Goal: Task Accomplishment & Management: Complete application form

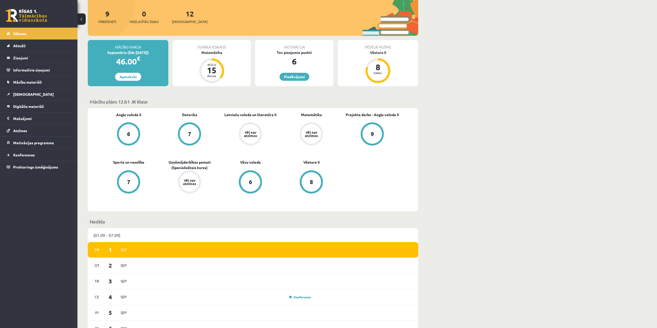
scroll to position [52, 0]
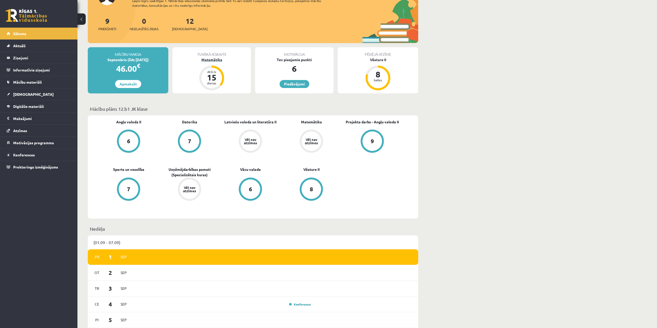
click at [211, 69] on div "Atlicis 15 dienas" at bounding box center [211, 78] width 21 height 21
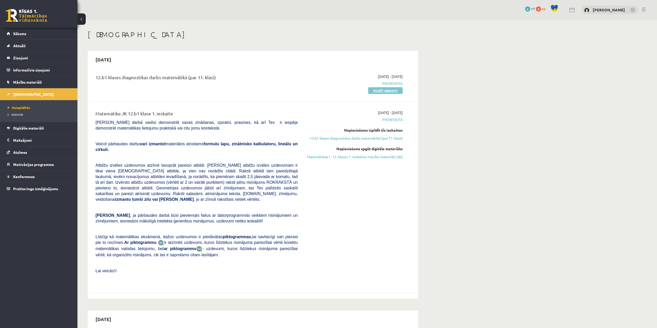
click at [385, 92] on link "Pildīt ieskaiti" at bounding box center [385, 90] width 35 height 7
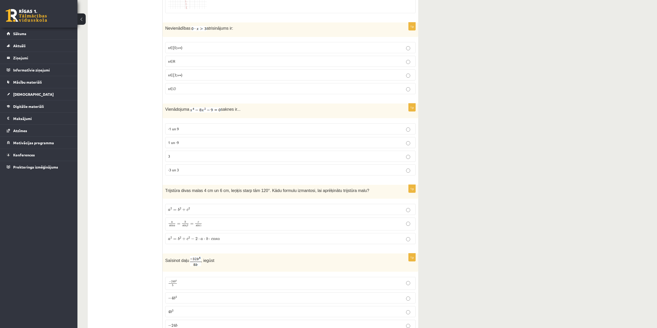
scroll to position [310, 0]
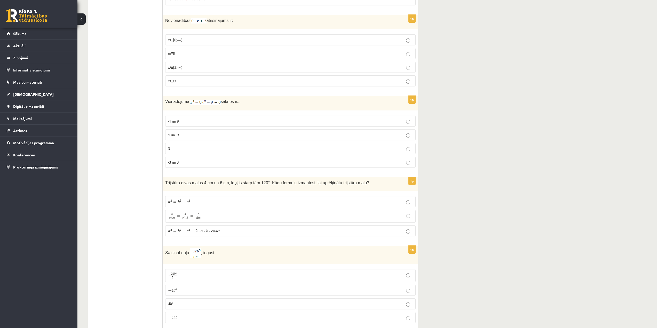
click at [403, 161] on p "-3 un 3" at bounding box center [290, 162] width 245 height 5
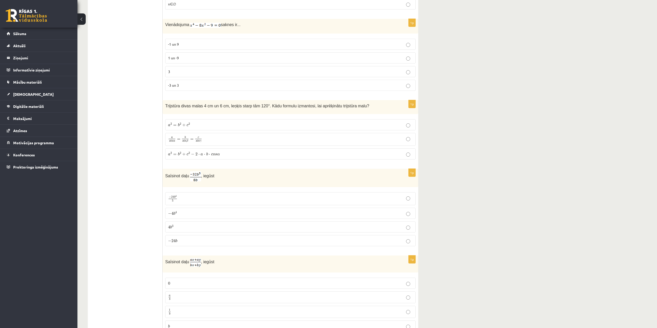
scroll to position [387, 0]
click at [406, 152] on p "a 2 = b 2 + c 2 − 2 ⋅ a ⋅ b ⋅ c o s α a 2 = b 2 + c 2 − 2 ⋅ a ⋅ b ⋅ c o s α" at bounding box center [290, 153] width 245 height 5
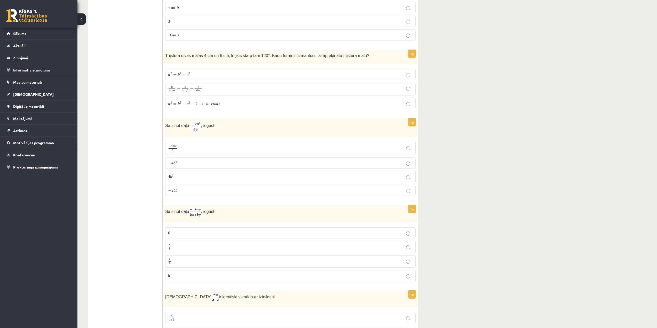
scroll to position [439, 0]
click at [404, 161] on p "− 4 b 4 − 4 b 4" at bounding box center [290, 161] width 245 height 5
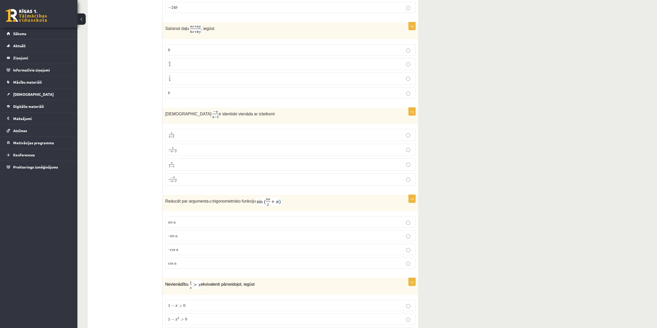
scroll to position [620, 0]
click at [178, 64] on p "a b a b" at bounding box center [290, 64] width 245 height 6
click at [393, 130] on label "a a + 2 a a + 2" at bounding box center [290, 136] width 250 height 12
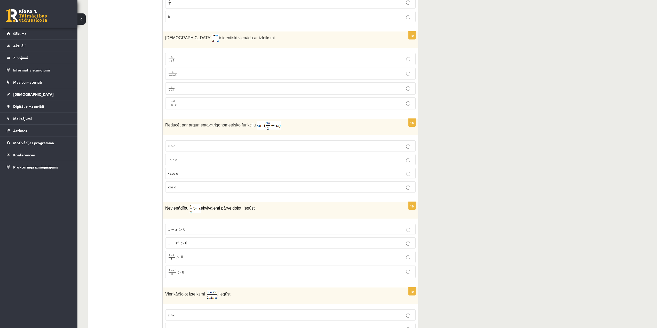
scroll to position [697, 0]
click at [193, 169] on label "- cos ⁡α" at bounding box center [290, 172] width 250 height 11
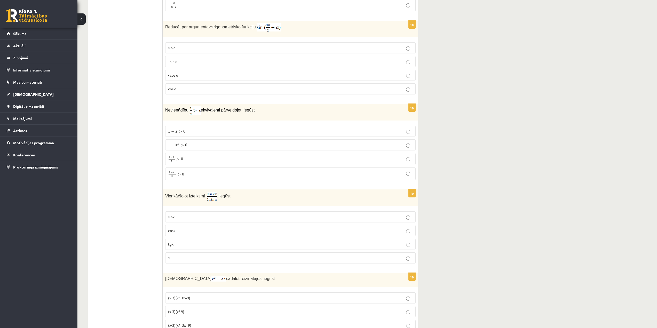
scroll to position [800, 0]
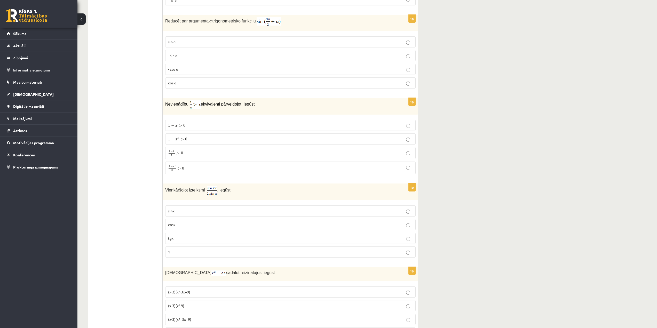
click at [226, 167] on p "1 − x 2 x > 0 1 − x 2 x > 0" at bounding box center [290, 167] width 245 height 7
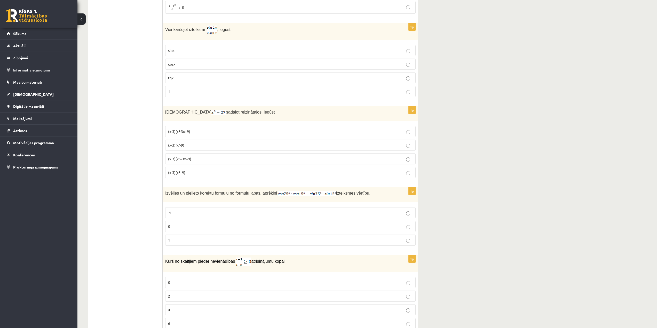
scroll to position [981, 0]
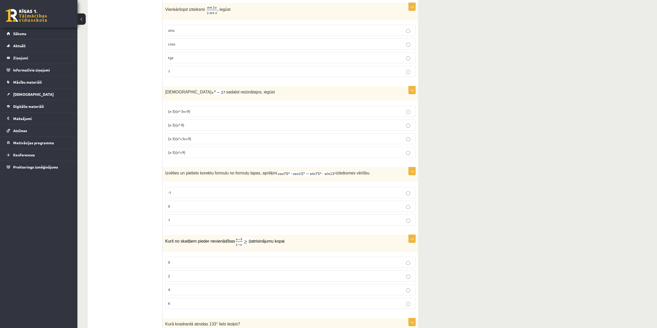
click at [255, 28] on p "sinx" at bounding box center [290, 30] width 245 height 5
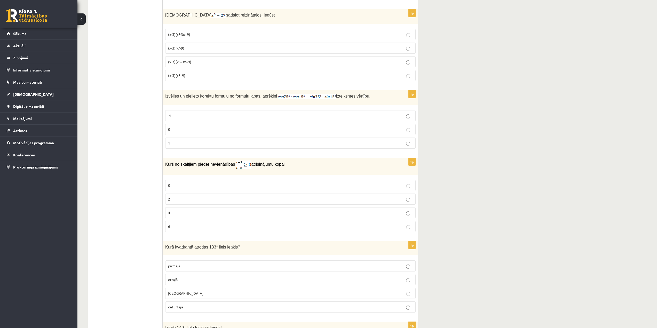
scroll to position [1059, 0]
click at [194, 46] on p "(x-3)(x²-9)" at bounding box center [290, 47] width 245 height 5
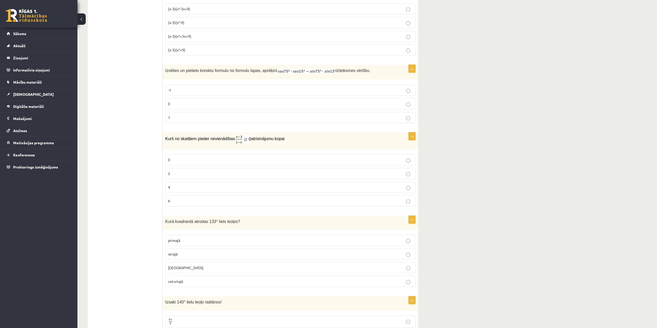
scroll to position [1084, 0]
click at [312, 103] on p "0" at bounding box center [290, 102] width 245 height 5
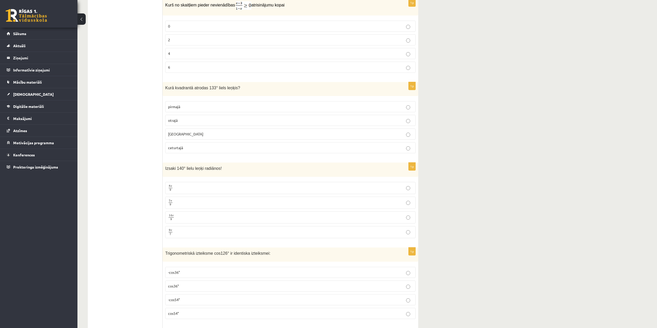
scroll to position [1122, 0]
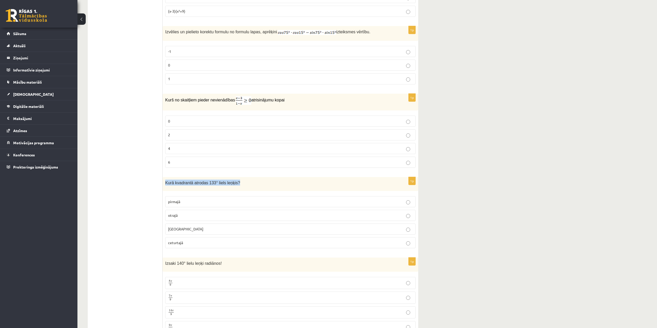
drag, startPoint x: 166, startPoint y: 181, endPoint x: 262, endPoint y: 176, distance: 96.5
click at [262, 177] on div "Kurā kvadrantā atrodas 133° liels leņķis?" at bounding box center [291, 184] width 256 height 14
copy span "Kurā kvadrantā atrodas 133° liels leņķis?"
click at [405, 213] on p "otrajā" at bounding box center [290, 215] width 245 height 5
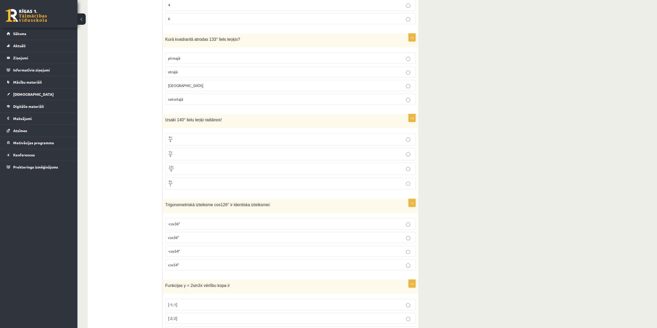
scroll to position [1277, 0]
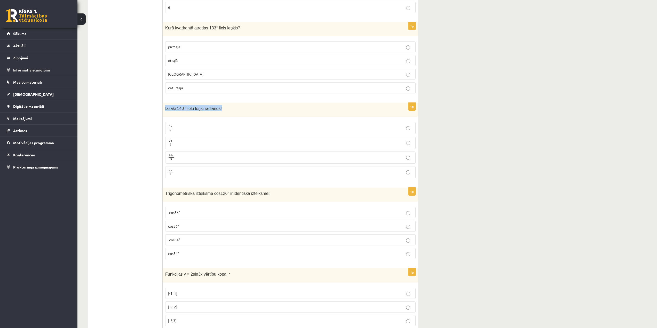
drag, startPoint x: 166, startPoint y: 106, endPoint x: 237, endPoint y: 106, distance: 71.5
click at [237, 106] on p "Izsaki 140° lielu leņķi radiānos!" at bounding box center [277, 108] width 225 height 6
copy span "Izsaki 140° lielu leņķi radiānos!"
click at [406, 142] on p "7 π 9 7 π 9" at bounding box center [290, 143] width 245 height 6
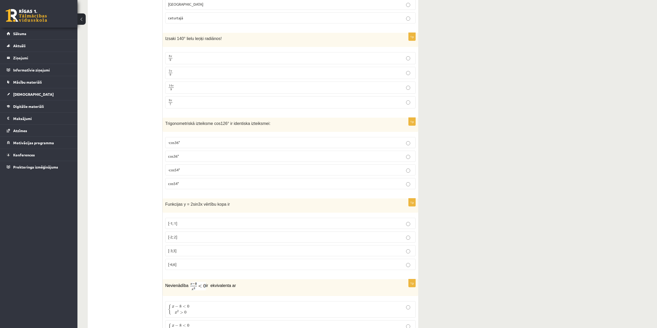
scroll to position [1355, 0]
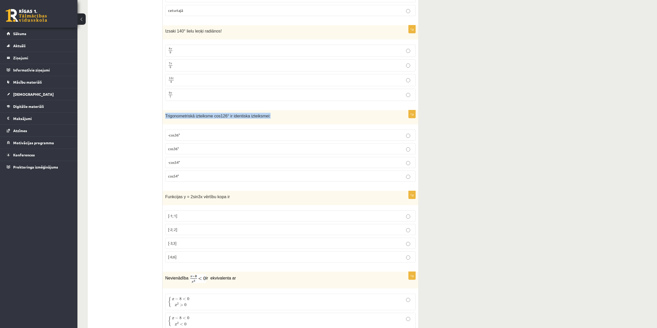
drag, startPoint x: 166, startPoint y: 115, endPoint x: 272, endPoint y: 118, distance: 106.7
click at [272, 118] on div "Trigonometriskā izteiksme cos126° ir identiska izteiksmei:" at bounding box center [291, 117] width 256 height 14
copy span "Trigonometriskā izteiksme cos126° ir identiska izteiksmei:"
click at [405, 164] on p "-cos54°" at bounding box center [290, 162] width 245 height 5
drag, startPoint x: 166, startPoint y: 195, endPoint x: 242, endPoint y: 200, distance: 75.8
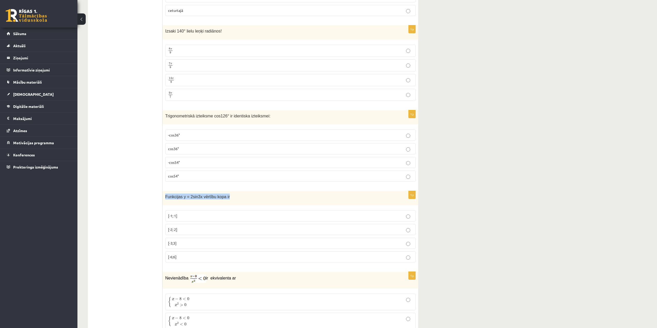
click at [242, 200] on div "Funkcijas y = 2sin3x vērtību kopa ir" at bounding box center [291, 198] width 256 height 14
copy span "Funkcijas y = 2sin3x vērtību kopa ir"
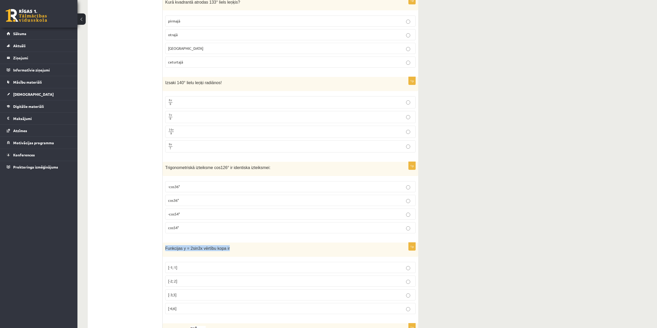
scroll to position [1432, 0]
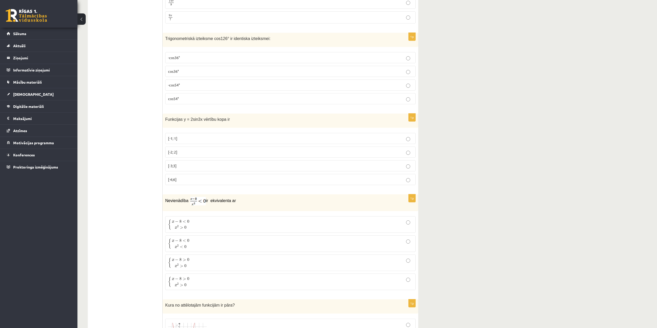
click at [230, 150] on p "[-2; 2]" at bounding box center [290, 151] width 245 height 5
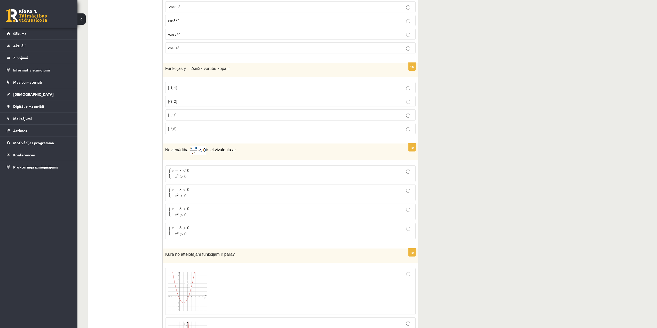
scroll to position [1484, 0]
drag, startPoint x: 166, startPoint y: 147, endPoint x: 244, endPoint y: 151, distance: 78.4
click at [244, 151] on p "Nevienādība ir ekvivalenta ar" at bounding box center [277, 149] width 225 height 9
copy p "Nevienādība ir ekvivalenta ar"
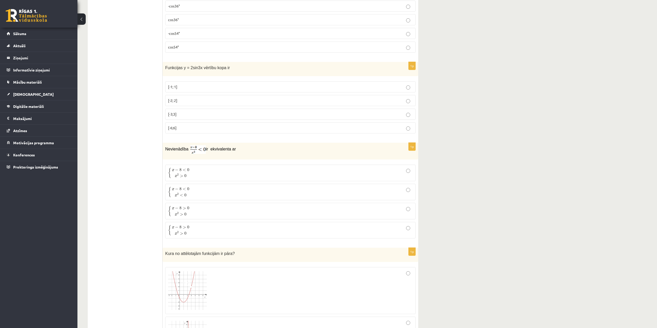
click at [242, 191] on p "{ x − 8 < 0 x 2 < 0 { x − 8 < 0 x 2 < 0" at bounding box center [290, 192] width 245 height 11
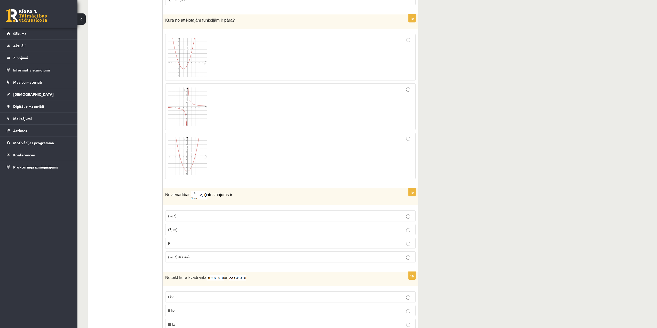
scroll to position [1665, 0]
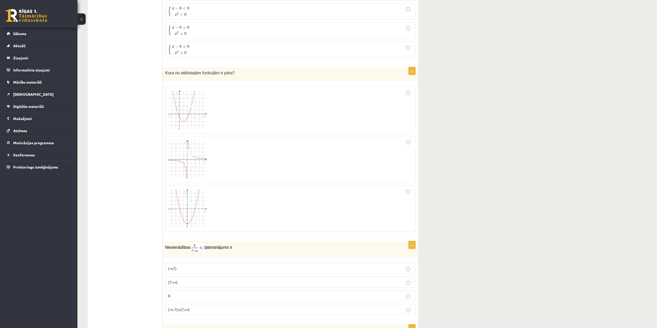
click at [391, 196] on div at bounding box center [290, 208] width 245 height 41
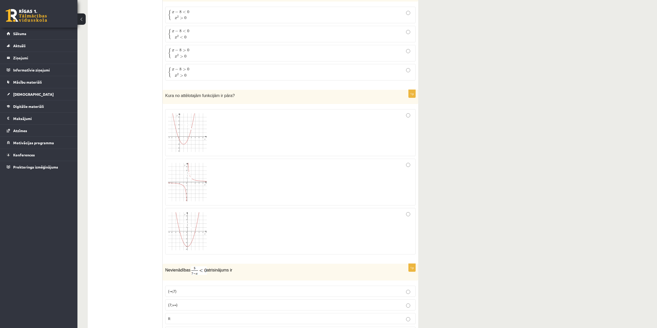
scroll to position [1823, 0]
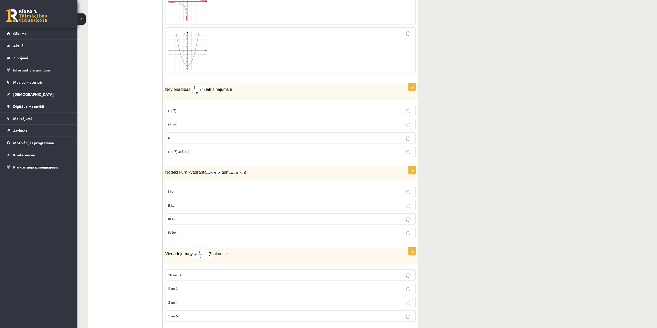
click at [286, 206] on p "II kv." at bounding box center [290, 205] width 245 height 5
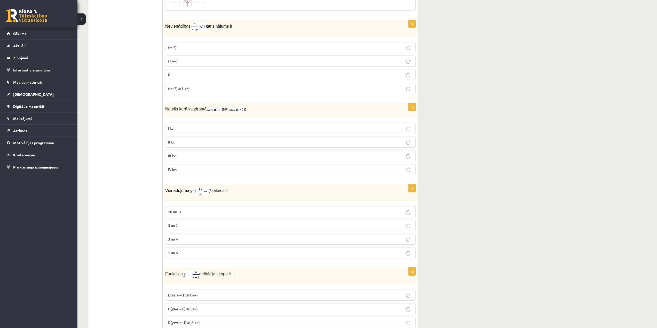
scroll to position [1900, 0]
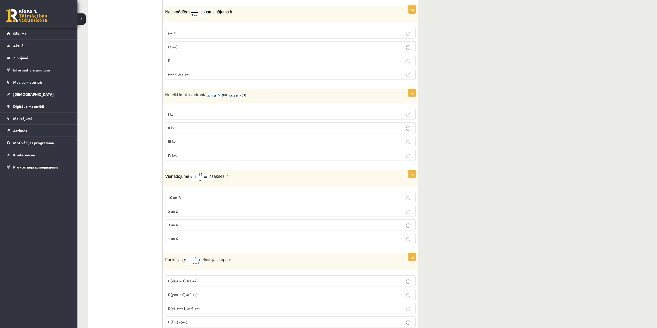
click at [268, 132] on fieldset "I kv. II kv. III kv. IV kv." at bounding box center [290, 134] width 250 height 56
click at [269, 139] on p "III kv." at bounding box center [290, 141] width 245 height 5
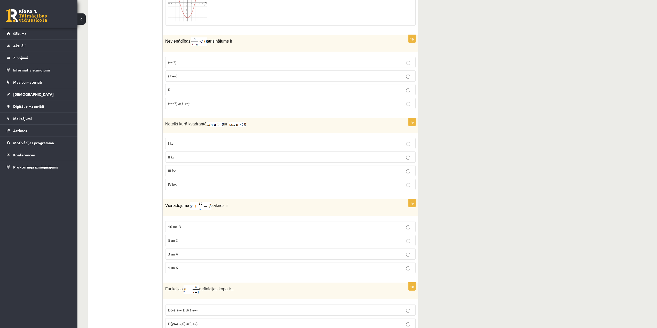
scroll to position [1871, 0]
click at [206, 252] on p "3 un 4" at bounding box center [290, 253] width 245 height 5
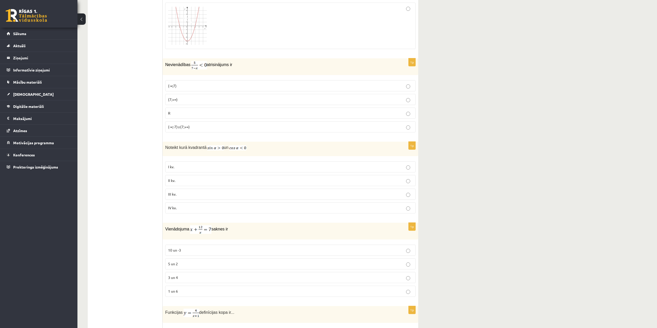
scroll to position [1845, 0]
click at [251, 99] on p "(7;+∞)" at bounding box center [290, 101] width 245 height 5
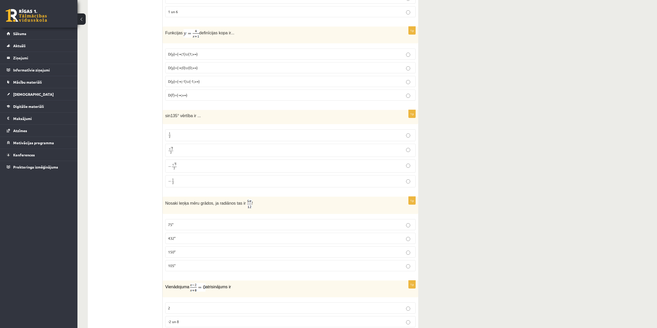
scroll to position [2129, 0]
click at [262, 67] on label "D(y)=(-∞;0)∪(0;+∞)" at bounding box center [290, 65] width 250 height 11
drag, startPoint x: 166, startPoint y: 113, endPoint x: 201, endPoint y: 114, distance: 35.1
click at [201, 114] on p "sin135° vērtība ir ..." at bounding box center [277, 113] width 225 height 6
copy span "sin135° vērtība ir ..."
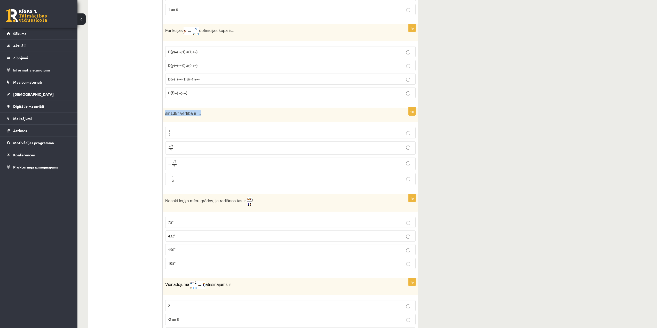
click at [237, 144] on p "√ 2 2 2 2" at bounding box center [290, 147] width 245 height 7
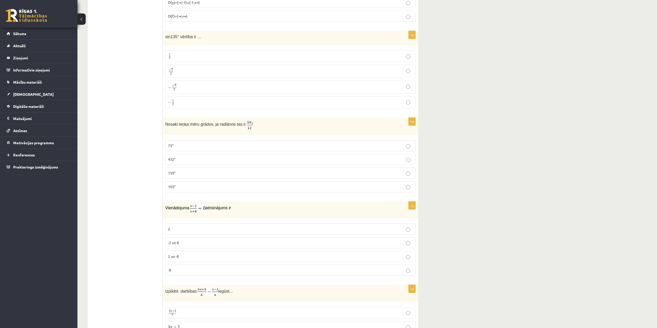
scroll to position [2207, 0]
click at [201, 156] on p "432°" at bounding box center [290, 158] width 245 height 5
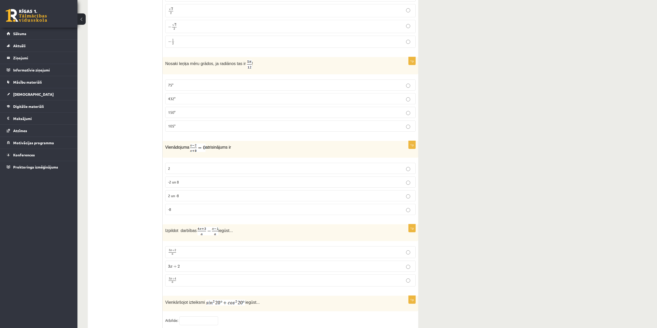
scroll to position [2284, 0]
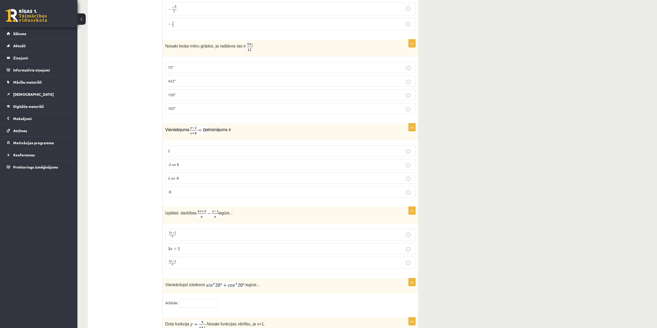
click at [218, 162] on p "-2 un 8" at bounding box center [290, 164] width 245 height 5
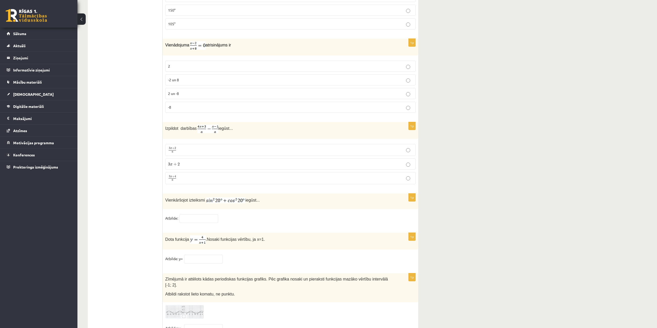
scroll to position [2388, 0]
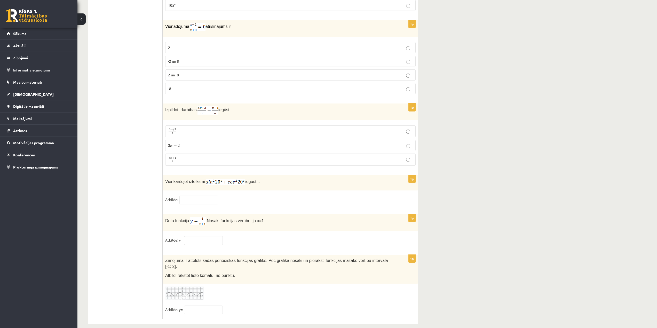
click at [198, 145] on p "3 x + 2 3 x + 2" at bounding box center [290, 145] width 245 height 5
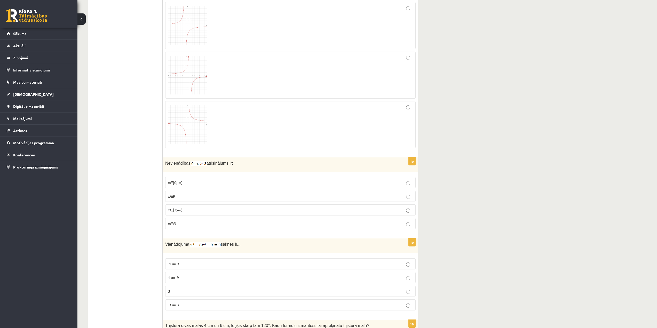
drag, startPoint x: 648, startPoint y: 80, endPoint x: 647, endPoint y: 69, distance: 11.1
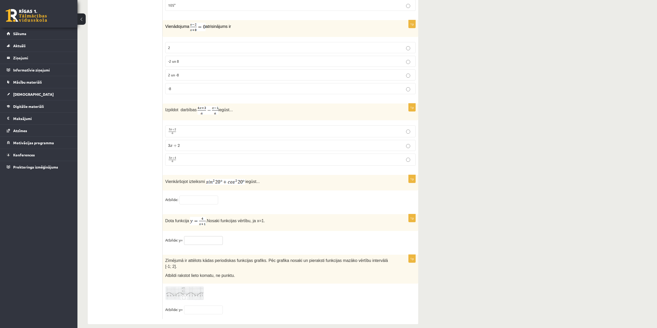
click at [211, 239] on input "text" at bounding box center [203, 240] width 39 height 9
type input "*"
click at [198, 198] on input "text" at bounding box center [198, 200] width 39 height 9
type input "**"
click at [184, 295] on span at bounding box center [185, 299] width 8 height 8
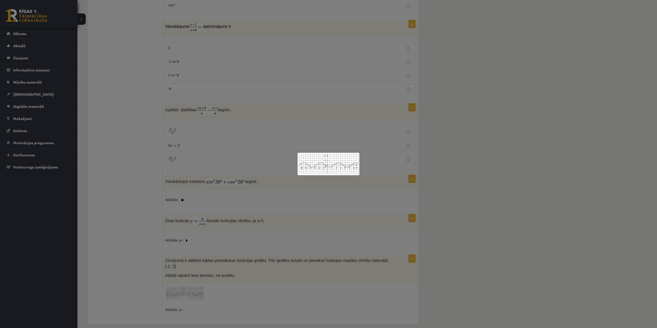
click at [273, 229] on div at bounding box center [328, 164] width 657 height 328
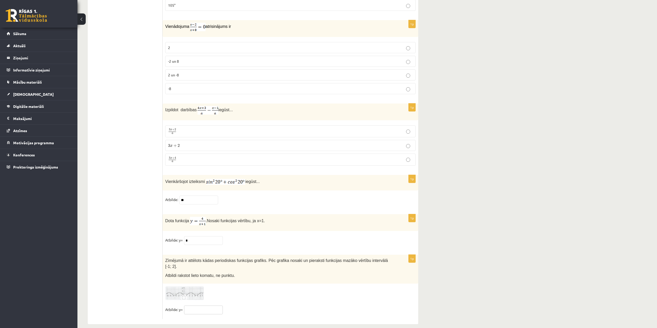
click at [200, 306] on input "text" at bounding box center [203, 310] width 39 height 9
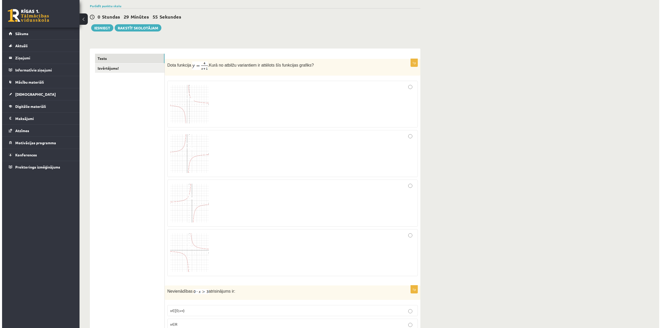
scroll to position [0, 0]
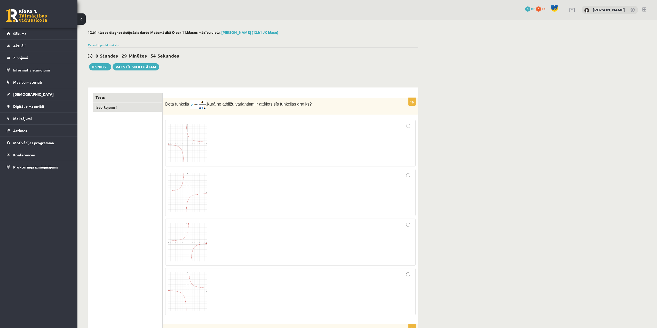
type input "**"
click at [114, 108] on link "Izvērtējums!" at bounding box center [127, 108] width 69 height 10
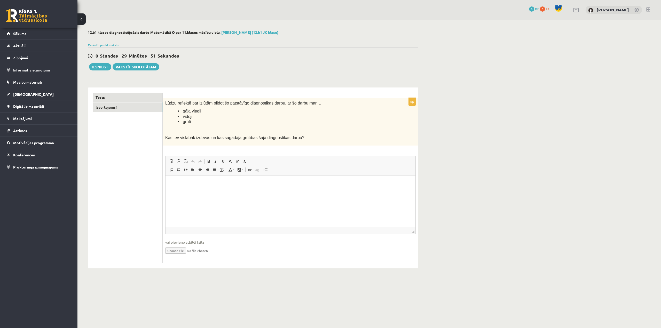
click at [105, 96] on link "Tests" at bounding box center [127, 98] width 69 height 10
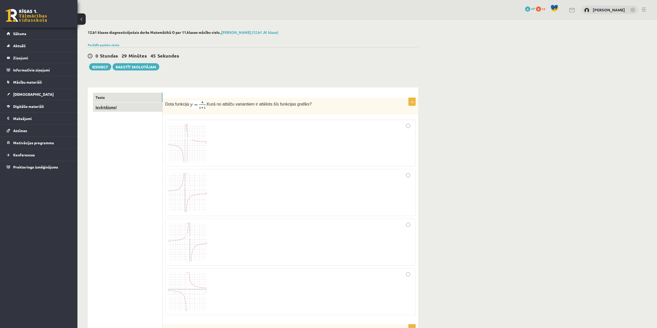
click at [113, 108] on link "Izvērtējums!" at bounding box center [127, 108] width 69 height 10
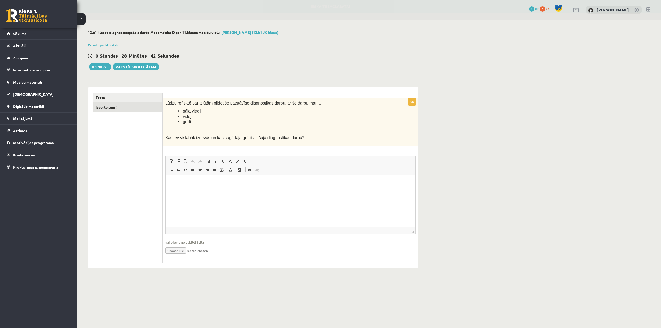
click at [185, 113] on span "gāja viegli" at bounding box center [192, 111] width 18 height 4
drag, startPoint x: 183, startPoint y: 117, endPoint x: 195, endPoint y: 118, distance: 12.0
click at [195, 118] on li "vidēji" at bounding box center [284, 116] width 212 height 5
copy span "vidēji"
click at [198, 188] on html at bounding box center [291, 183] width 250 height 16
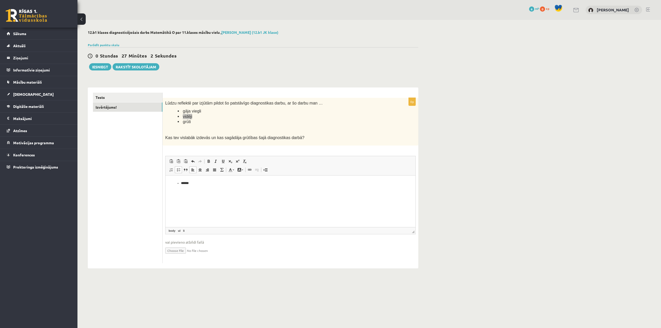
type input "**********"
click at [103, 65] on button "Iesniegt" at bounding box center [100, 66] width 22 height 7
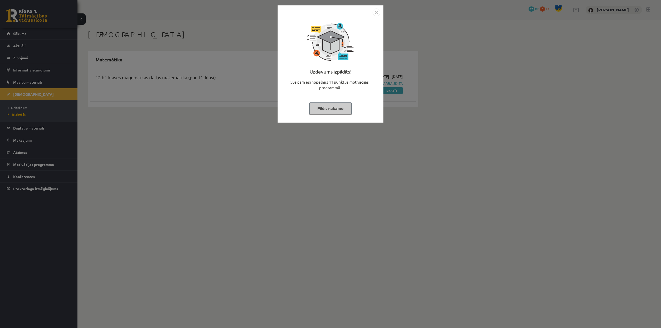
click at [334, 109] on button "Pildīt nākamo" at bounding box center [330, 109] width 42 height 12
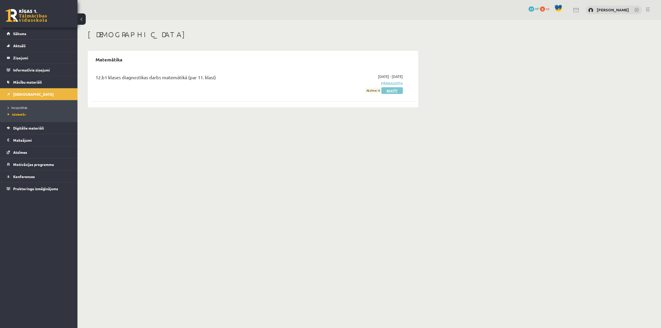
click at [388, 91] on link "Skatīt" at bounding box center [391, 90] width 21 height 7
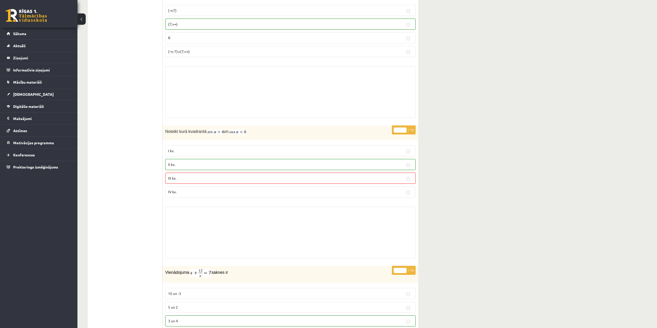
scroll to position [3150, 0]
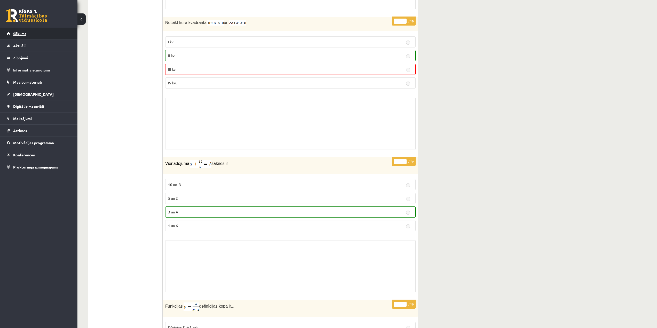
click at [54, 32] on link "Sākums" at bounding box center [39, 34] width 64 height 12
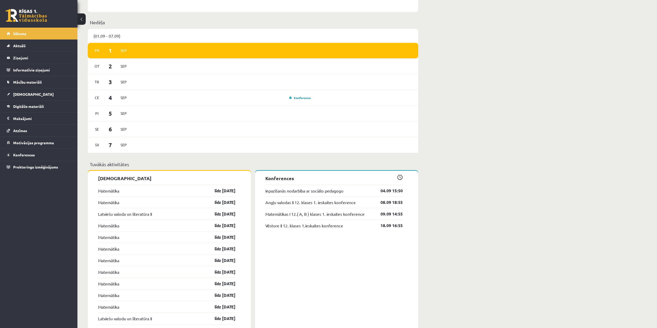
scroll to position [77, 0]
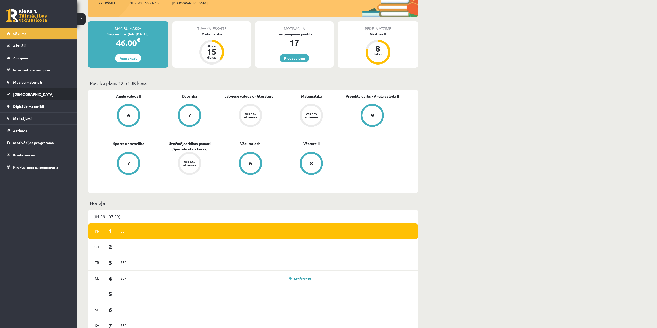
click at [36, 91] on link "[DEMOGRAPHIC_DATA]" at bounding box center [39, 94] width 64 height 12
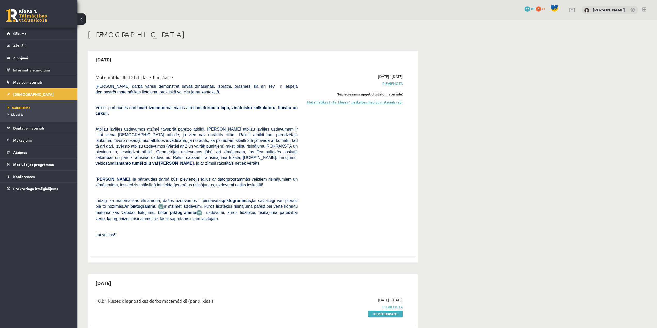
click at [380, 102] on link "Matemātikas I - 12. klases 1. ieskaites mācību materiāls (ab)" at bounding box center [353, 101] width 97 height 5
click at [365, 102] on link "Matemātikas I - 12. klases 1. ieskaites mācību materiāls (ab)" at bounding box center [353, 101] width 97 height 5
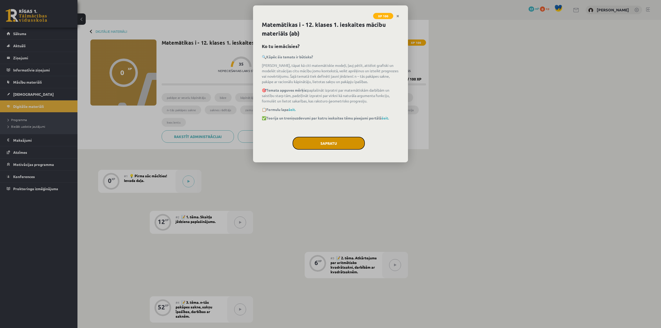
click at [349, 141] on button "Sapratu" at bounding box center [329, 143] width 72 height 13
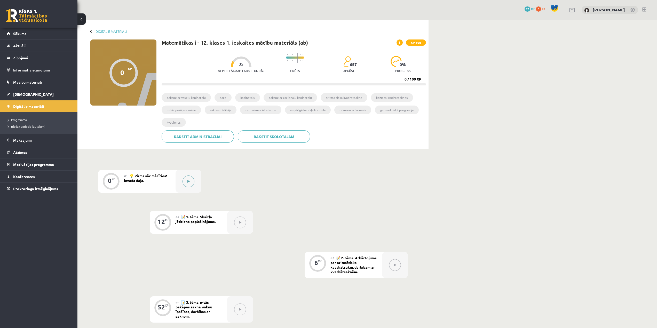
click at [192, 179] on button at bounding box center [189, 182] width 12 height 12
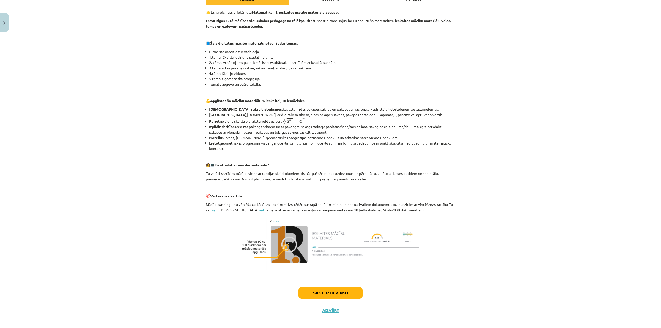
scroll to position [87, 0]
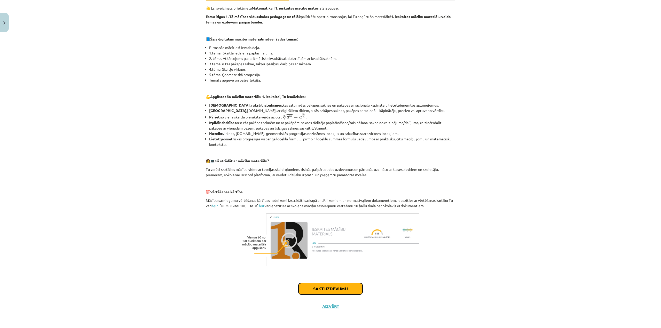
click at [346, 288] on button "Sākt uzdevumu" at bounding box center [330, 288] width 64 height 11
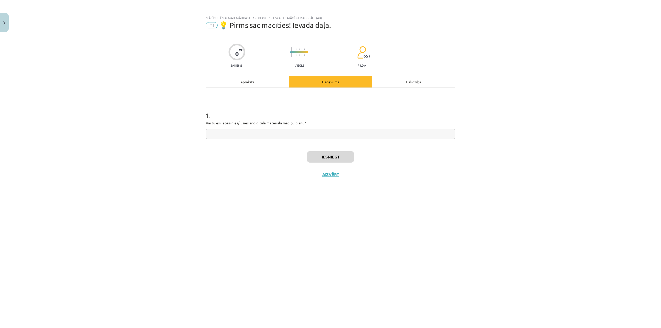
scroll to position [0, 0]
click at [263, 134] on input "text" at bounding box center [330, 134] width 249 height 11
type input "**"
click at [337, 155] on button "Iesniegt" at bounding box center [330, 156] width 47 height 11
click at [342, 177] on button "Nākamā nodarbība" at bounding box center [330, 178] width 51 height 12
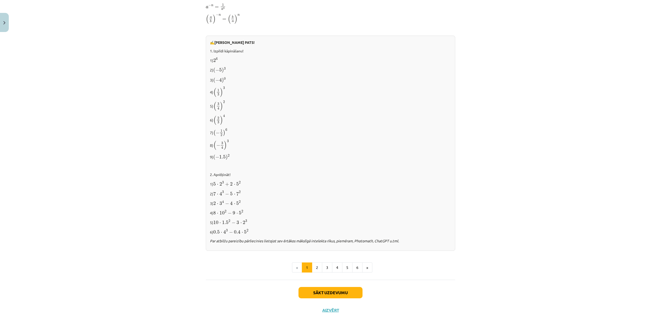
scroll to position [405, 0]
click at [340, 288] on button "Sākt uzdevumu" at bounding box center [330, 290] width 64 height 11
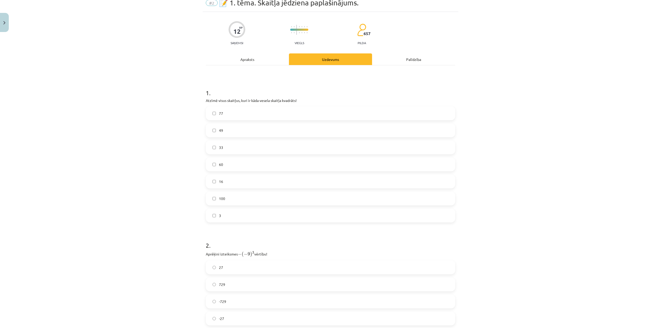
scroll to position [13, 0]
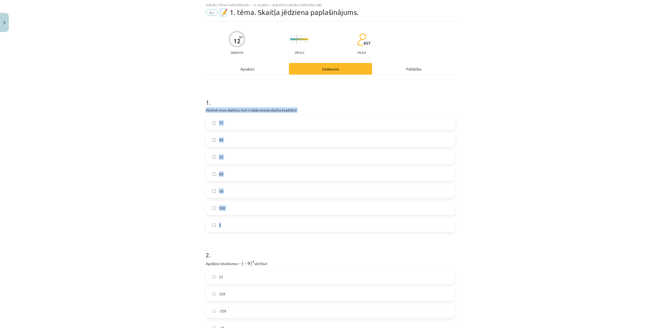
drag, startPoint x: 204, startPoint y: 108, endPoint x: 424, endPoint y: 219, distance: 246.1
click at [424, 219] on div "1 . Atzīmē visus skaitļus, kuri ir kāda vesela skaitļa kvadrāts! 77 49 33 60 16…" at bounding box center [330, 161] width 249 height 142
copy div "Atzīmē visus skaitļus, kuri ir kāda vesela skaitļa kvadrāts! 77 49 33 60 16 100…"
click at [523, 140] on div "Mācību tēma: Matemātikas i - 12. klases 1. ieskaites mācību materiāls (ab) #2 📝…" at bounding box center [330, 164] width 661 height 328
click at [216, 190] on label "16" at bounding box center [330, 191] width 248 height 13
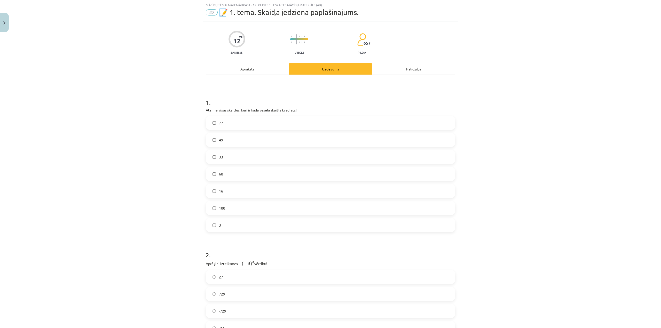
click at [214, 212] on label "100" at bounding box center [330, 208] width 248 height 13
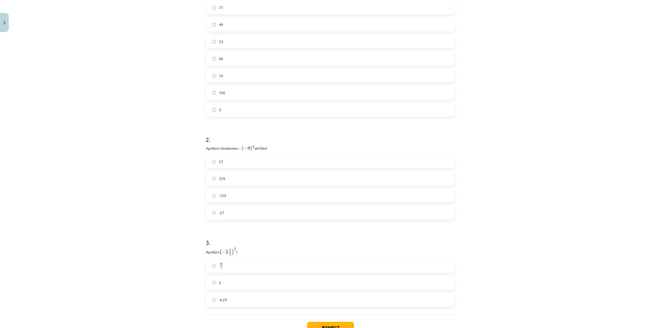
scroll to position [142, 0]
drag, startPoint x: 199, startPoint y: 133, endPoint x: 335, endPoint y: 133, distance: 136.1
click at [335, 133] on div "Mācību tēma: Matemātikas i - 12. klases 1. ieskaites mācību materiāls (ab) #2 📝…" at bounding box center [330, 164] width 661 height 328
copy p "Aprēķini izteiksmes − ( − 9 ) 3 − ( − 9 ) 3 vērtību!"
click at [231, 148] on label "27" at bounding box center [330, 147] width 248 height 13
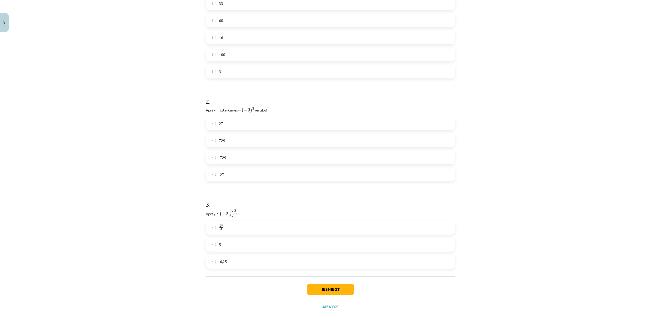
scroll to position [167, 0]
click at [242, 246] on label "5" at bounding box center [330, 244] width 248 height 13
click at [337, 290] on button "Iesniegt" at bounding box center [330, 288] width 47 height 11
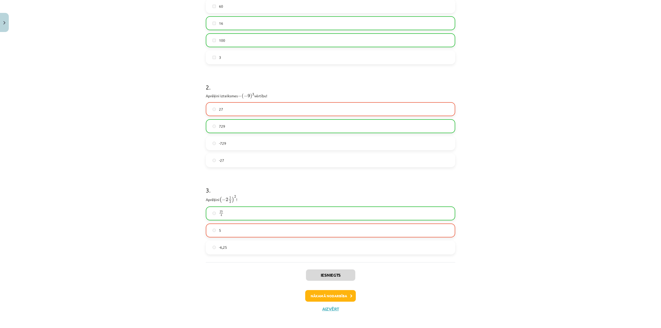
scroll to position [183, 0]
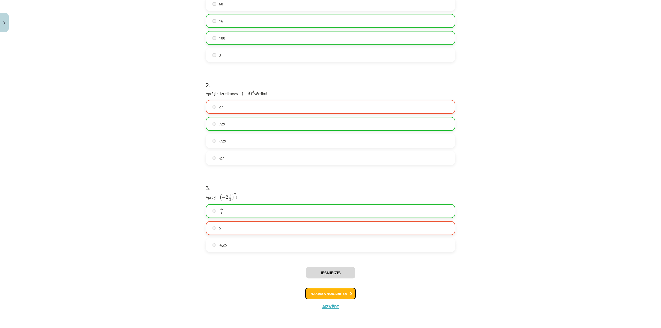
click at [344, 295] on button "Nākamā nodarbība" at bounding box center [330, 294] width 51 height 12
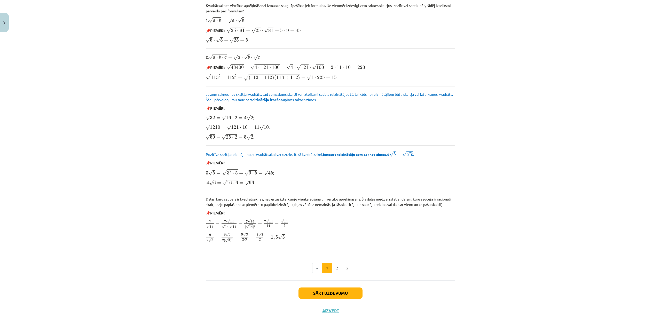
scroll to position [480, 0]
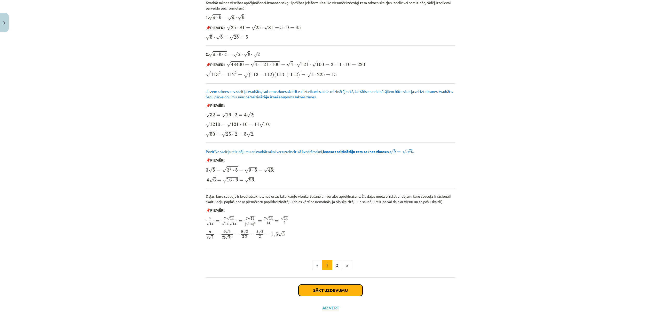
click at [344, 288] on button "Sākt uzdevumu" at bounding box center [330, 290] width 64 height 11
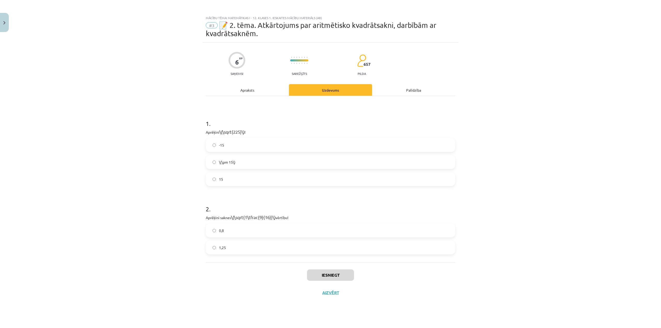
scroll to position [0, 0]
drag, startPoint x: 221, startPoint y: 133, endPoint x: 245, endPoint y: 133, distance: 24.0
click at [245, 133] on p "Aprēķini √ 225 225 !" at bounding box center [330, 132] width 249 height 7
drag, startPoint x: 206, startPoint y: 132, endPoint x: 254, endPoint y: 131, distance: 48.3
click at [254, 131] on p "Aprēķini √ 225 225 !" at bounding box center [330, 132] width 249 height 7
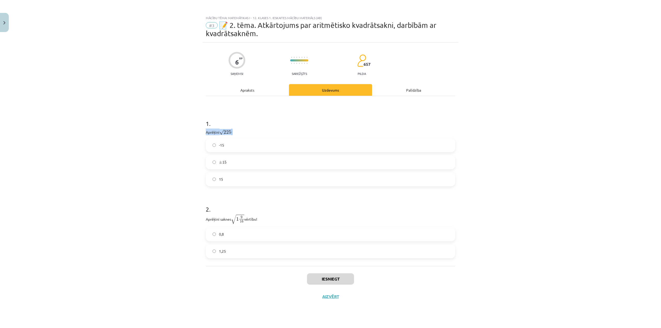
copy p "Aprēķini √ 225 225 !"
click at [231, 175] on label "15" at bounding box center [330, 179] width 248 height 13
click at [240, 253] on label "1,25" at bounding box center [330, 251] width 248 height 13
click at [337, 277] on button "Iesniegt" at bounding box center [330, 278] width 47 height 11
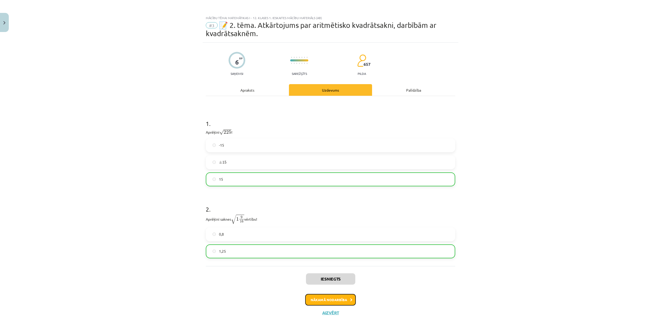
click at [340, 297] on button "Nākamā nodarbība" at bounding box center [330, 300] width 51 height 12
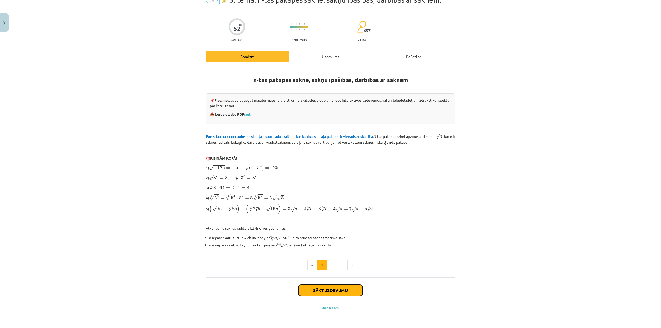
click at [339, 291] on button "Sākt uzdevumu" at bounding box center [330, 290] width 64 height 11
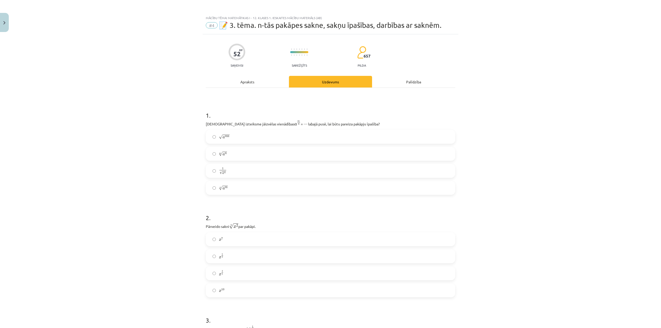
click at [225, 154] on label "m √ a n a n m" at bounding box center [330, 153] width 248 height 13
drag, startPoint x: 204, startPoint y: 122, endPoint x: 357, endPoint y: 124, distance: 152.3
click at [357, 124] on p "Kura izteiksme jāizvēlas vienādības a m n a m n = ⋯ labajā pusē, lai būtu parei…" at bounding box center [330, 123] width 249 height 6
copy p "Kura izteiksme jāizvēlas vienādības a m n a m n = ⋯ labajā pusē, lai būtu parei…"
click at [507, 113] on div "Mācību tēma: Matemātikas i - 12. klases 1. ieskaites mācību materiāls (ab) #4 📝…" at bounding box center [330, 164] width 661 height 328
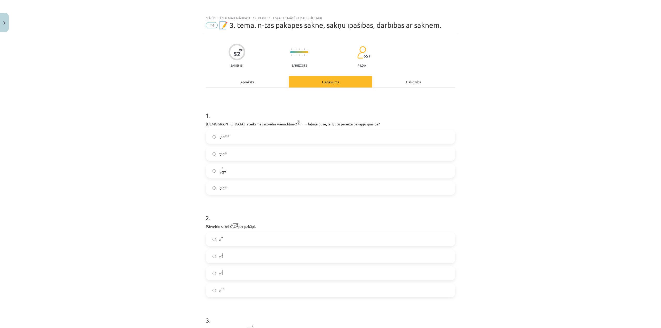
click at [233, 186] on label "n √ a m a m n" at bounding box center [330, 188] width 248 height 13
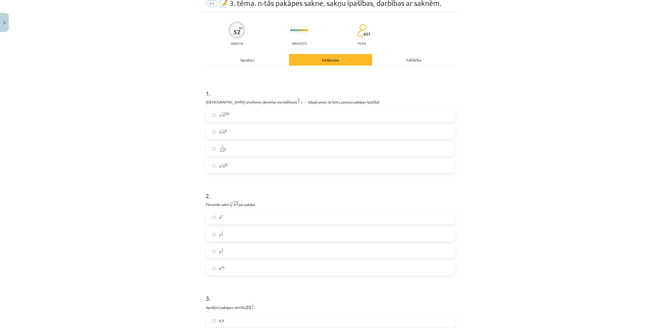
scroll to position [103, 0]
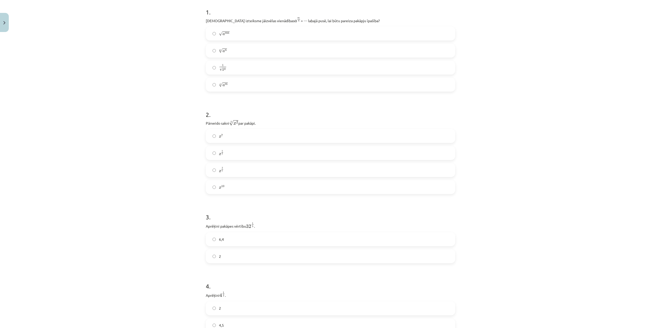
click at [230, 170] on label "x 2 5 x 2 5" at bounding box center [330, 170] width 248 height 13
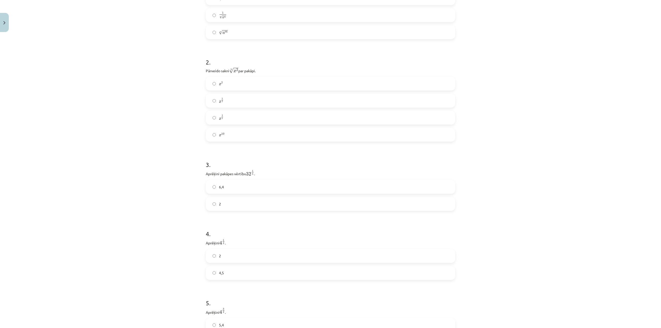
scroll to position [181, 0]
click at [239, 176] on label "2" at bounding box center [330, 178] width 248 height 13
click at [246, 107] on label "2" at bounding box center [330, 102] width 248 height 13
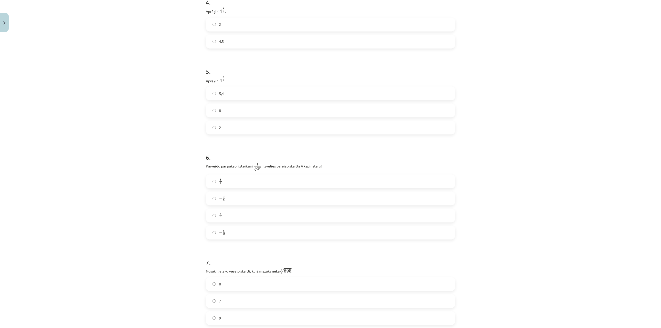
click at [245, 109] on label "8" at bounding box center [330, 110] width 248 height 13
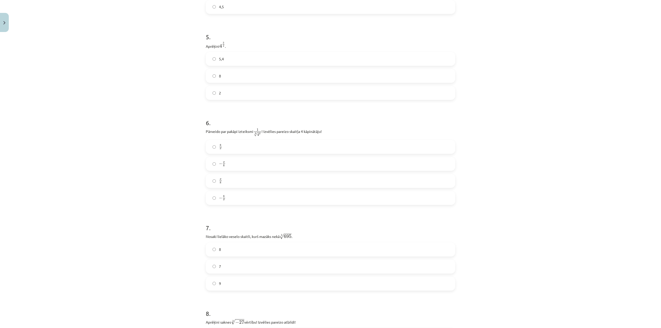
scroll to position [421, 0]
click at [233, 166] on label "− x 8 − x 8" at bounding box center [330, 164] width 248 height 13
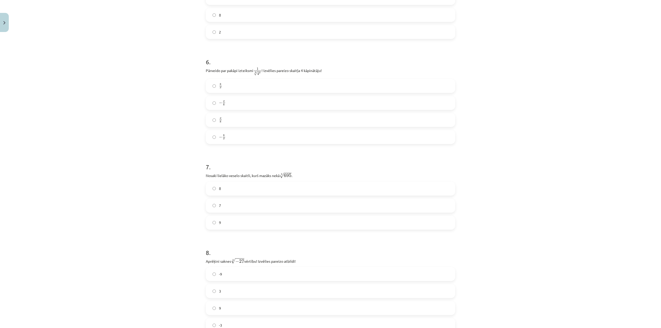
scroll to position [499, 0]
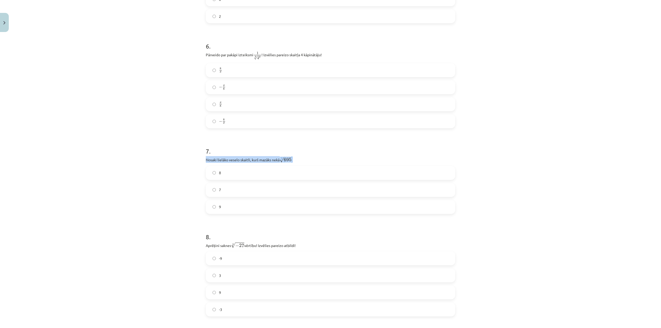
drag, startPoint x: 203, startPoint y: 159, endPoint x: 310, endPoint y: 158, distance: 106.1
click at [310, 158] on div "52 XP Saņemsi Sarežģīts 657 pilda Apraksts Uzdevums Palīdzība 1 . Kura izteiksm…" at bounding box center [331, 184] width 256 height 1296
copy p "Nosaki lielāko veselo skaitli, kurš mazāks nekā 3 √ 695 695 3 ."
click at [238, 169] on label "8" at bounding box center [330, 173] width 248 height 13
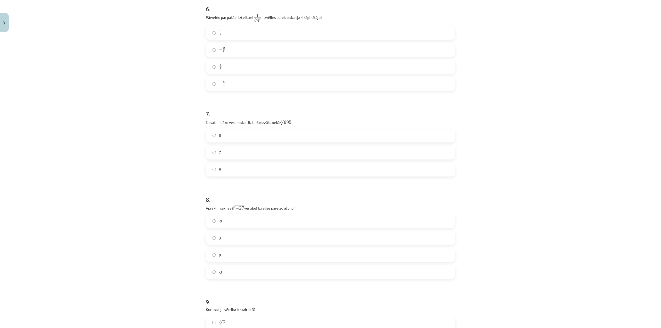
scroll to position [550, 0]
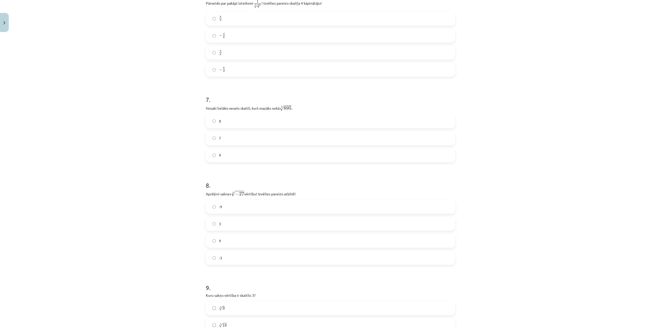
click at [228, 222] on label "3" at bounding box center [330, 223] width 248 height 13
click at [240, 255] on label "-3" at bounding box center [330, 257] width 248 height 13
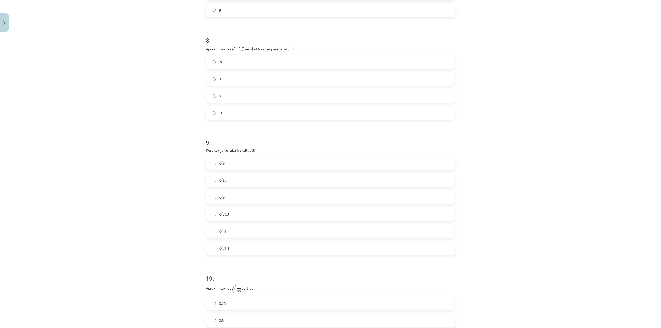
scroll to position [705, 0]
click at [229, 153] on label "3 √ 9 9 3" at bounding box center [330, 153] width 248 height 13
click at [227, 170] on label "3 √ 18 18 3" at bounding box center [330, 170] width 248 height 13
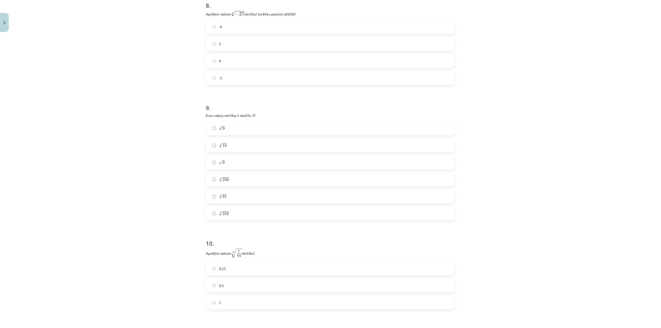
scroll to position [731, 0]
click at [228, 214] on label "5 √ 216 216 5" at bounding box center [330, 212] width 248 height 13
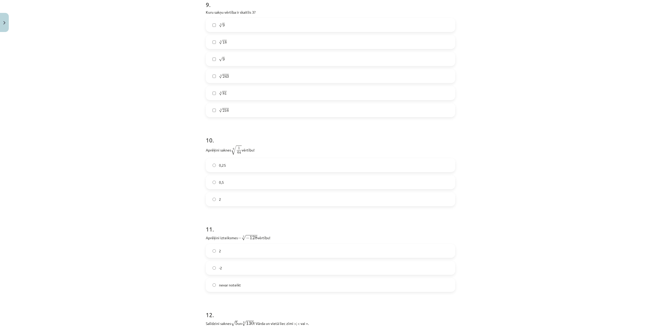
scroll to position [834, 0]
click at [238, 181] on label "0,5" at bounding box center [330, 181] width 248 height 13
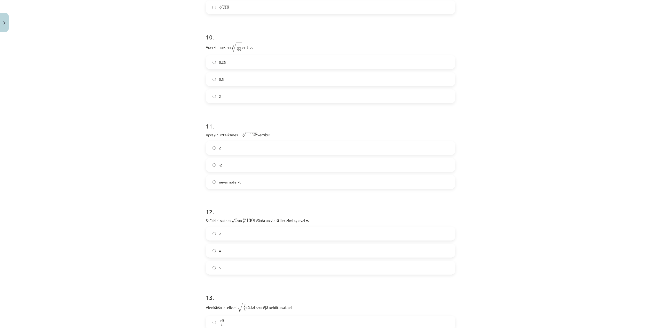
scroll to position [937, 0]
click at [241, 183] on label "nevar noteikt" at bounding box center [330, 181] width 248 height 13
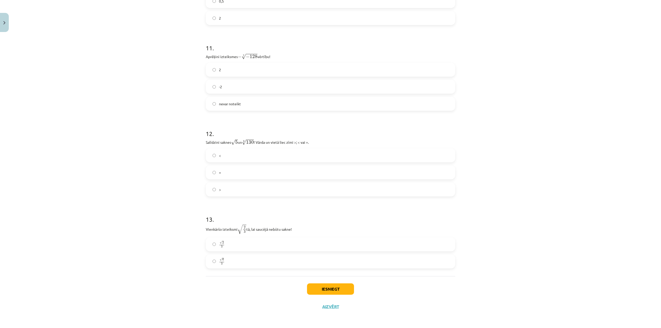
scroll to position [1015, 0]
click at [231, 155] on label "<" at bounding box center [330, 155] width 248 height 13
click at [258, 256] on label "√ 6 3 6 3" at bounding box center [330, 261] width 248 height 13
click at [343, 288] on button "Iesniegt" at bounding box center [330, 288] width 47 height 11
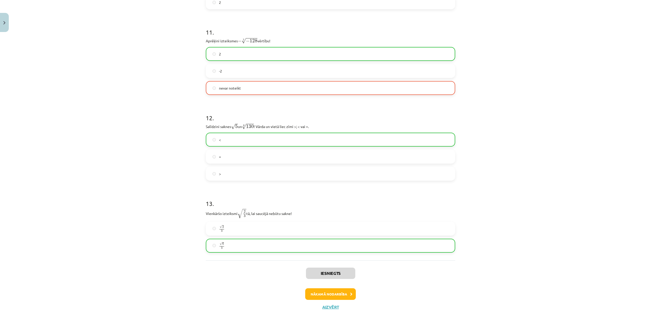
scroll to position [1031, 0]
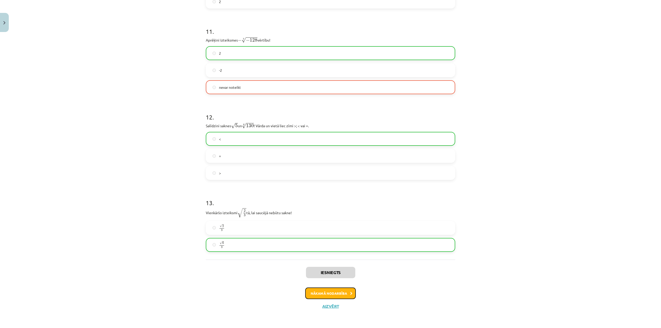
click at [336, 295] on button "Nākamā nodarbība" at bounding box center [330, 294] width 51 height 12
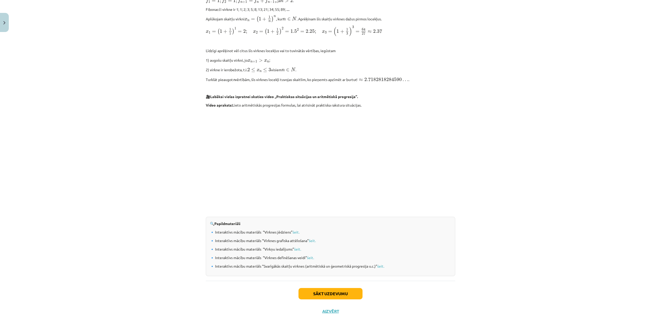
scroll to position [396, 0]
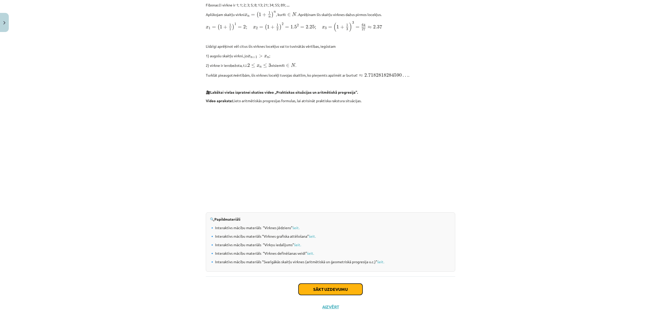
click at [348, 287] on button "Sākt uzdevumu" at bounding box center [330, 289] width 64 height 11
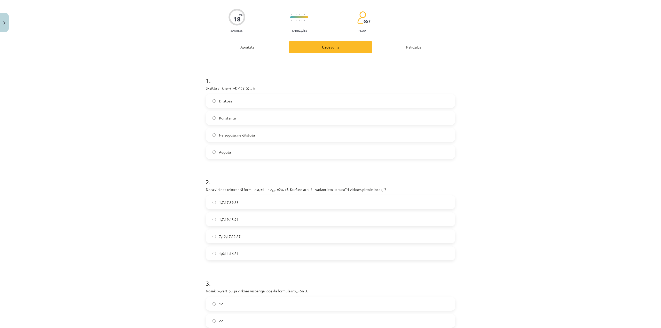
scroll to position [13, 0]
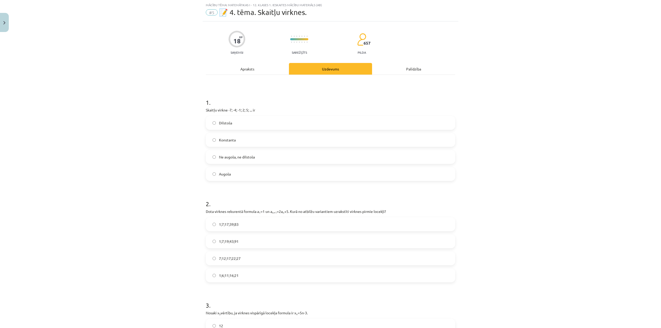
click at [243, 122] on label "Dilstoša" at bounding box center [330, 122] width 248 height 13
click at [245, 172] on label "Augoša" at bounding box center [330, 174] width 248 height 13
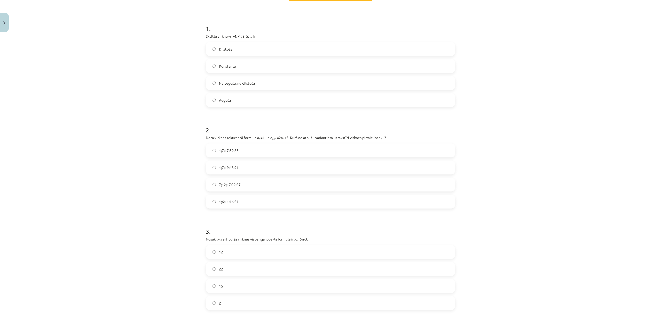
scroll to position [90, 0]
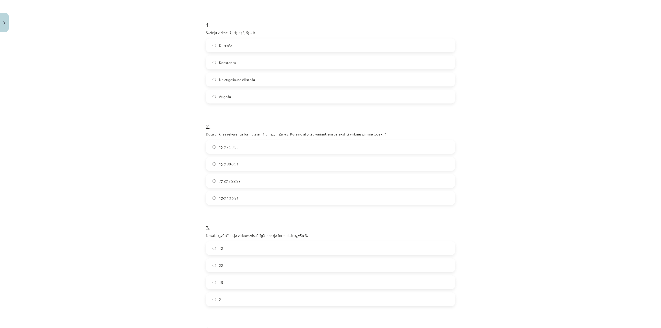
click at [234, 181] on span "7;12;17;22;27" at bounding box center [230, 180] width 22 height 5
click at [248, 185] on label "15" at bounding box center [330, 179] width 248 height 13
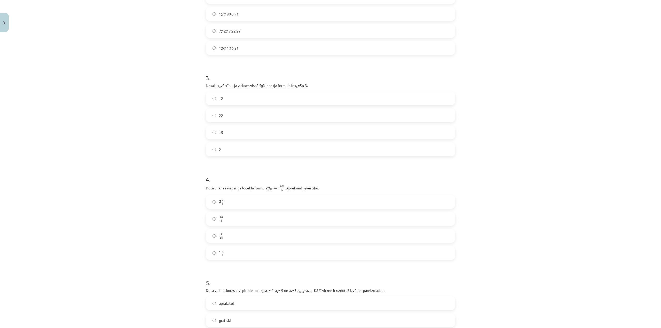
scroll to position [245, 0]
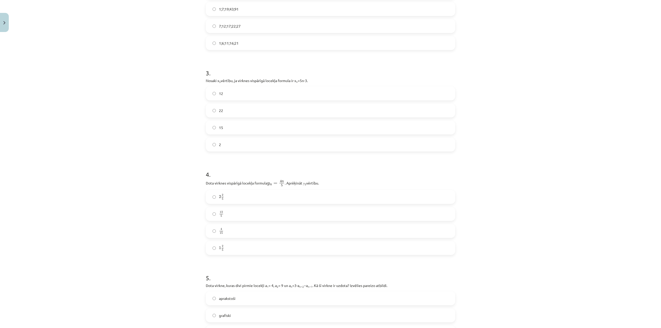
click at [245, 198] on label "2 2 5 2 2 5" at bounding box center [330, 197] width 248 height 13
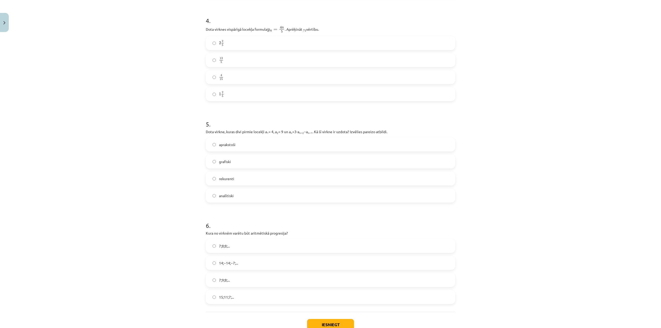
scroll to position [400, 0]
click at [248, 144] on label "aprakstoši" at bounding box center [330, 143] width 248 height 13
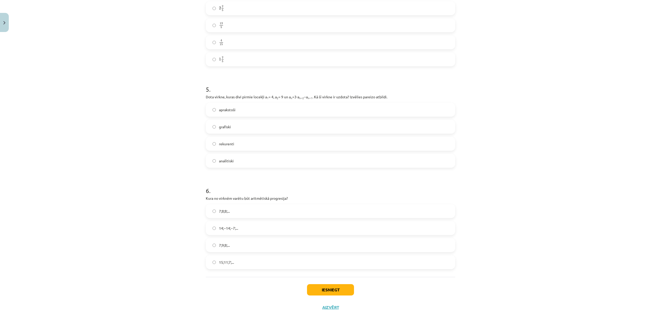
scroll to position [435, 0]
click at [231, 243] on label "7;9;8;..." at bounding box center [330, 244] width 248 height 13
click at [231, 211] on label "7;8;8;..." at bounding box center [330, 210] width 248 height 13
click at [318, 293] on button "Iesniegt" at bounding box center [330, 288] width 47 height 11
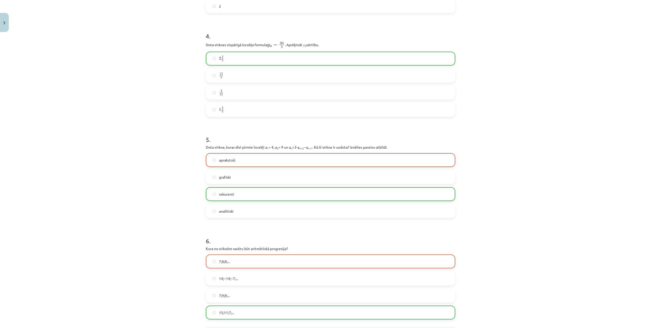
scroll to position [451, 0]
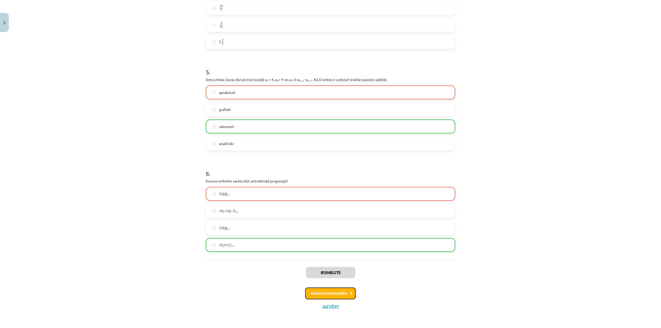
click at [335, 291] on button "Nākamā nodarbība" at bounding box center [330, 294] width 51 height 12
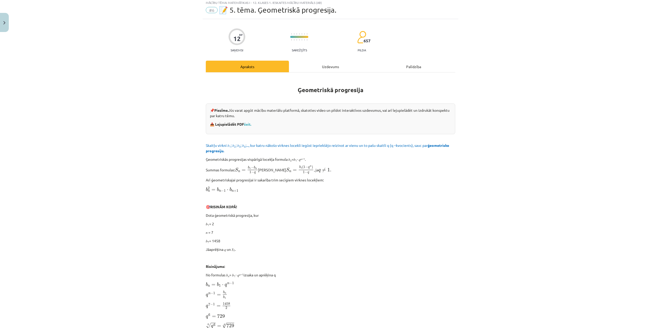
scroll to position [13, 0]
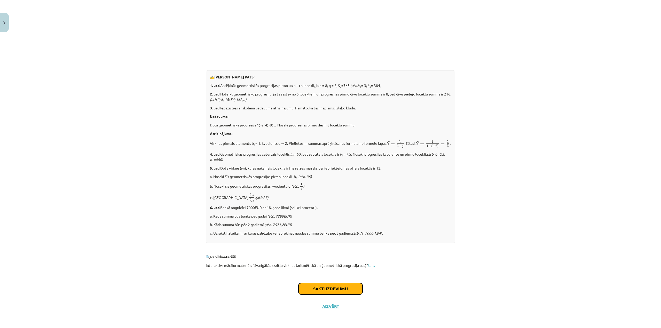
click at [342, 286] on button "Sākt uzdevumu" at bounding box center [330, 288] width 64 height 11
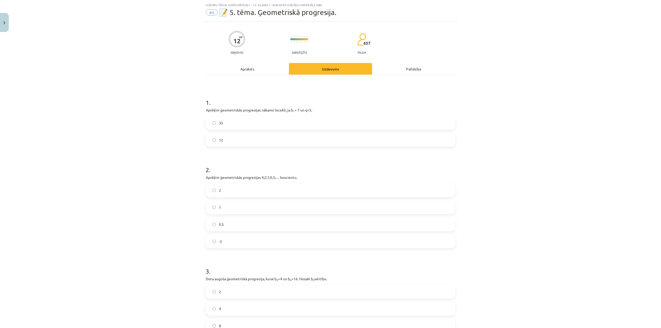
drag, startPoint x: 205, startPoint y: 110, endPoint x: 321, endPoint y: 109, distance: 116.7
click at [321, 109] on p "Aprēķini ģeometriskās progresijas nākamo locekli, ja b 1 = 7 un q=5." at bounding box center [330, 109] width 249 height 5
copy p "Aprēķini ģeometriskās progresijas nākamo locekli, ja b 1 = 7 un q=5."
click at [229, 125] on label "35" at bounding box center [330, 122] width 248 height 13
drag, startPoint x: 204, startPoint y: 179, endPoint x: 326, endPoint y: 176, distance: 121.6
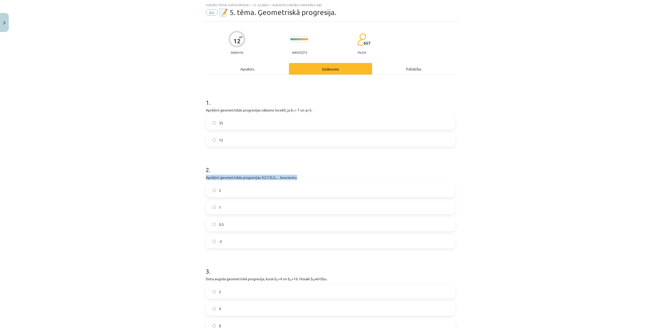
click at [326, 176] on p "Aprēķini ģeometriskās progresijas 4;2;1;0,5;… kvocientu." at bounding box center [330, 177] width 249 height 5
copy p "Aprēķini ģeometriskās progresijas 4;2;1;0,5;… kvocientu."
click at [233, 222] on label "0,5" at bounding box center [330, 224] width 248 height 13
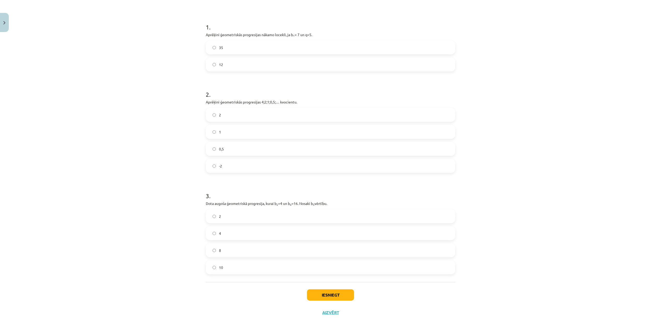
scroll to position [94, 0]
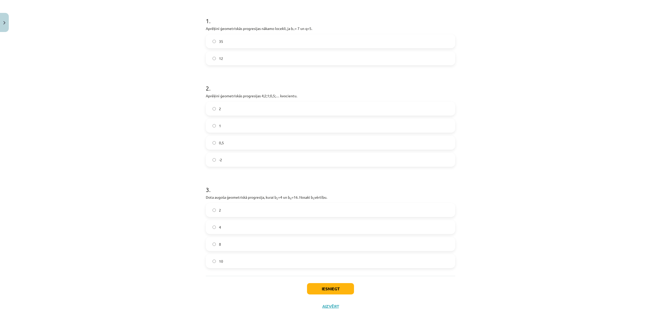
drag, startPoint x: 204, startPoint y: 197, endPoint x: 350, endPoint y: 194, distance: 146.2
click at [350, 194] on div "3 . Dota augoša ģeometriskā progresija, kurai b 2 =4 un b 4 =16. Nosaki b 3 vēr…" at bounding box center [330, 222] width 249 height 91
copy p "Dota augoša ģeometriskā progresija, kurai b 2 =4 un b 4 =16. Nosaki b 3 vērtību."
click at [241, 245] on label "8" at bounding box center [330, 244] width 248 height 13
click at [336, 288] on button "Iesniegt" at bounding box center [330, 288] width 47 height 11
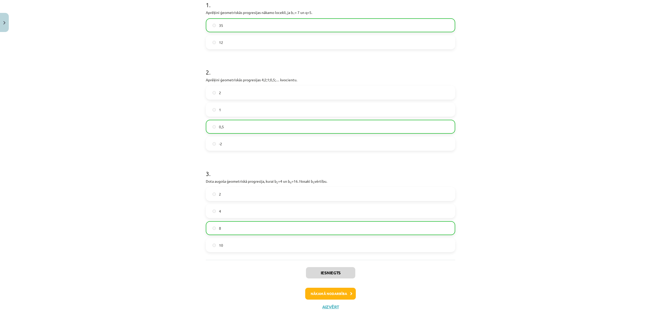
scroll to position [111, 0]
click at [343, 293] on button "Nākamā nodarbība" at bounding box center [330, 293] width 51 height 12
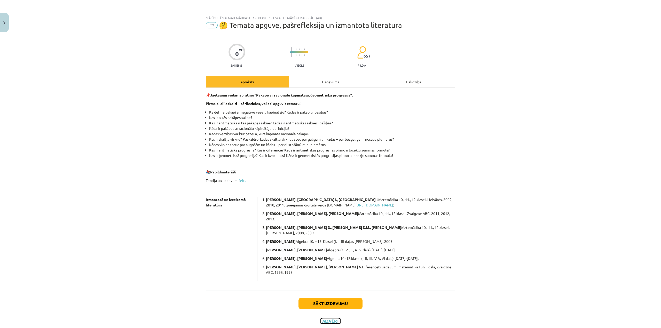
click at [335, 319] on button "Aizvērt" at bounding box center [331, 321] width 20 height 5
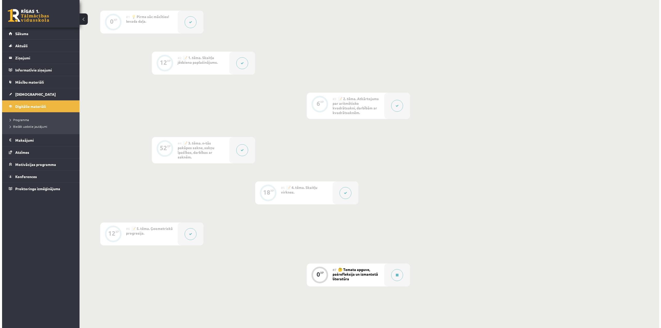
scroll to position [181, 0]
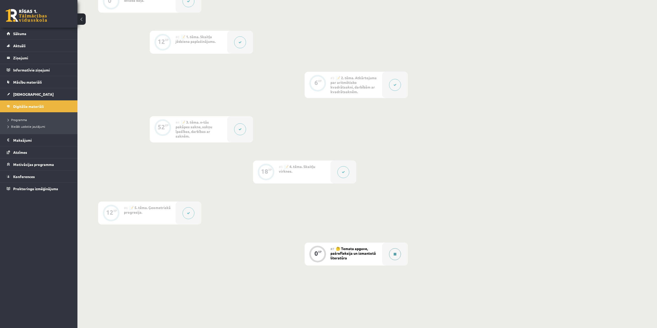
click at [384, 259] on div at bounding box center [395, 254] width 26 height 23
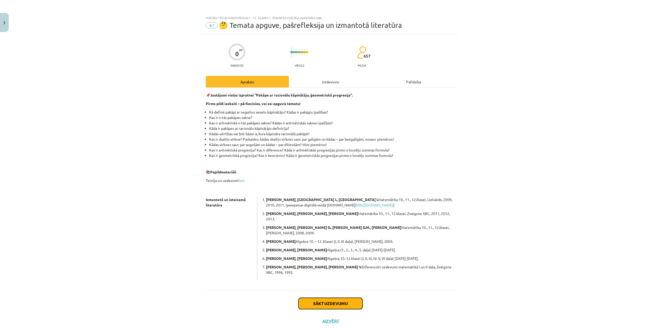
click at [359, 298] on button "Sākt uzdevumu" at bounding box center [330, 303] width 64 height 11
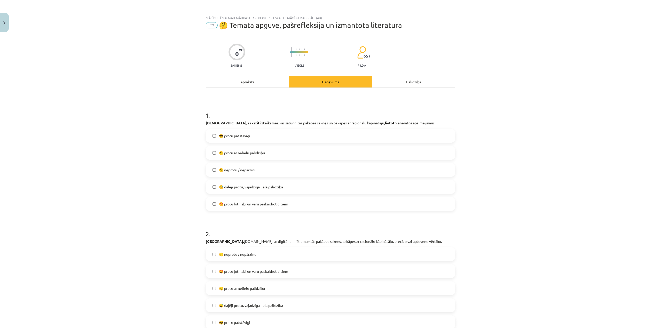
click at [275, 156] on label "🙂 protu ar nelielu palīdzību" at bounding box center [330, 152] width 248 height 13
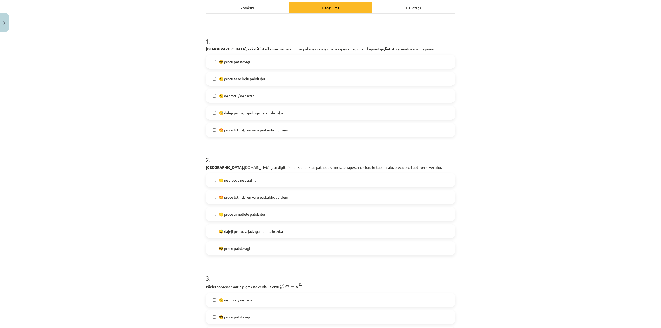
scroll to position [77, 0]
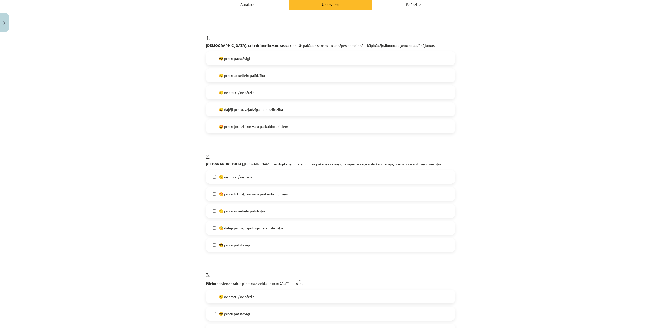
click at [272, 195] on span "🤩 protu ļoti labi un varu paskaidrot citiem" at bounding box center [253, 193] width 69 height 5
click at [273, 212] on label "🙂 protu ar nelielu palīdzību" at bounding box center [330, 210] width 248 height 13
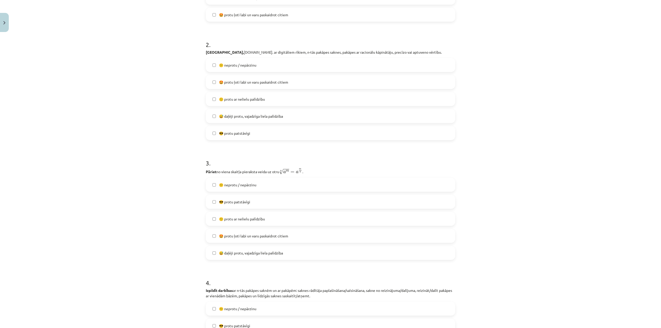
scroll to position [207, 0]
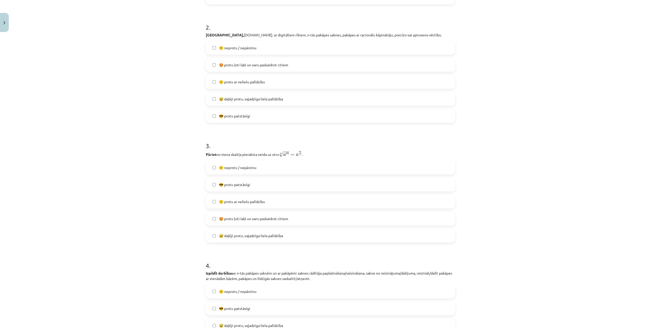
click at [259, 182] on label "😎 protu patstāvīgi" at bounding box center [330, 184] width 248 height 13
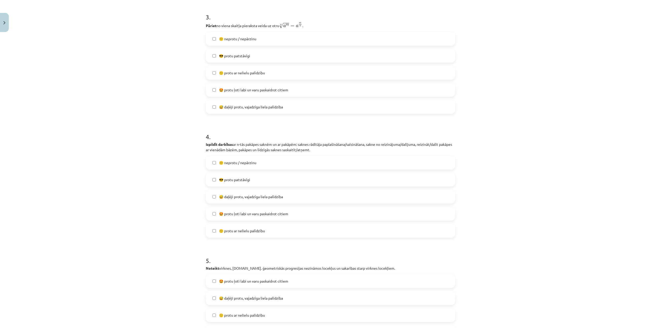
scroll to position [336, 0]
click at [267, 199] on label "😅 daļēji protu, vajadzīga liela palīdzība" at bounding box center [330, 196] width 248 height 13
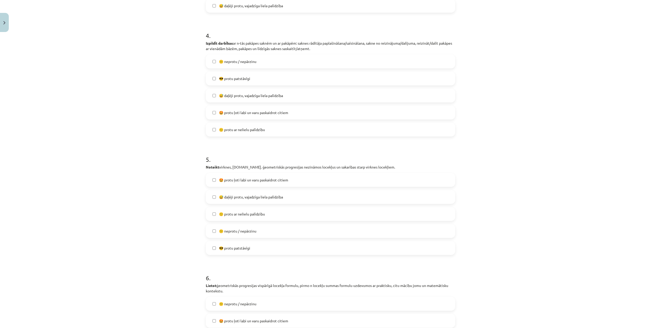
scroll to position [439, 0]
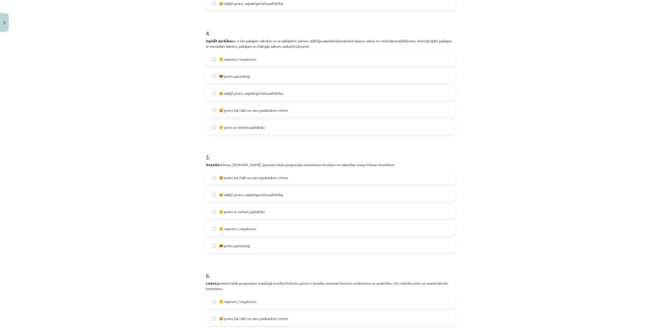
click at [262, 128] on span "🙂 protu ar nelielu palīdzību" at bounding box center [242, 127] width 46 height 5
click at [263, 245] on label "😎 protu patstāvīgi" at bounding box center [330, 245] width 248 height 13
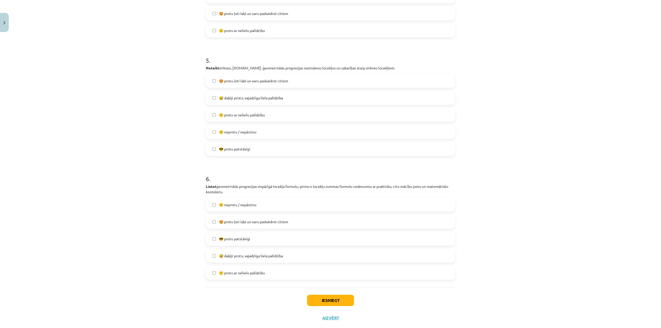
scroll to position [547, 0]
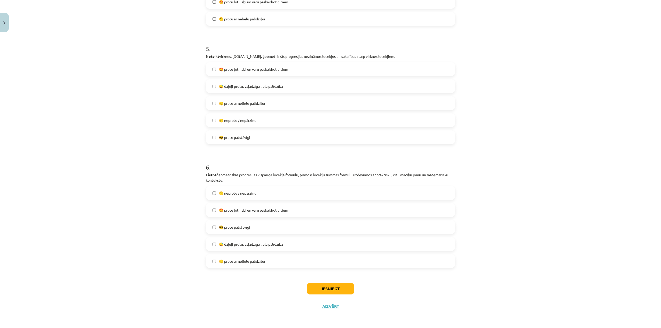
click at [262, 247] on label "😅 daļēji protu, vajadzīga liela palīdzība" at bounding box center [330, 244] width 248 height 13
click at [266, 264] on label "🙂 protu ar nelielu palīdzību" at bounding box center [330, 261] width 248 height 13
click at [312, 290] on button "Iesniegt" at bounding box center [330, 288] width 47 height 11
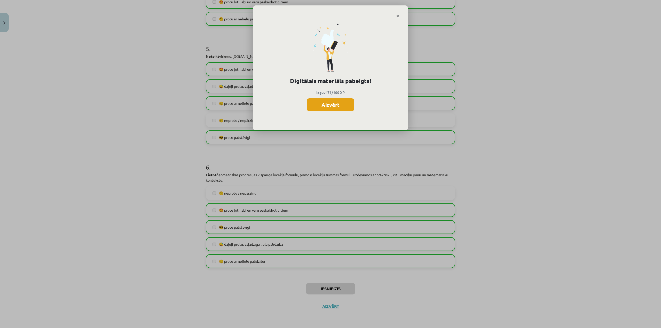
click at [324, 103] on button "Aizvērt" at bounding box center [331, 104] width 48 height 13
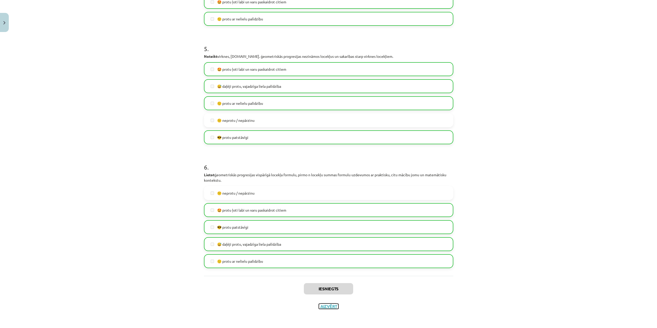
click at [330, 305] on button "Aizvērt" at bounding box center [329, 306] width 20 height 5
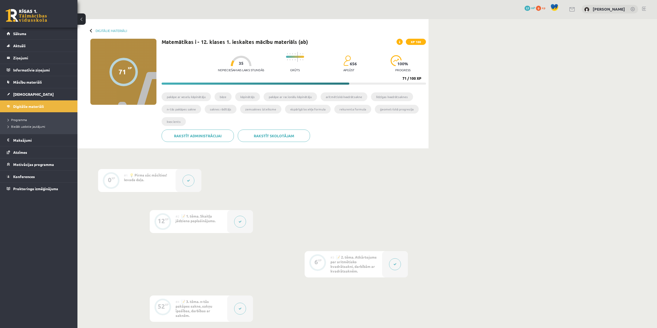
scroll to position [0, 0]
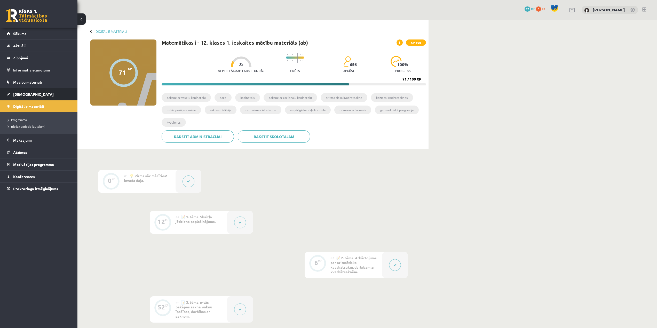
click at [25, 94] on span "[DEMOGRAPHIC_DATA]" at bounding box center [33, 94] width 41 height 5
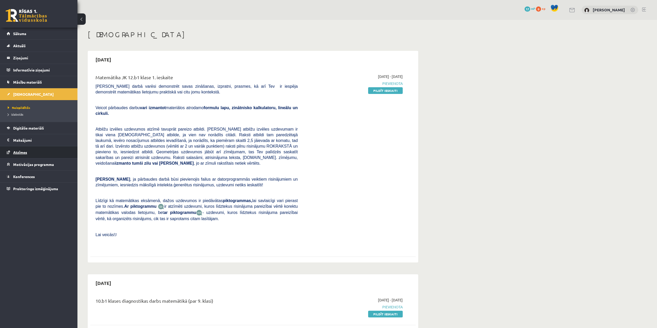
click at [28, 148] on link "Atzīmes" at bounding box center [39, 152] width 64 height 12
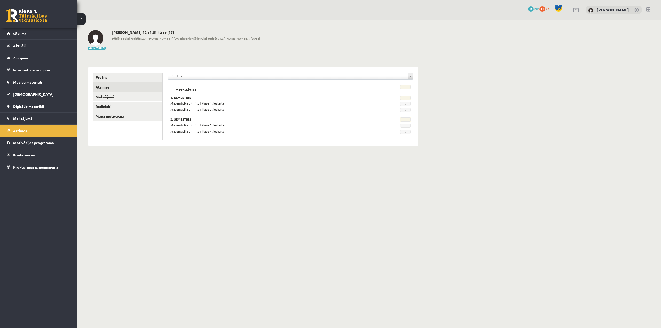
click at [217, 73] on div "11.b1 JK" at bounding box center [290, 76] width 245 height 7
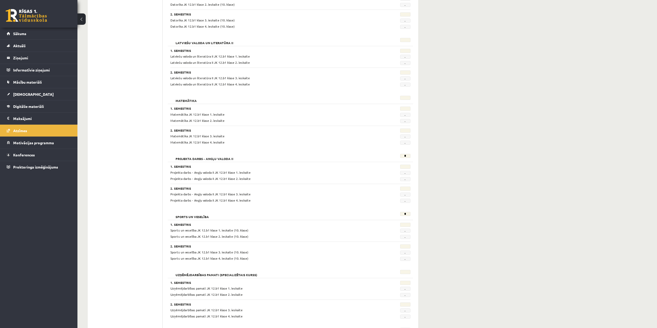
scroll to position [181, 0]
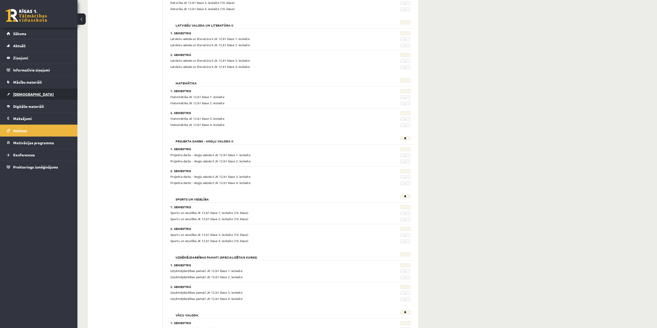
click at [37, 95] on link "[DEMOGRAPHIC_DATA]" at bounding box center [39, 94] width 64 height 12
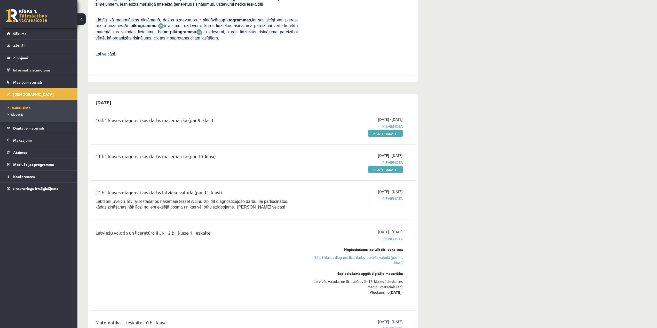
click at [18, 114] on span "Izlabotās" at bounding box center [15, 114] width 15 height 4
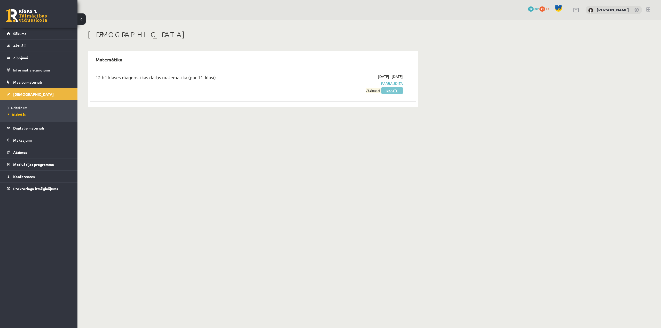
click at [388, 89] on link "Skatīt" at bounding box center [391, 90] width 21 height 7
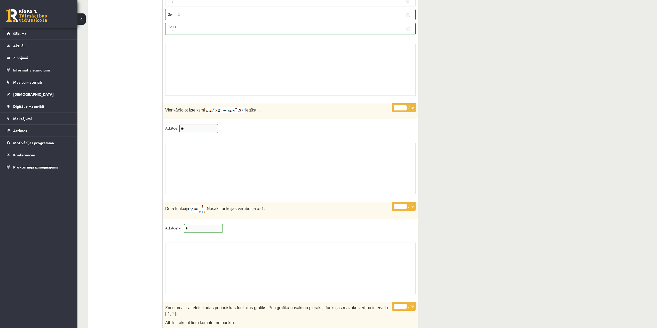
scroll to position [4159, 0]
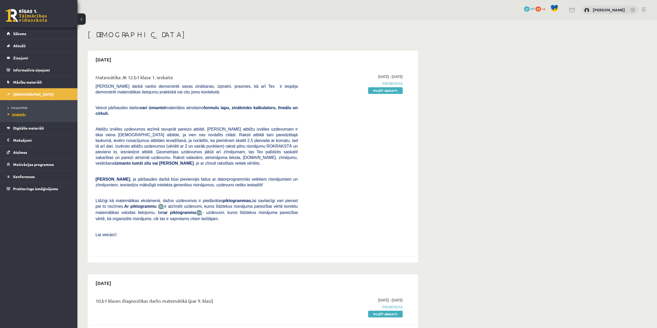
click at [23, 113] on span "Izlabotās" at bounding box center [17, 114] width 18 height 4
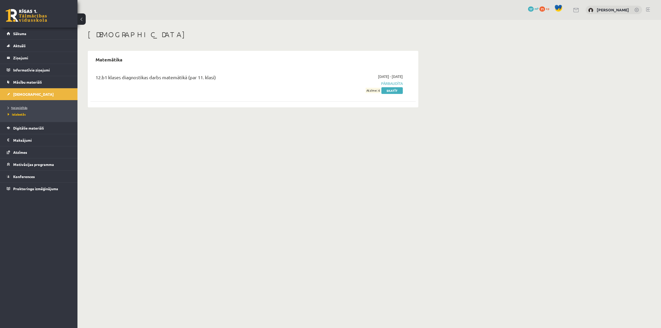
click at [22, 106] on link "Neizpildītās" at bounding box center [40, 107] width 65 height 5
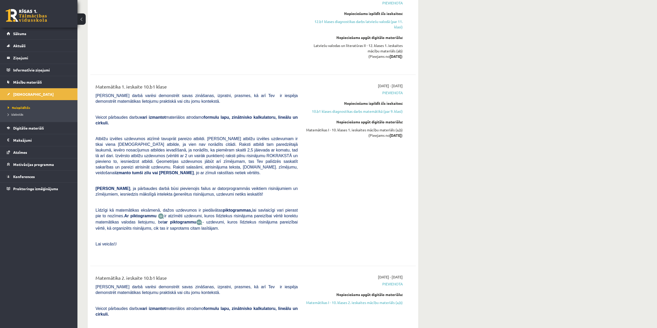
scroll to position [336, 0]
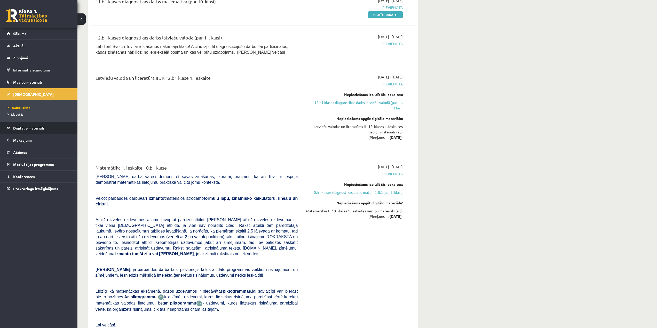
click at [33, 128] on span "Digitālie materiāli" at bounding box center [28, 128] width 31 height 5
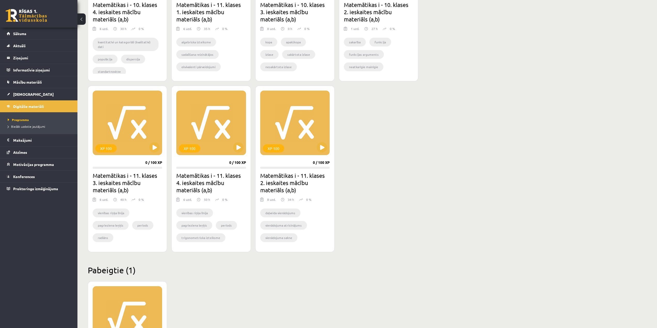
scroll to position [363, 0]
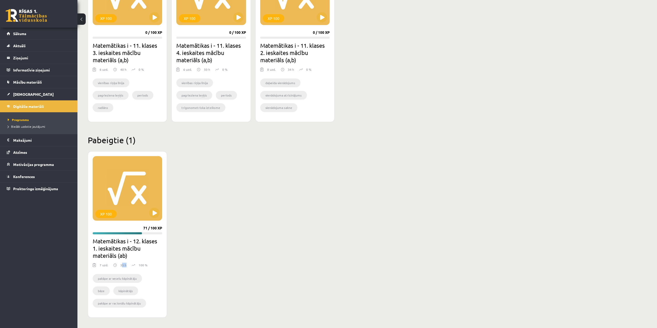
drag, startPoint x: 121, startPoint y: 265, endPoint x: 128, endPoint y: 265, distance: 7.2
click at [127, 265] on div "7 uzd. 35 h 100 %" at bounding box center [127, 267] width 69 height 8
click at [322, 225] on div "XP 100 71 / 100 XP Matemātikas i - 12. klases 1. ieskaites mācību materiāls (ab…" at bounding box center [253, 234] width 330 height 167
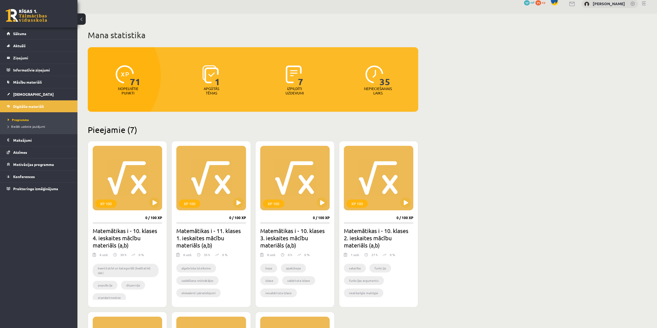
scroll to position [0, 0]
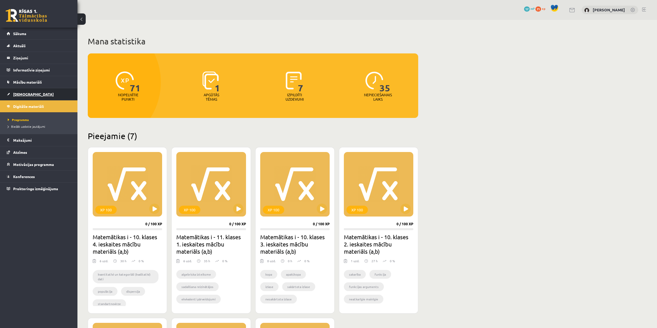
click at [24, 91] on link "[DEMOGRAPHIC_DATA]" at bounding box center [39, 94] width 64 height 12
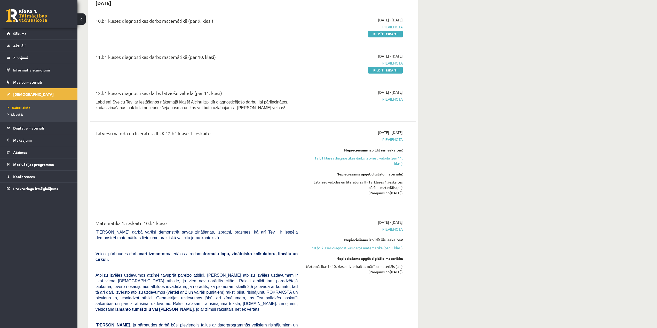
scroll to position [284, 0]
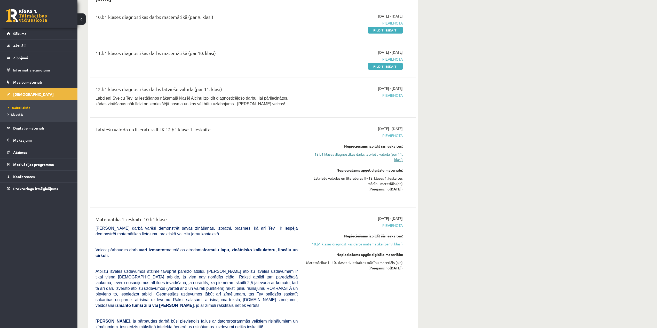
click at [361, 152] on link "12.b1 klases diagnostikas darbs latviešu valodā (par 11. klasi)" at bounding box center [353, 157] width 97 height 11
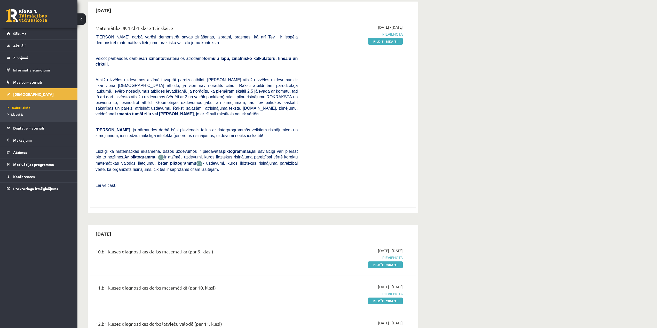
scroll to position [52, 0]
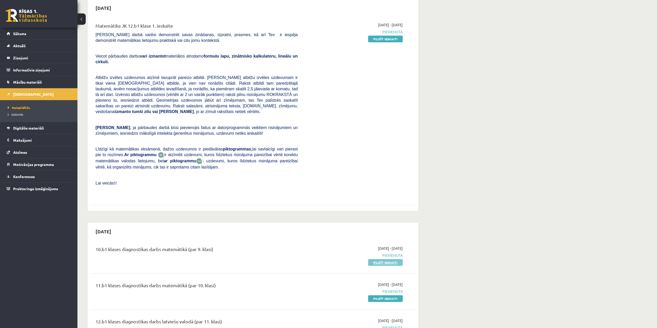
click at [380, 259] on link "Pildīt ieskaiti" at bounding box center [385, 262] width 35 height 7
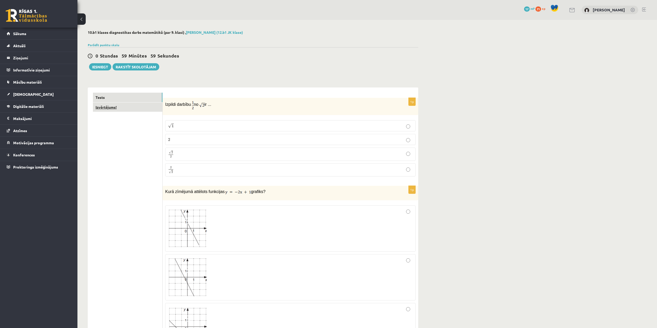
click at [101, 108] on link "Izvērtējums!" at bounding box center [127, 108] width 69 height 10
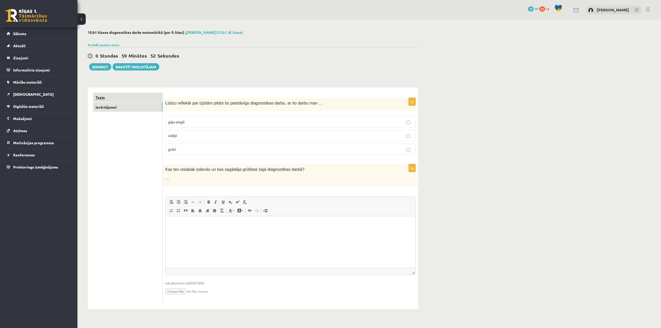
click at [108, 100] on link "Tests" at bounding box center [127, 98] width 69 height 10
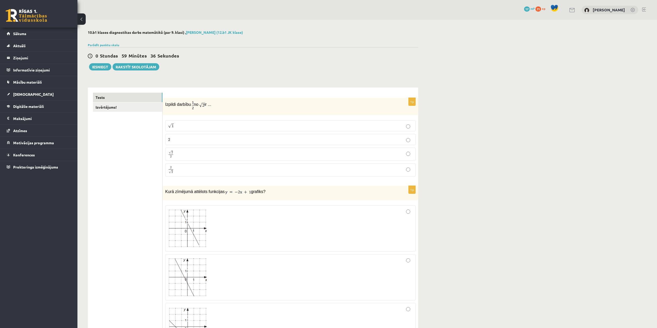
drag, startPoint x: 166, startPoint y: 105, endPoint x: 227, endPoint y: 104, distance: 61.5
click at [227, 104] on p "Izpildi darbību no ir ..." at bounding box center [277, 104] width 225 height 9
copy p "Izpildi darbību no ir ..."
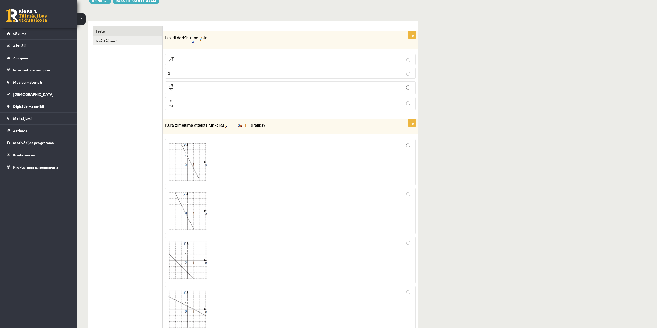
scroll to position [77, 0]
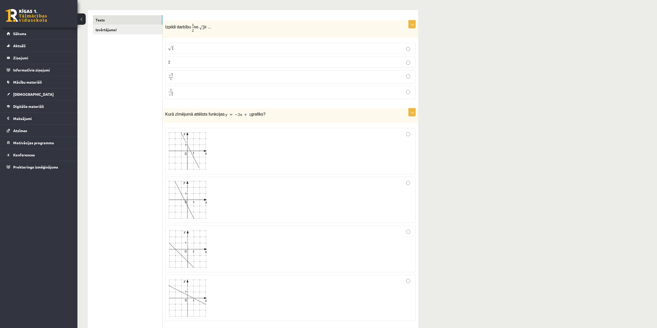
drag, startPoint x: 165, startPoint y: 114, endPoint x: 286, endPoint y: 117, distance: 120.6
click at [286, 117] on p "Kurā zīmējumā attēlots funkcijas grafiks?" at bounding box center [277, 114] width 225 height 6
copy p "Kurā zīmējumā attēlots funkcijas grafiks?"
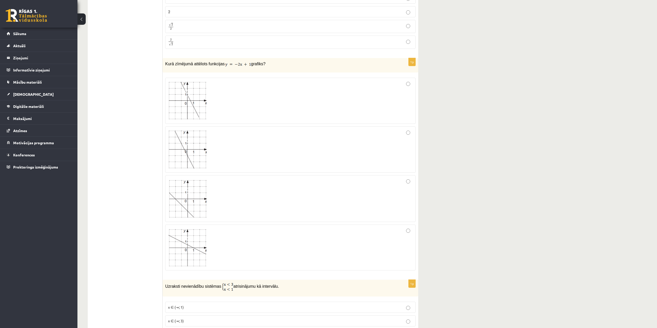
scroll to position [129, 0]
click at [406, 183] on div at bounding box center [290, 197] width 245 height 41
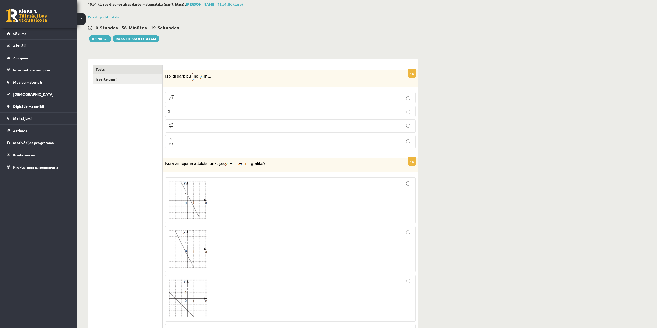
scroll to position [26, 0]
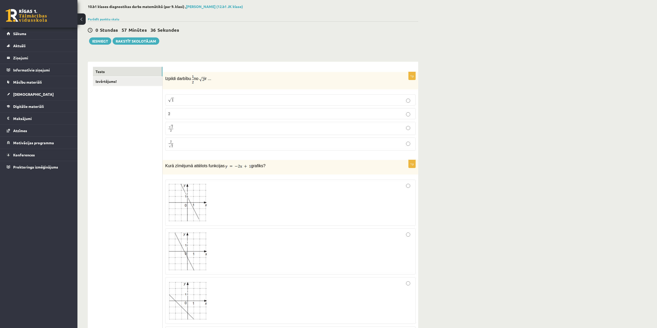
click at [405, 116] on p "2 2" at bounding box center [290, 113] width 245 height 5
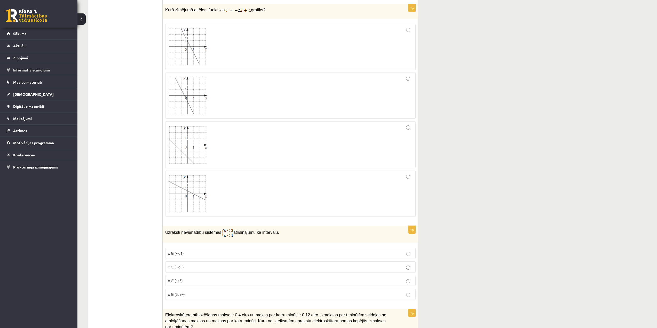
scroll to position [310, 0]
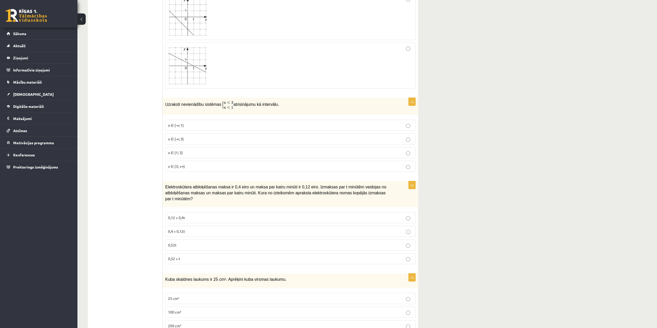
click at [214, 135] on label "x ∈ (-∞; 3)" at bounding box center [290, 138] width 250 height 11
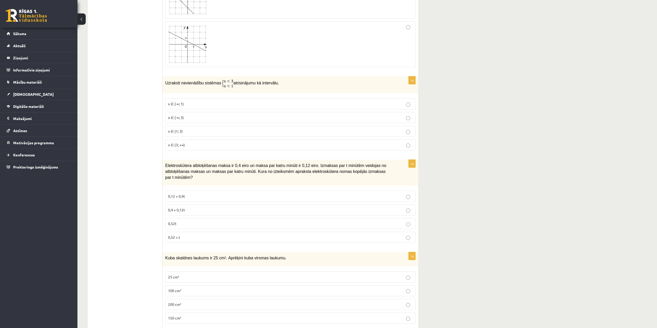
scroll to position [439, 0]
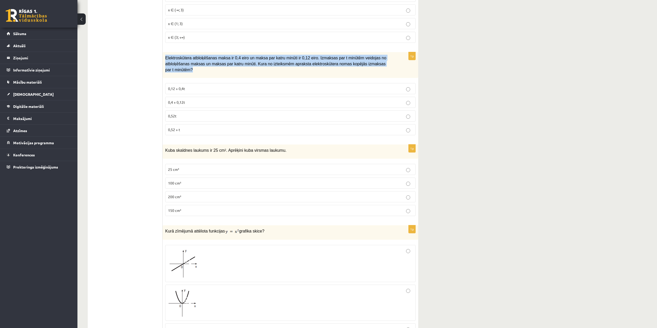
drag, startPoint x: 166, startPoint y: 59, endPoint x: 389, endPoint y: 67, distance: 223.2
click at [389, 67] on p "Elektroskūtera atbloķēšanas maksa ir 0,4 eiro un maksa par katru minūti ir 0,12…" at bounding box center [277, 64] width 225 height 18
copy span "Elektroskūtera atbloķēšanas maksa ir 0,4 eiro un maksa par katru minūti ir 0,12…"
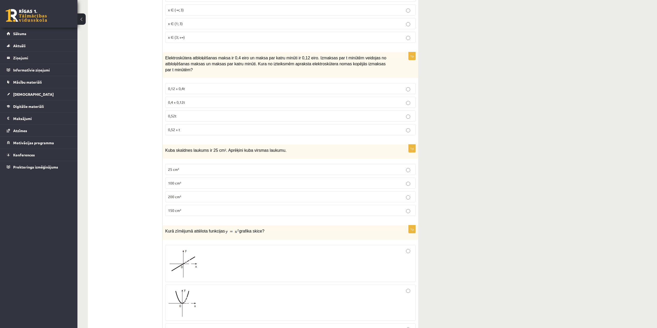
click at [201, 97] on label "0,4 + 0,12t" at bounding box center [290, 102] width 250 height 11
click at [205, 100] on label "0,4 + 0,12t" at bounding box center [290, 102] width 250 height 11
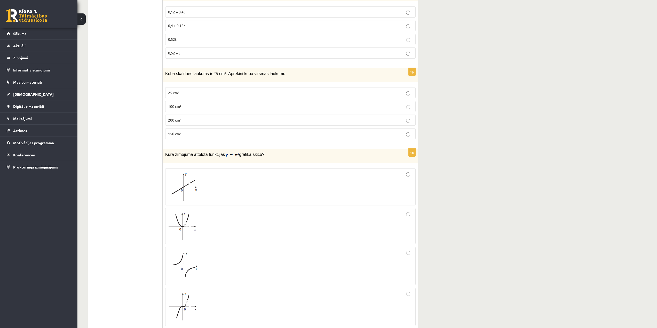
scroll to position [516, 0]
drag, startPoint x: 166, startPoint y: 67, endPoint x: 306, endPoint y: 64, distance: 140.0
click at [306, 67] on div "Kuba skaldnes laukums ir 25 cm 2 . Aprēķini kuba virsmas laukumu." at bounding box center [291, 74] width 256 height 14
copy span "Kuba skaldnes laukums ir 25 cm 2 . Aprēķini kuba virsmas laukumu."
click at [384, 128] on label "150 cm²" at bounding box center [290, 133] width 250 height 11
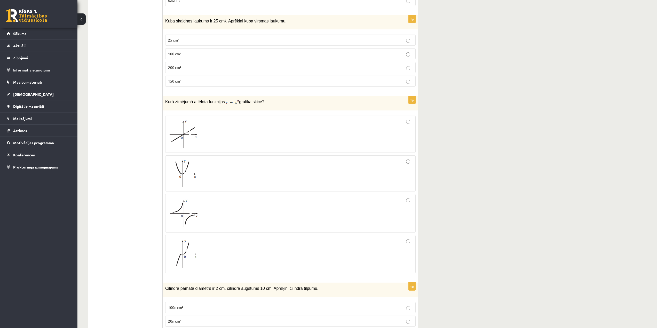
scroll to position [594, 0]
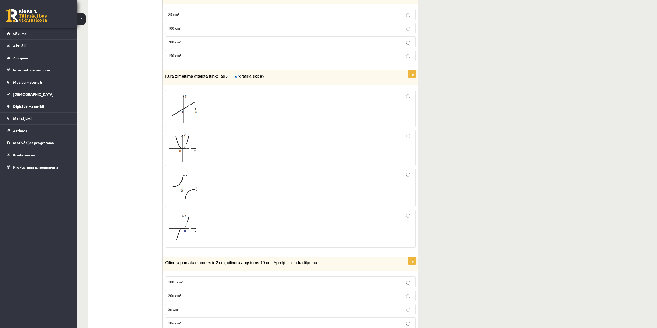
drag, startPoint x: 165, startPoint y: 71, endPoint x: 279, endPoint y: 68, distance: 113.9
click at [279, 73] on p "Kurā zīmējumā attēlota funkcijas grafika skice?" at bounding box center [277, 76] width 225 height 6
click at [227, 74] on img at bounding box center [232, 76] width 13 height 5
click at [226, 74] on img at bounding box center [232, 76] width 13 height 5
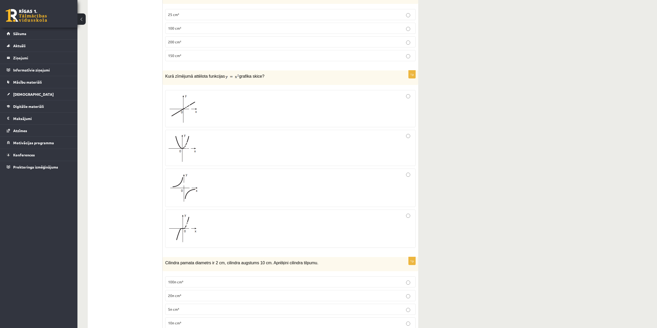
click at [241, 74] on span "grafika skice?" at bounding box center [251, 76] width 25 height 4
click at [378, 100] on div at bounding box center [290, 108] width 245 height 31
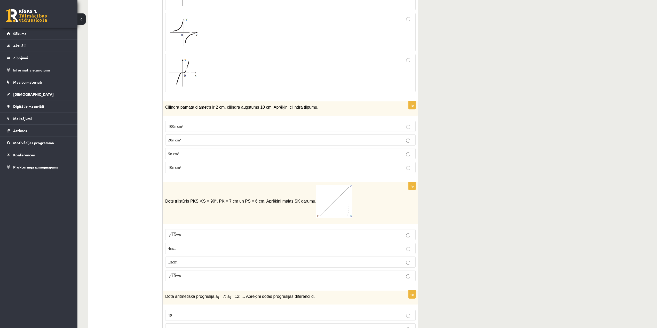
scroll to position [749, 0]
drag, startPoint x: 164, startPoint y: 102, endPoint x: 313, endPoint y: 108, distance: 148.8
click at [313, 108] on div "Cilindra pamata diametrs ir 2 cm, cilindra augstums 10 cm. Aprēķini cilindra ti…" at bounding box center [291, 109] width 256 height 14
copy span "Cilindra pamata diametrs ir 2 cm, cilindra augstums 10 cm. Aprēķini cilindra ti…"
click at [377, 124] on p "100π cm³" at bounding box center [290, 126] width 245 height 5
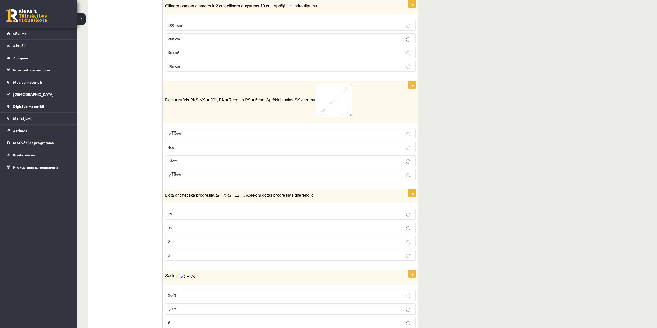
scroll to position [852, 0]
drag, startPoint x: 166, startPoint y: 93, endPoint x: 299, endPoint y: 90, distance: 133.8
click at [299, 97] on span "Dots trijstūris PKS, ∢ S = 90°, PK = 7 cm un PS = 6 cm. Aprēķini malas SK garum…" at bounding box center [258, 99] width 187 height 4
copy span "Dots trijstūris PKS, ∢ S = 90°, PK = 7 cm un PS = 6 cm. Aprēķini malas SK garum…"
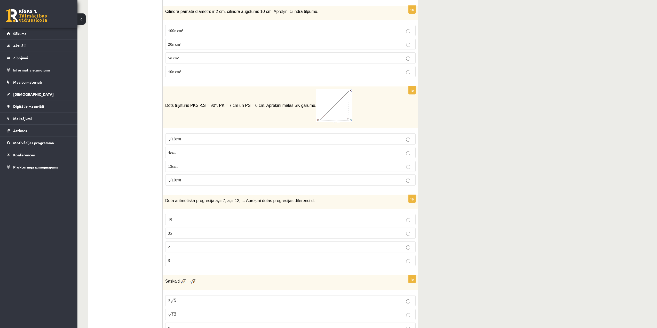
scroll to position [849, 0]
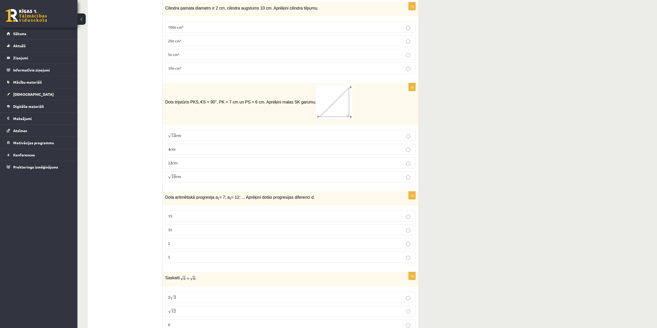
click at [371, 160] on p "13 c m 13 c m" at bounding box center [290, 162] width 245 height 5
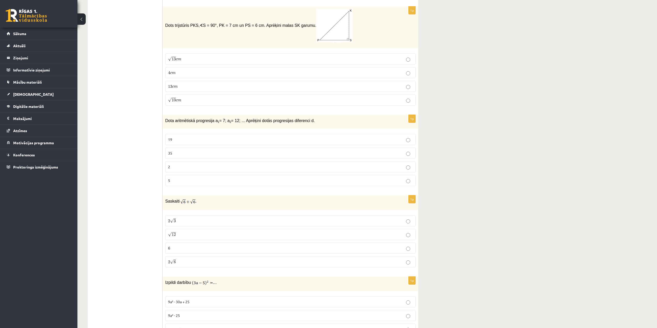
scroll to position [926, 0]
drag, startPoint x: 166, startPoint y: 115, endPoint x: 316, endPoint y: 116, distance: 150.0
click at [316, 117] on p "Dota aritmētiskā progresija a 1 = 7; a 2 = 12; ... Aprēķini dotās progresijas d…" at bounding box center [277, 120] width 225 height 6
copy span "Dota aritmētiskā progresija a 1 = 7; a 2 = 12; ... Aprēķini dotās progresijas d…"
click at [398, 174] on label "5" at bounding box center [290, 179] width 250 height 11
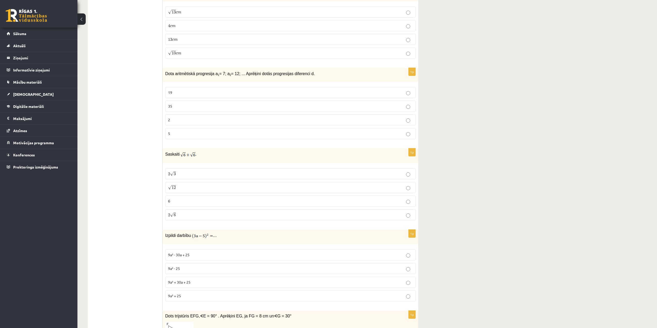
scroll to position [978, 0]
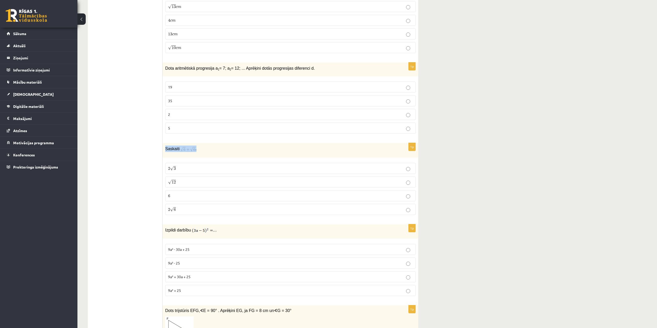
drag, startPoint x: 166, startPoint y: 144, endPoint x: 203, endPoint y: 143, distance: 38.0
click at [203, 146] on p "Saskaiti ." at bounding box center [277, 149] width 225 height 6
copy p "Saskaiti ."
click at [261, 204] on label "2 √ 6 2 6" at bounding box center [290, 209] width 250 height 11
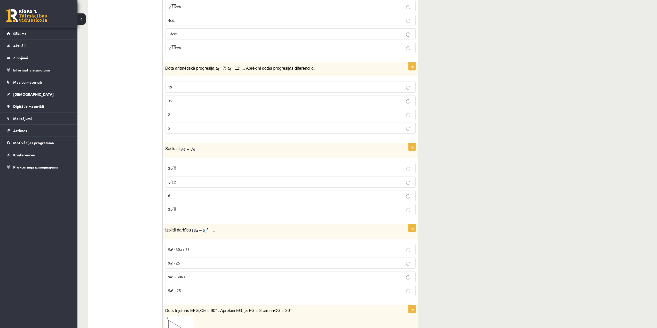
click at [266, 207] on p "2 √ 6 2 6" at bounding box center [290, 209] width 245 height 5
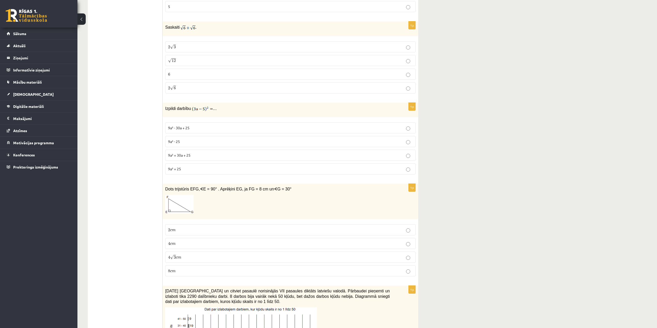
scroll to position [1107, 0]
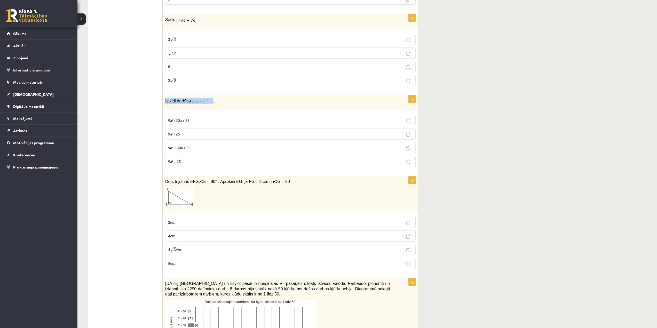
drag, startPoint x: 165, startPoint y: 97, endPoint x: 207, endPoint y: 96, distance: 41.6
click at [207, 98] on p "Izpildi darbību …" at bounding box center [277, 101] width 225 height 6
click at [311, 129] on label "9a² - 25" at bounding box center [290, 134] width 250 height 11
click at [395, 142] on label "9a² + 30a + 25" at bounding box center [290, 147] width 250 height 11
click at [249, 118] on p "9a² - 30a + 25" at bounding box center [290, 120] width 245 height 5
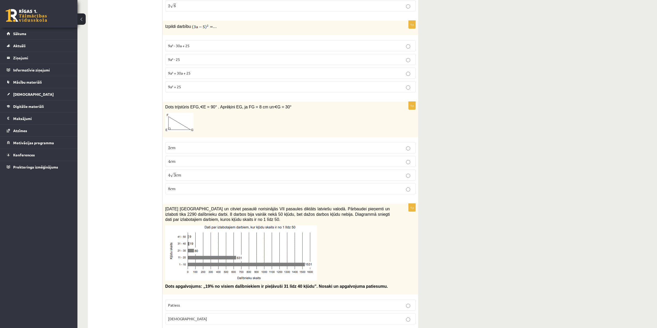
scroll to position [1184, 0]
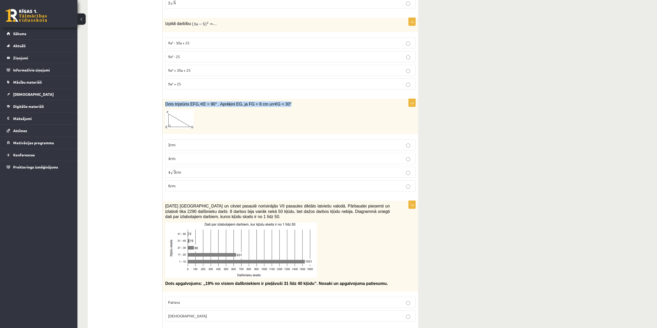
drag, startPoint x: 166, startPoint y: 99, endPoint x: 311, endPoint y: 100, distance: 145.6
click at [311, 101] on p "Dots trijstūris EFG, ∢ E = 90° . Aprēķini EG, ja FG = 8 cm un ∢ G = 30°" at bounding box center [277, 103] width 225 height 5
copy span "Dots trijstūris EFG, ∢ E = 90° . Aprēķini EG, ja FG = 8 cm un ∢ G = 30°"
click at [226, 170] on p "4 √ 3 c m 4 3 c m" at bounding box center [290, 172] width 245 height 5
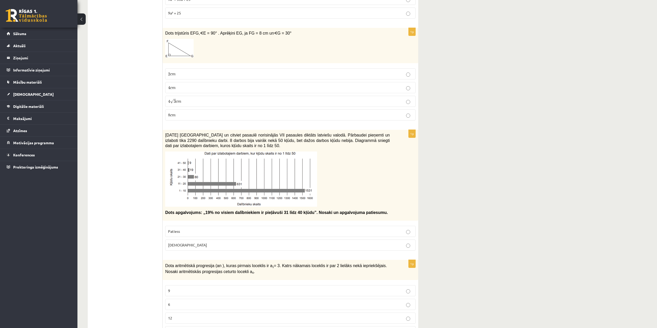
scroll to position [1262, 0]
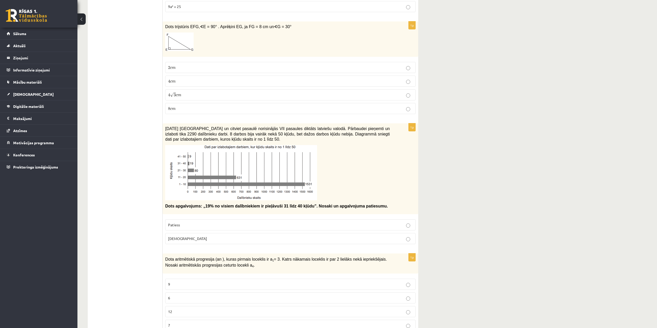
drag, startPoint x: 166, startPoint y: 122, endPoint x: 253, endPoint y: 136, distance: 88.8
click at [253, 136] on p "2021. gada 27. novembrī Latvijā un citviet pasaulē norisinājās VII pasaules dik…" at bounding box center [277, 134] width 225 height 16
copy span "2021. gada 27. novembrī Latvijā un citviet pasaulē norisinājās VII pasaules dik…"
drag, startPoint x: 166, startPoint y: 202, endPoint x: 376, endPoint y: 201, distance: 210.4
click at [376, 203] on p "Dots apgalvojums: „19% no visiem dalībniekiem ir pieļāvuši 31 līdz 40 kļūdu”. N…" at bounding box center [277, 205] width 225 height 5
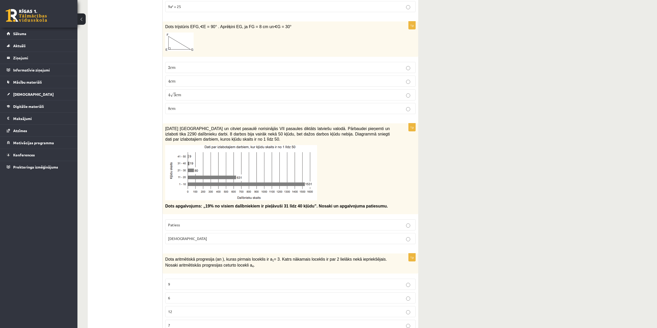
click at [207, 222] on p "Patiess" at bounding box center [290, 224] width 245 height 5
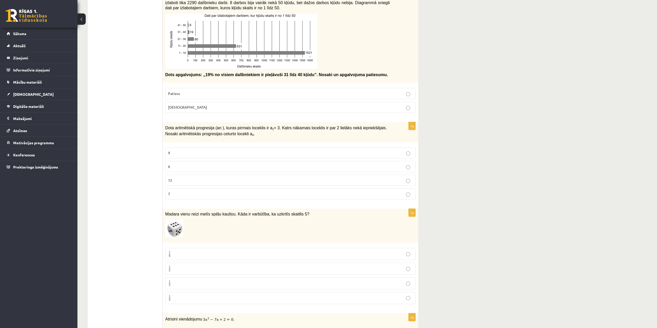
scroll to position [1391, 0]
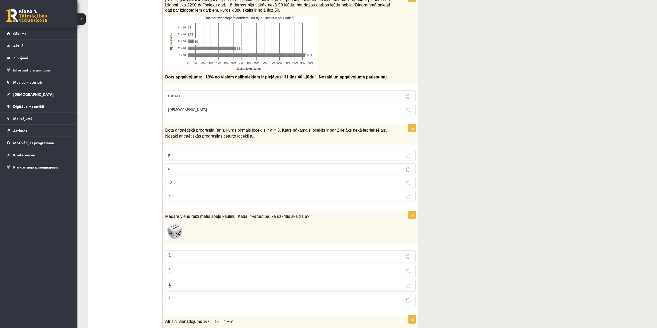
drag, startPoint x: 165, startPoint y: 124, endPoint x: 299, endPoint y: 133, distance: 133.7
click at [299, 133] on p "Dota aritmētiskā progresija (an ), kuras pirmais loceklis ir a 1 = 3. Katrs nāk…" at bounding box center [277, 133] width 225 height 12
click at [397, 153] on p "9" at bounding box center [290, 155] width 245 height 5
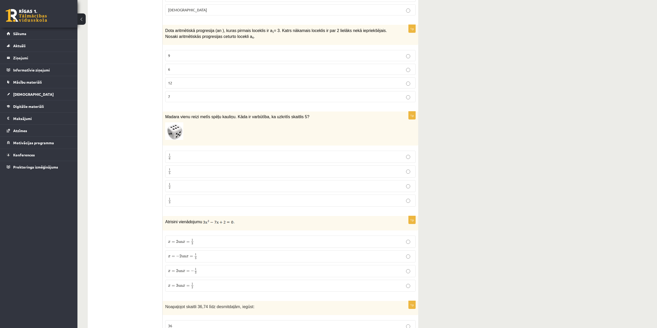
scroll to position [1539, 0]
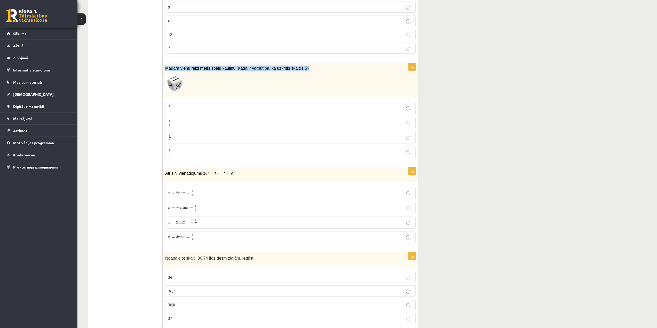
drag, startPoint x: 167, startPoint y: 64, endPoint x: 315, endPoint y: 62, distance: 148.0
click at [315, 66] on p "Madara vienu reizi metīs spēļu kauliņu. Kāda ir varbūtība, ka uzkritīs skaitlis…" at bounding box center [277, 68] width 225 height 5
click at [199, 102] on label "1 6 1 6" at bounding box center [290, 108] width 250 height 12
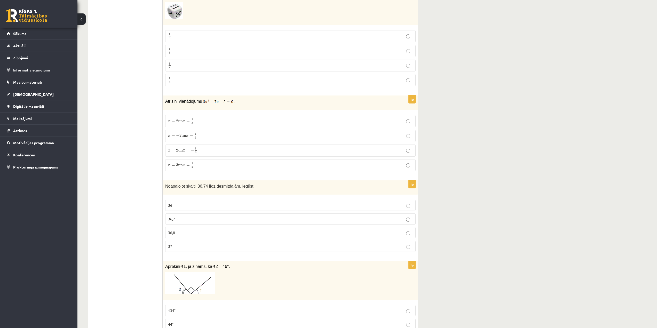
scroll to position [1617, 0]
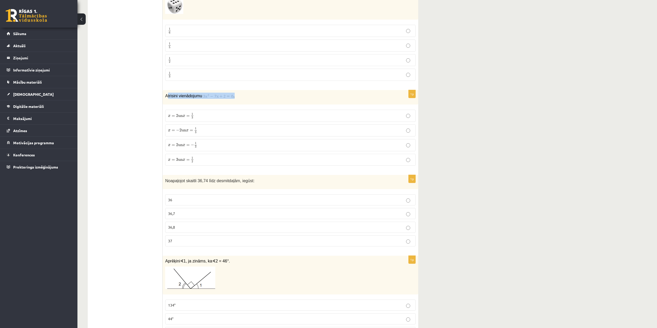
drag, startPoint x: 167, startPoint y: 92, endPoint x: 240, endPoint y: 90, distance: 73.1
click at [240, 93] on p "Atrisini vienādojumu ." at bounding box center [277, 96] width 225 height 6
click at [278, 95] on div "Atrisini vienādojumu ." at bounding box center [291, 97] width 256 height 14
click at [282, 80] on div "1p Madara vienu reizi metīs spēļu kauliņu. Kāda ir varbūtība, ka uzkritīs skait…" at bounding box center [291, 36] width 256 height 100
click at [220, 127] on p "x = − 2 un x = 1 3 x = − 2 un x = 1 3" at bounding box center [290, 130] width 245 height 6
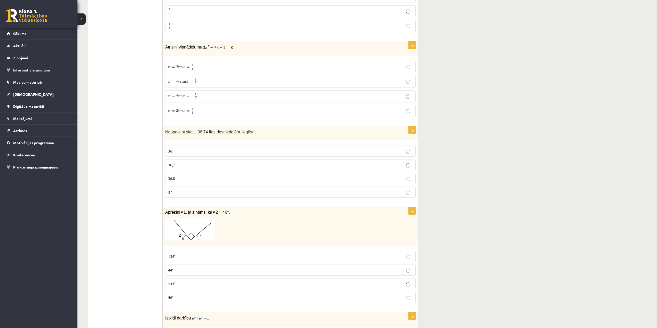
scroll to position [1668, 0]
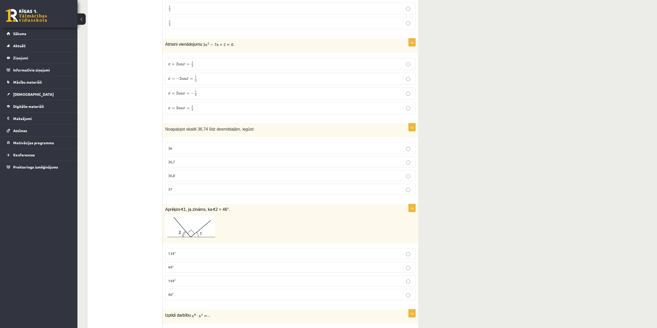
click at [194, 190] on label "37" at bounding box center [290, 189] width 250 height 11
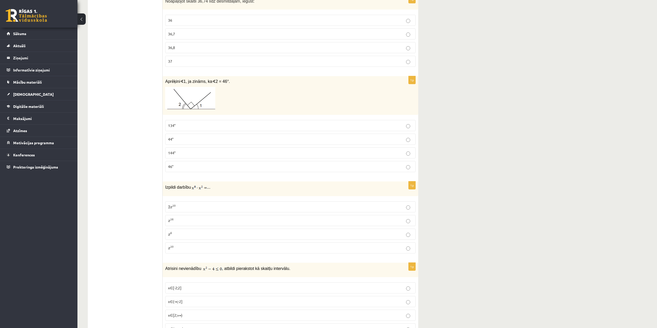
scroll to position [1797, 0]
drag, startPoint x: 166, startPoint y: 74, endPoint x: 231, endPoint y: 75, distance: 65.6
click at [231, 78] on p "Aprēķini ∢ 1, ja zināms, ka ∢ 2 = 46°." at bounding box center [277, 80] width 225 height 5
click at [286, 122] on p "134°" at bounding box center [290, 124] width 245 height 5
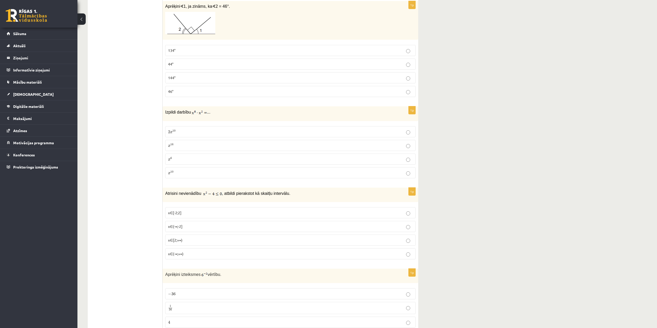
scroll to position [1875, 0]
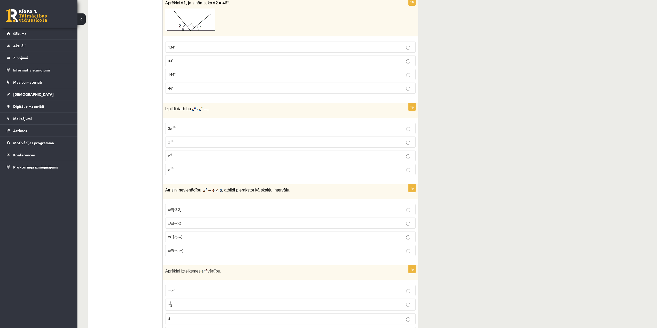
click at [290, 139] on p "x 16 x 16" at bounding box center [290, 141] width 245 height 5
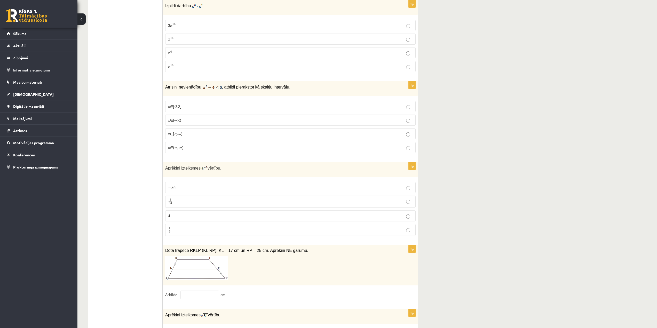
scroll to position [1978, 0]
click at [219, 117] on p "x∈(-∞;-2]" at bounding box center [290, 119] width 245 height 5
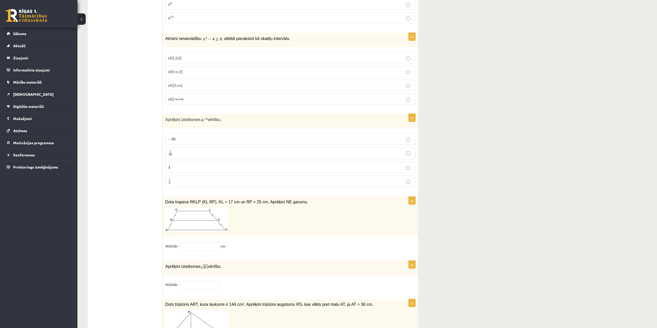
scroll to position [2030, 0]
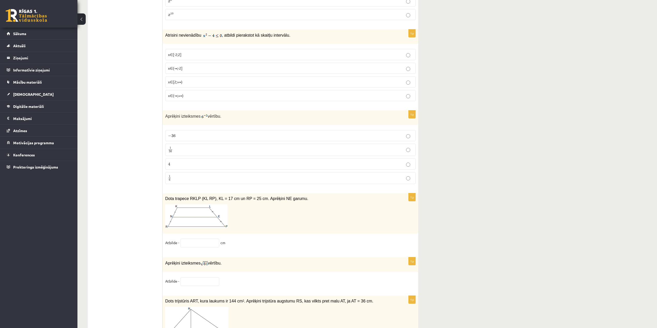
click at [242, 133] on p "− 36 − 36" at bounding box center [290, 135] width 245 height 5
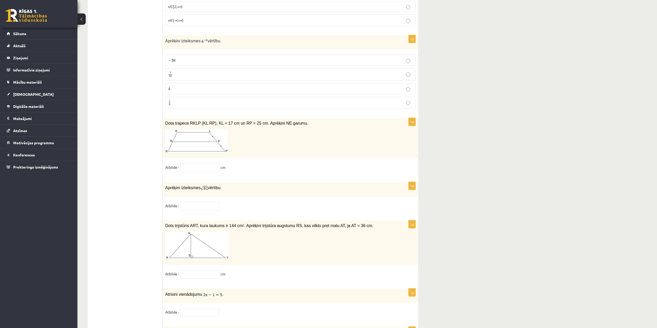
scroll to position [2107, 0]
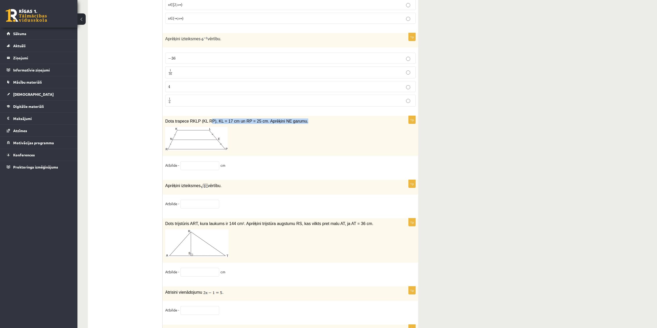
drag, startPoint x: 205, startPoint y: 119, endPoint x: 266, endPoint y: 121, distance: 61.5
click at [266, 121] on div "Dota trapece RKLP (KL RP), KL = 17 cm un RP = 25 cm. Aprēķini NE garumu." at bounding box center [291, 136] width 256 height 40
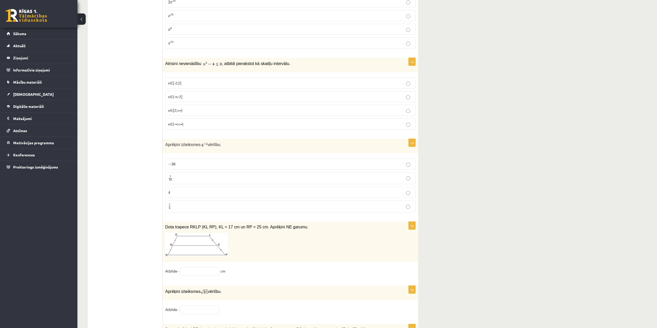
scroll to position [2054, 0]
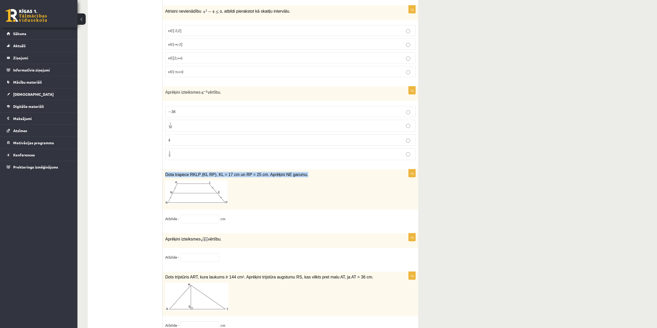
drag, startPoint x: 166, startPoint y: 169, endPoint x: 297, endPoint y: 166, distance: 131.7
click at [297, 169] on div "Dota trapece RKLP (KL RP), KL = 17 cm un RP = 25 cm. Aprēķini NE garumu." at bounding box center [291, 189] width 256 height 40
click at [204, 215] on input "text" at bounding box center [199, 219] width 39 height 9
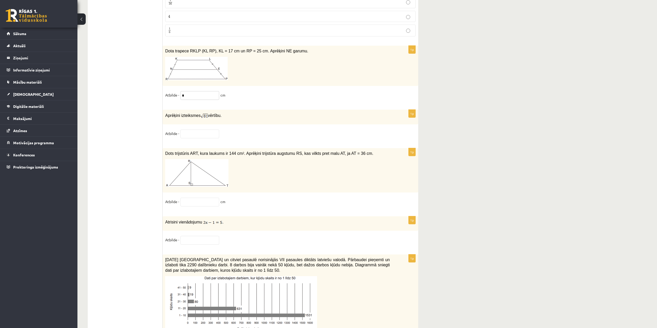
scroll to position [2183, 0]
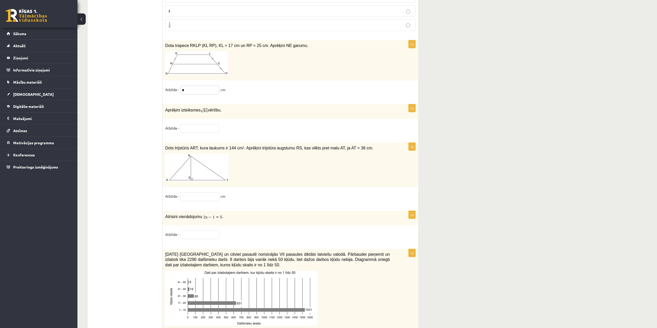
type input "*"
click at [207, 124] on input "text" at bounding box center [199, 128] width 39 height 9
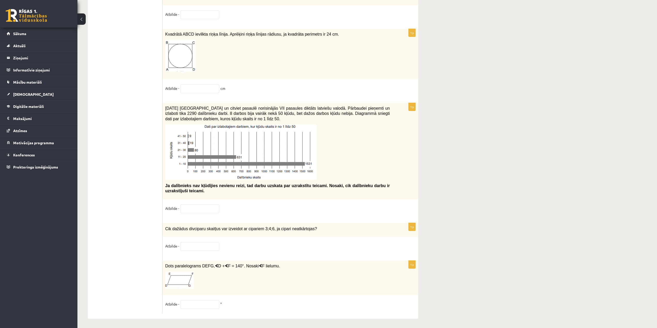
scroll to position [2518, 0]
type input "*"
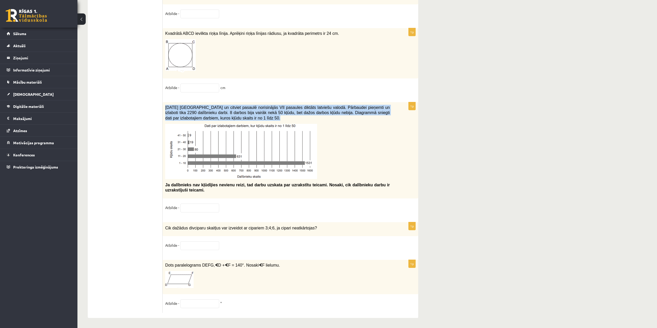
drag, startPoint x: 166, startPoint y: 103, endPoint x: 324, endPoint y: 121, distance: 159.5
click at [324, 121] on div "2021. gada 27. novembrī Latvijā un citviet pasaulē norisinājās VII pasaules dik…" at bounding box center [291, 150] width 256 height 96
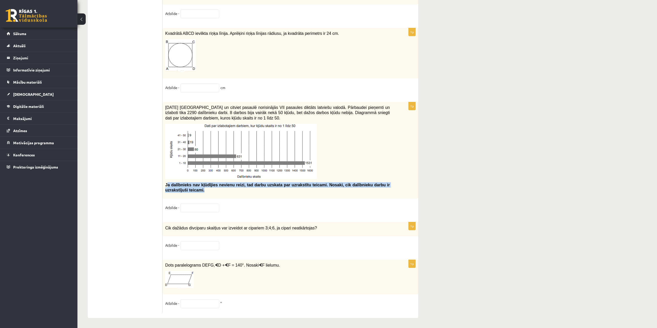
drag, startPoint x: 166, startPoint y: 183, endPoint x: 151, endPoint y: 177, distance: 15.9
click at [241, 186] on p "Ja dalībnieks nav kļūdījies nevienu reizi, tad darbu uzskata par uzrakstītu tei…" at bounding box center [277, 187] width 225 height 11
click at [166, 183] on span "Ja dalībnieks nav kļūdījies nevienu reizi, tad darbu uzskata par uzrakstītu tei…" at bounding box center [277, 188] width 225 height 10
drag, startPoint x: 166, startPoint y: 183, endPoint x: 183, endPoint y: 189, distance: 18.2
click at [183, 189] on p "Ja dalībnieks nav kļūdījies nevienu reizi, tad darbu uzskata par uzrakstītu tei…" at bounding box center [277, 187] width 225 height 11
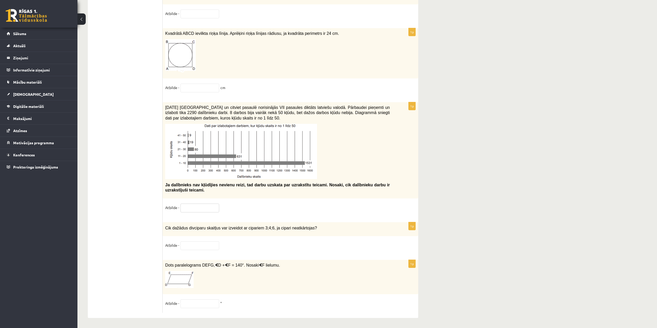
click at [191, 209] on input "text" at bounding box center [199, 208] width 39 height 9
click at [193, 207] on input "text" at bounding box center [199, 208] width 39 height 9
type input "**"
drag, startPoint x: 166, startPoint y: 225, endPoint x: 332, endPoint y: 220, distance: 166.8
click at [332, 222] on div "Cik dažādus divciparu skaitļus var izveidot ar cipariem 3;4;6, ja cipari neatkā…" at bounding box center [291, 229] width 256 height 14
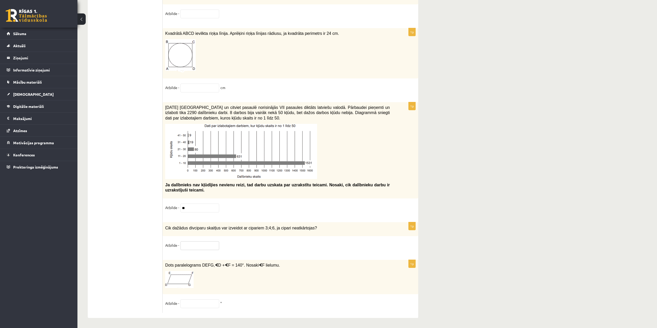
click at [213, 243] on input "text" at bounding box center [199, 245] width 39 height 9
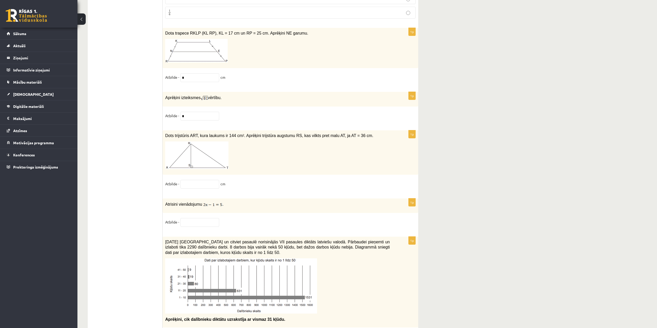
scroll to position [2183, 0]
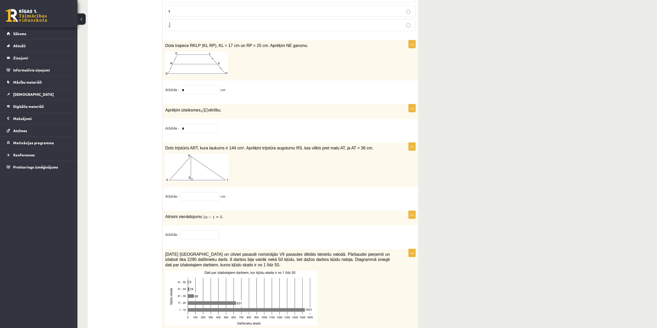
type input "*"
click at [201, 231] on input "text" at bounding box center [199, 235] width 39 height 9
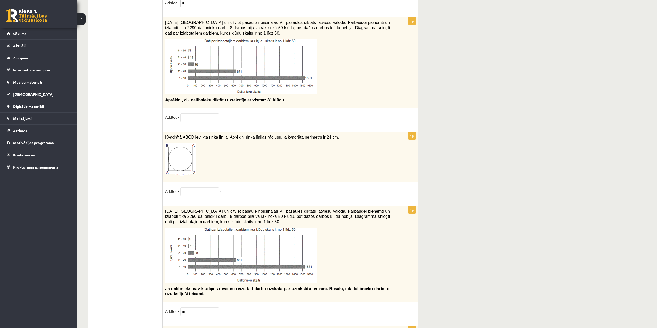
scroll to position [2415, 0]
type input "*"
click at [212, 189] on input "text" at bounding box center [199, 191] width 39 height 9
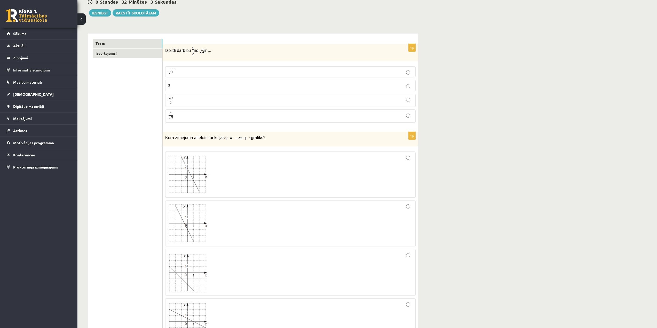
scroll to position [52, 0]
type input "*"
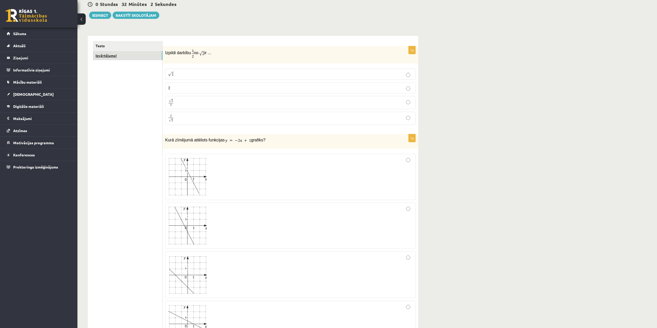
click at [131, 58] on link "Izvērtējums!" at bounding box center [127, 56] width 69 height 10
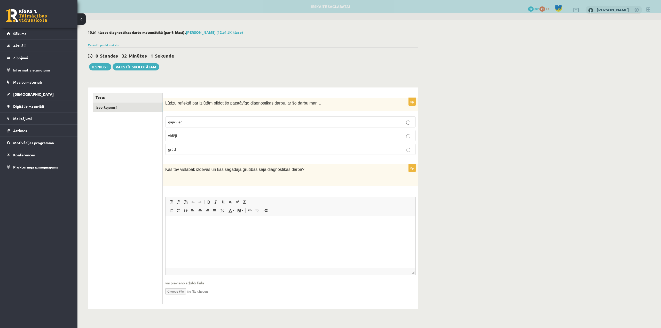
scroll to position [0, 0]
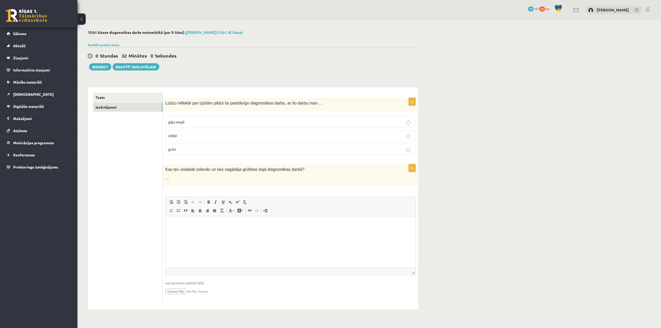
click at [238, 137] on p "vidēji" at bounding box center [290, 135] width 245 height 5
click at [174, 293] on input "file" at bounding box center [290, 291] width 250 height 11
type input "**********"
click at [105, 67] on button "Iesniegt" at bounding box center [100, 66] width 22 height 7
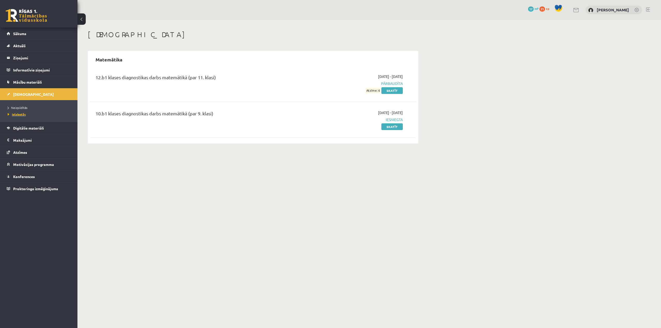
click at [25, 112] on link "Izlabotās" at bounding box center [40, 114] width 65 height 5
click at [21, 106] on span "Neizpildītās" at bounding box center [18, 108] width 20 height 4
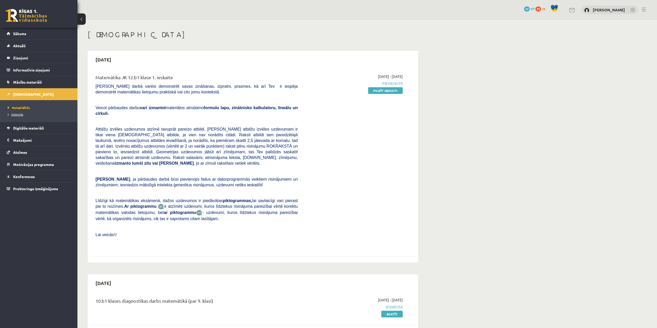
click at [20, 113] on span "Izlabotās" at bounding box center [15, 114] width 15 height 4
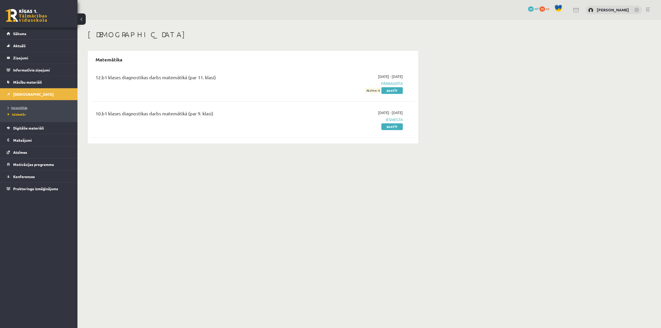
click at [13, 107] on span "Neizpildītās" at bounding box center [18, 108] width 20 height 4
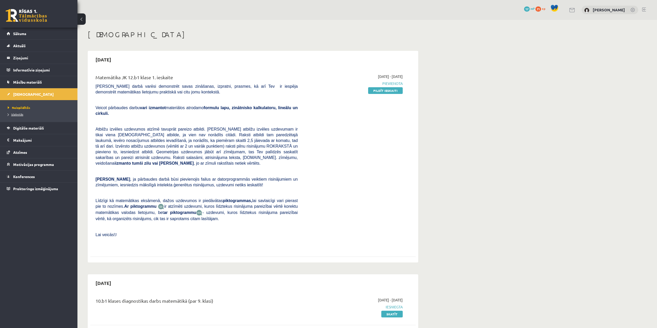
click at [15, 113] on span "Izlabotās" at bounding box center [15, 114] width 15 height 4
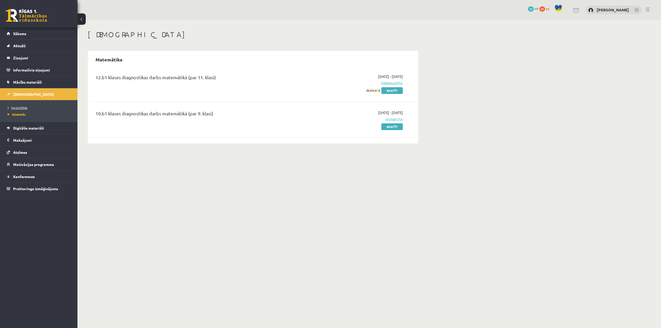
click at [20, 108] on span "Neizpildītās" at bounding box center [18, 108] width 20 height 4
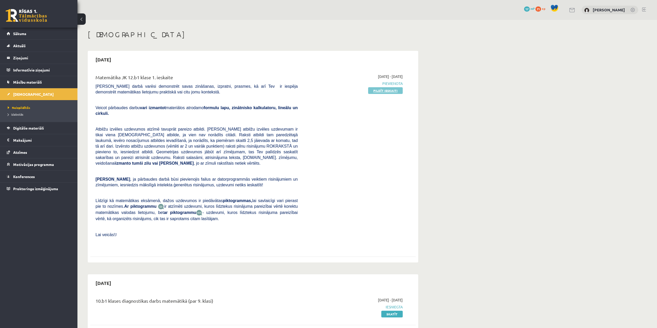
click at [392, 90] on link "Pildīt ieskaiti" at bounding box center [385, 90] width 35 height 7
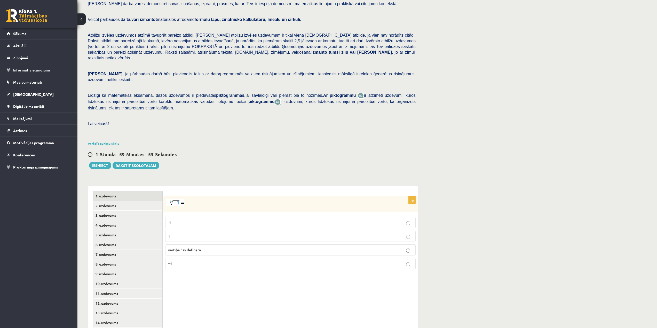
scroll to position [52, 0]
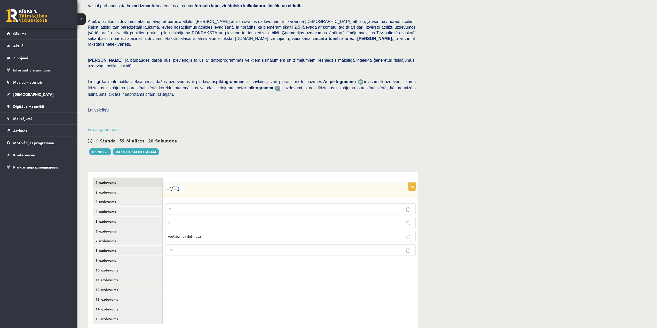
click at [247, 234] on p "vērtība nav definēta" at bounding box center [290, 236] width 245 height 5
click at [123, 187] on link "2. uzdevums" at bounding box center [127, 192] width 69 height 10
click at [117, 178] on link "1. uzdevums" at bounding box center [127, 183] width 69 height 10
click at [116, 187] on link "2. uzdevums" at bounding box center [127, 192] width 69 height 10
click at [180, 207] on p "x 5 6 x 5 6" at bounding box center [290, 210] width 245 height 6
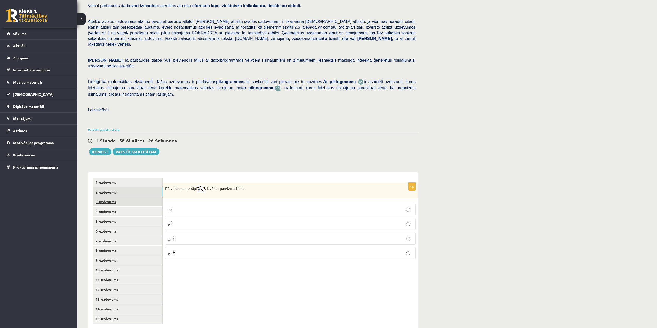
click at [127, 197] on link "3. uzdevums" at bounding box center [127, 202] width 69 height 10
drag, startPoint x: 166, startPoint y: 178, endPoint x: 220, endPoint y: 179, distance: 54.5
click at [220, 185] on p "Aprēķini = ………" at bounding box center [277, 189] width 225 height 9
click at [200, 185] on img at bounding box center [191, 189] width 21 height 9
click at [188, 185] on img at bounding box center [191, 189] width 21 height 9
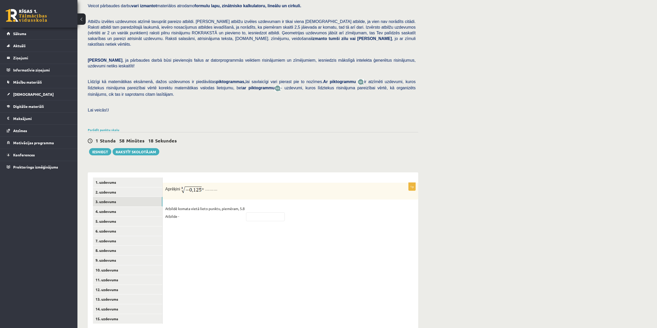
click at [188, 184] on div "Aprēķini = ………" at bounding box center [291, 191] width 256 height 17
click at [265, 212] on input "text" at bounding box center [265, 216] width 39 height 9
type input "****"
click at [116, 207] on link "4. uzdevums" at bounding box center [127, 212] width 69 height 10
drag, startPoint x: 167, startPoint y: 177, endPoint x: 348, endPoint y: 171, distance: 181.6
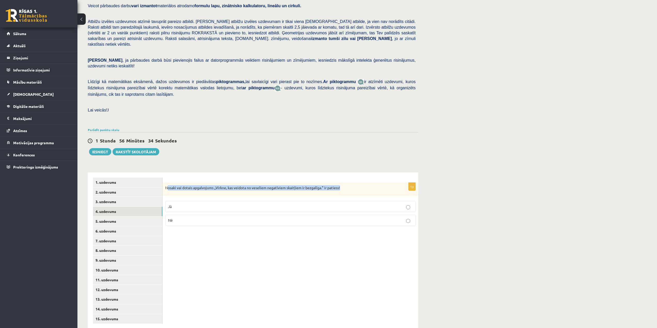
click at [348, 178] on form "1p Nosaki vai dotais apgalvojums „Virkne, kas veidota no veseliem negatīviem sk…" at bounding box center [290, 204] width 245 height 53
drag, startPoint x: 166, startPoint y: 175, endPoint x: 364, endPoint y: 177, distance: 198.0
click at [364, 185] on p "Nosaki vai dotais apgalvojums „Virkne, kas veidota no veseliem negatīviem skait…" at bounding box center [277, 187] width 225 height 5
copy p "Nosaki vai dotais apgalvojums „Virkne, kas veidota no veseliem negatīviem skait…"
click at [269, 204] on p "Jā" at bounding box center [290, 206] width 245 height 5
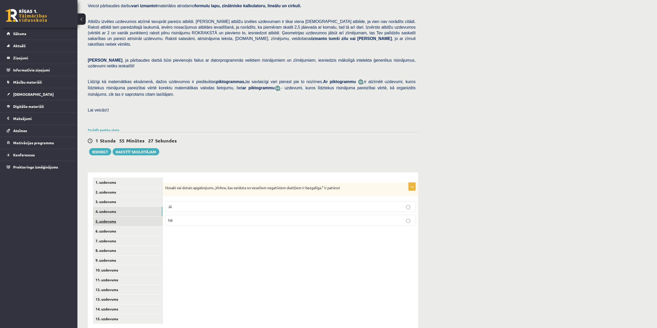
click at [140, 217] on link "5. uzdevums" at bounding box center [127, 222] width 69 height 10
drag, startPoint x: 167, startPoint y: 178, endPoint x: 235, endPoint y: 176, distance: 68.2
click at [235, 185] on p "Nosaki vai dotais apgalvojums „Skaitlis 6 ir virknes loceklis.” ir patiess!" at bounding box center [277, 188] width 225 height 6
click at [196, 218] on p "Nē" at bounding box center [290, 220] width 245 height 5
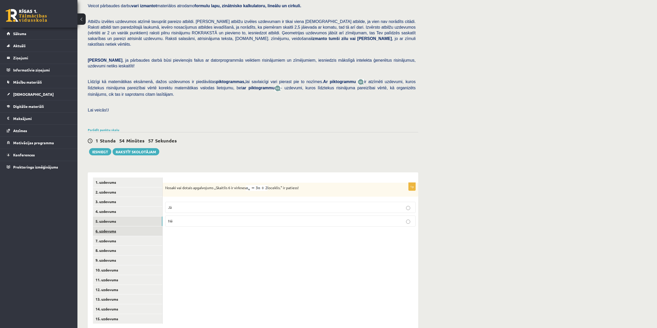
click at [130, 226] on link "6. uzdevums" at bounding box center [127, 231] width 69 height 10
drag, startPoint x: 165, startPoint y: 175, endPoint x: 237, endPoint y: 183, distance: 72.2
click at [237, 185] on p "Nosaki vai dotais apgalvojums „Virkni, kuras katru nākamo skaitli iegūst, iepri…" at bounding box center [277, 190] width 225 height 10
copy p "Nosaki vai dotais apgalvojums „Virkni, kuras katru nākamo skaitli iegūst, iepri…"
click at [401, 209] on p "Jā" at bounding box center [290, 211] width 245 height 5
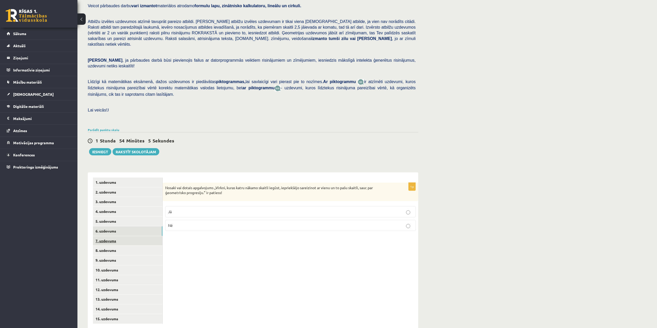
click at [104, 236] on link "7. uzdevums" at bounding box center [127, 241] width 69 height 10
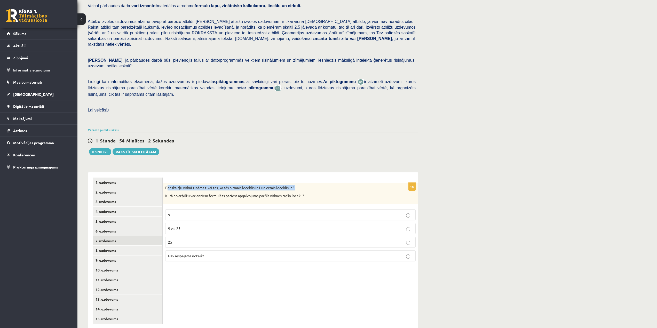
drag, startPoint x: 167, startPoint y: 176, endPoint x: 300, endPoint y: 178, distance: 133.0
click at [300, 185] on p "Par skaitļu virkni zināms tikai tas, ka tās pirmais loceklis ir 1 un otrais loc…" at bounding box center [277, 187] width 225 height 5
drag, startPoint x: 166, startPoint y: 177, endPoint x: 322, endPoint y: 187, distance: 156.5
click at [322, 187] on div "Par skaitļu virkni zināms tikai tas, ka tās pirmais loceklis ir 1 un otrais loc…" at bounding box center [291, 193] width 256 height 21
copy div "Par skaitļu virkni zināms tikai tas, ka tās pirmais loceklis ir 1 un otrais loc…"
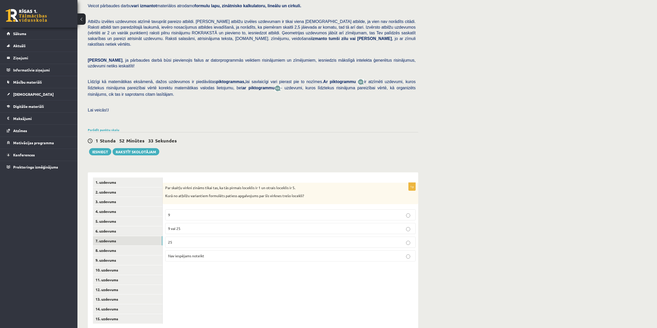
click at [231, 253] on p "Nav iespējams noteikt" at bounding box center [290, 255] width 245 height 5
click at [128, 246] on link "8. uzdevums" at bounding box center [127, 251] width 69 height 10
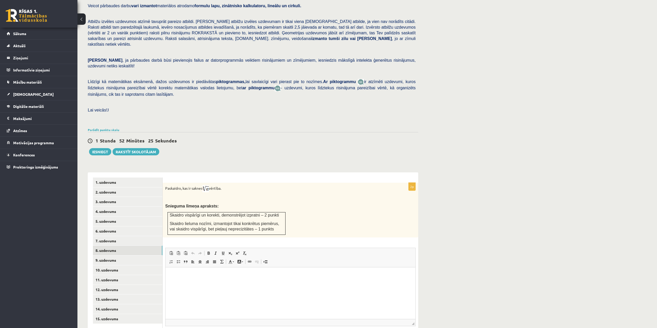
scroll to position [0, 0]
drag, startPoint x: 166, startPoint y: 178, endPoint x: 227, endPoint y: 176, distance: 61.5
click at [227, 185] on p "Paskaidro, kas ir saknes vērtība." at bounding box center [277, 188] width 225 height 7
copy p "Paskaidro, kas ir saknes vērtība."
click at [112, 256] on link "9. uzdevums" at bounding box center [127, 261] width 69 height 10
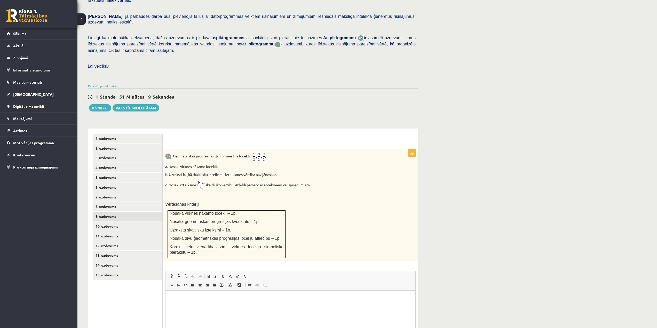
scroll to position [103, 0]
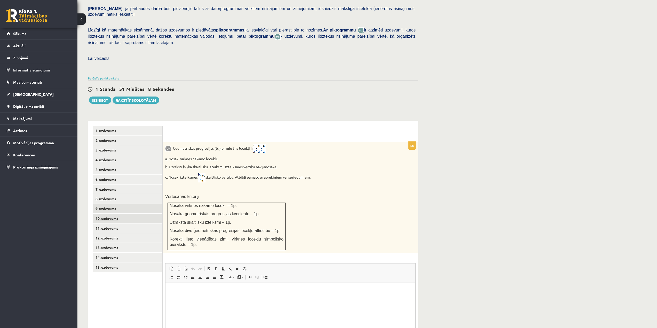
click at [114, 214] on link "10. uzdevums" at bounding box center [127, 219] width 69 height 10
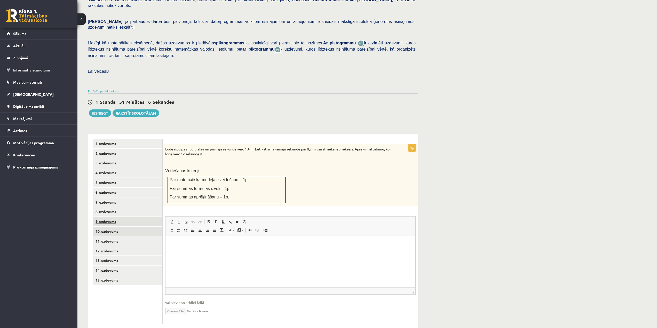
scroll to position [0, 0]
click at [112, 217] on link "9. uzdevums" at bounding box center [127, 222] width 69 height 10
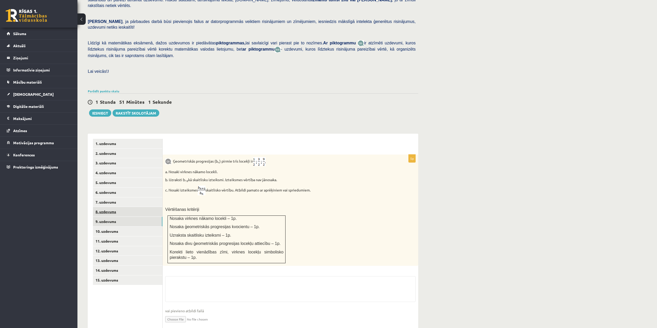
click at [114, 207] on link "8. uzdevums" at bounding box center [127, 212] width 69 height 10
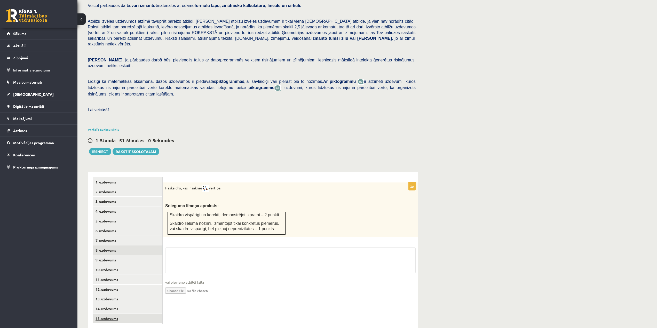
scroll to position [83, 0]
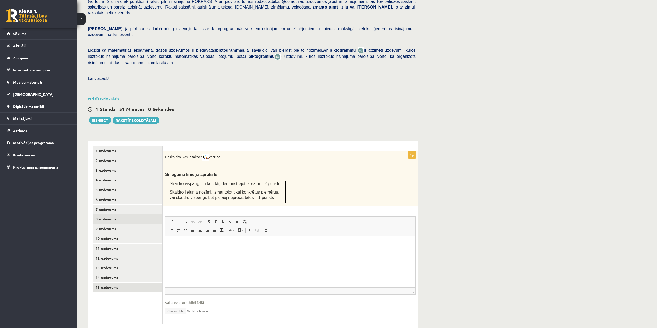
click at [100, 309] on ul "1. uzdevums 2. uzdevums 3. uzdevums 4. uzdevums 5. uzdevums 6. uzdevums 7. uzde…" at bounding box center [128, 235] width 70 height 178
click at [119, 166] on link "3. uzdevums" at bounding box center [127, 171] width 69 height 10
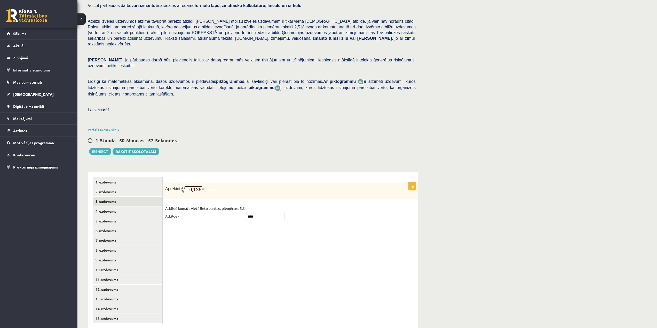
click at [113, 197] on link "3. uzdevums" at bounding box center [127, 202] width 69 height 10
click at [113, 207] on link "4. uzdevums" at bounding box center [127, 212] width 69 height 10
click at [114, 216] on link "5. uzdevums" at bounding box center [127, 221] width 69 height 10
click at [115, 226] on link "6. uzdevums" at bounding box center [127, 231] width 69 height 10
click at [117, 236] on link "7. uzdevums" at bounding box center [127, 241] width 69 height 10
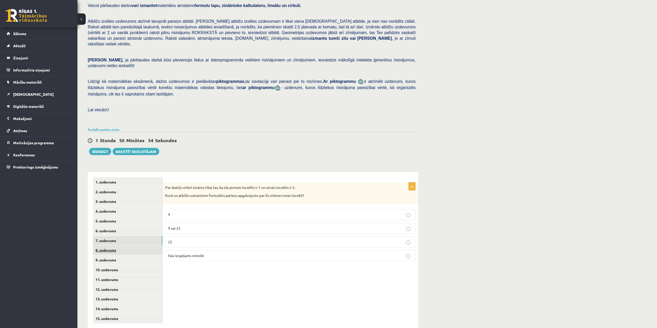
click at [120, 246] on link "8. uzdevums" at bounding box center [127, 251] width 69 height 10
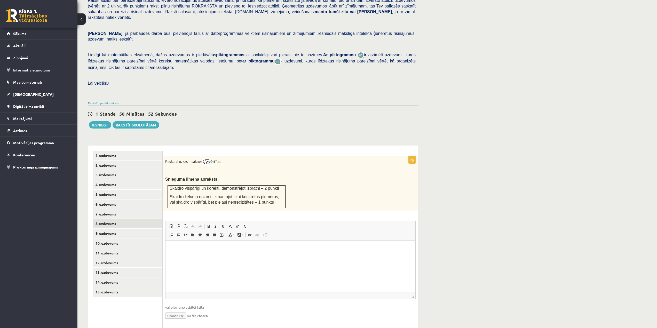
scroll to position [83, 0]
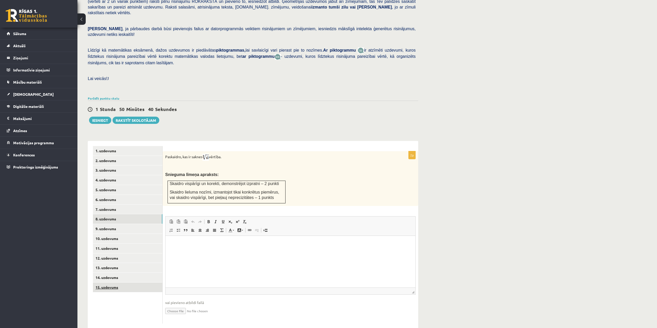
click at [120, 283] on link "15. uzdevums" at bounding box center [127, 288] width 69 height 10
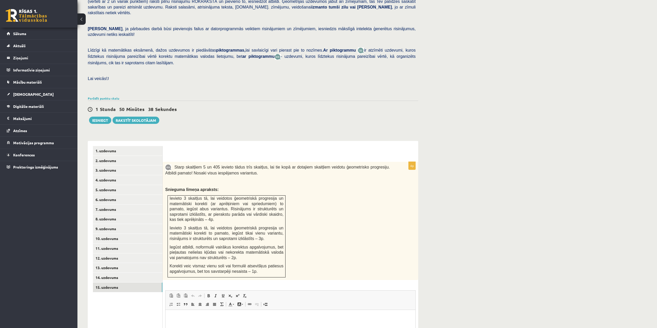
scroll to position [0, 0]
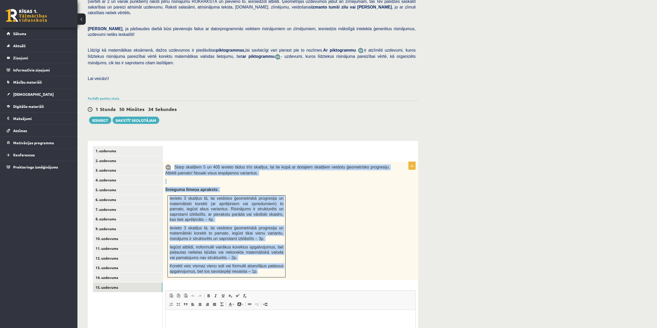
drag, startPoint x: 175, startPoint y: 155, endPoint x: 278, endPoint y: 264, distance: 149.9
click at [278, 264] on div "Starp skaitļiem 5 un 405 ievieto tādus trīs skaitļus, lai tie kopā ar dotajiem …" at bounding box center [291, 221] width 256 height 118
copy div "Starp skaitļiem 5 un 405 ievieto tādus trīs skaitļus, lai tie kopā ar dotajiem …"
click at [314, 211] on div "Starp skaitļiem 5 un 405 ievieto tādus trīs skaitļus, lai tie kopā ar dotajiem …" at bounding box center [291, 221] width 256 height 118
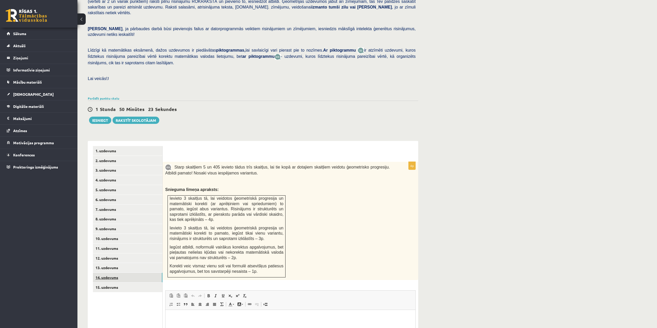
click at [125, 273] on link "14. uzdevums" at bounding box center [127, 278] width 69 height 10
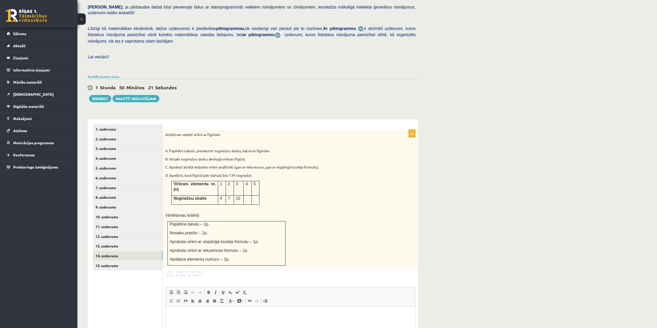
scroll to position [161, 0]
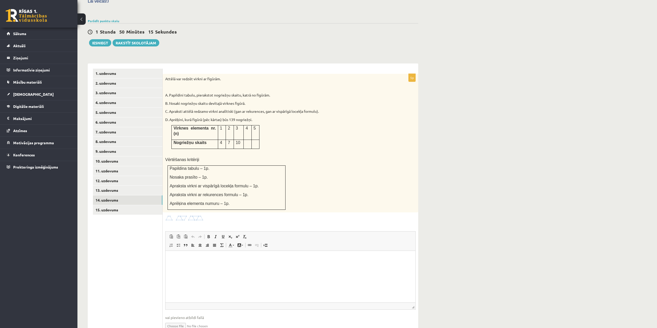
drag, startPoint x: 210, startPoint y: 161, endPoint x: 212, endPoint y: 129, distance: 32.1
click at [212, 140] on td "Nogriežņu skaits" at bounding box center [195, 144] width 46 height 9
click at [200, 267] on html at bounding box center [291, 259] width 250 height 16
click at [121, 186] on link "13. uzdevums" at bounding box center [127, 191] width 69 height 10
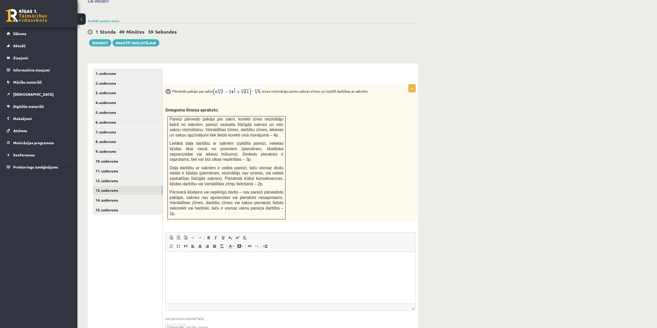
scroll to position [0, 0]
click at [96, 176] on link "12. uzdevums" at bounding box center [127, 181] width 69 height 10
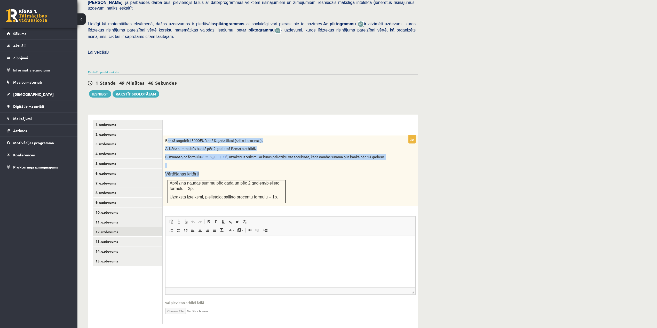
drag, startPoint x: 167, startPoint y: 128, endPoint x: 313, endPoint y: 158, distance: 149.4
click at [313, 158] on div "Bankā noguldīti 3000EUR ar 2% gada likmi (salikti procenti). A. Kāda summa būs …" at bounding box center [291, 171] width 256 height 71
click at [102, 178] on link "7. uzdevums" at bounding box center [127, 183] width 69 height 10
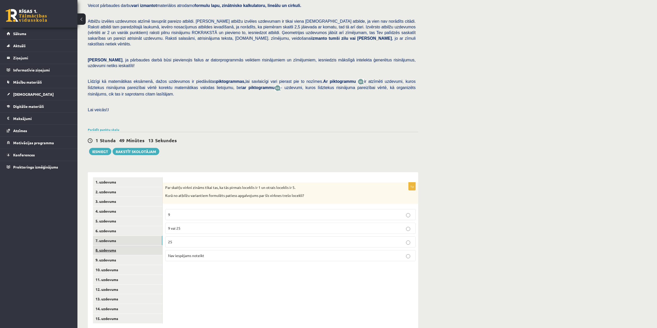
click at [116, 246] on link "8. uzdevums" at bounding box center [127, 251] width 69 height 10
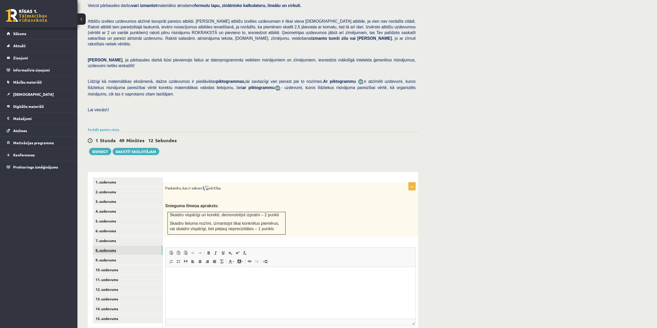
scroll to position [0, 0]
click at [218, 282] on html at bounding box center [291, 275] width 250 height 16
click at [111, 304] on link "14. uzdevums" at bounding box center [127, 309] width 69 height 10
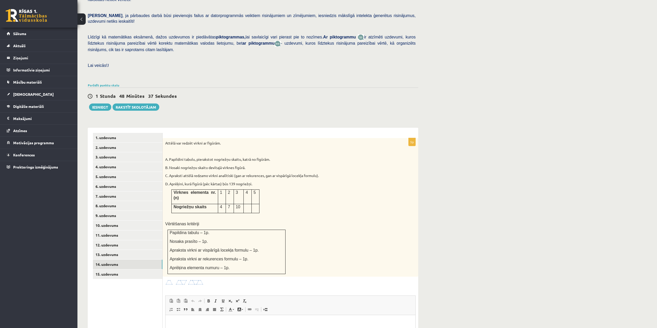
scroll to position [104, 0]
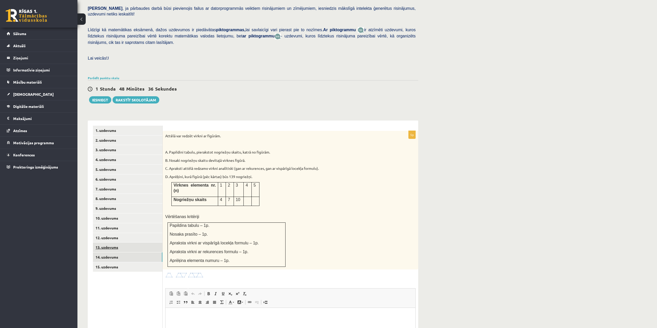
click at [134, 243] on link "13. uzdevums" at bounding box center [127, 248] width 69 height 10
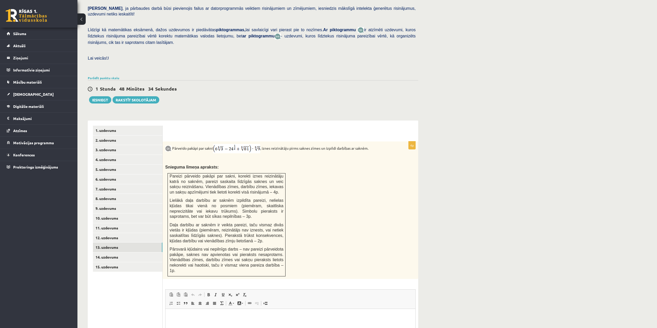
scroll to position [0, 0]
click at [117, 194] on link "8. uzdevums" at bounding box center [127, 199] width 69 height 10
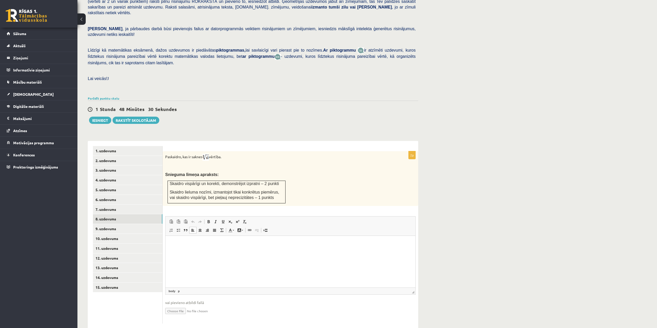
click at [258, 252] on html at bounding box center [291, 244] width 250 height 16
click at [235, 245] on p "**********" at bounding box center [291, 243] width 240 height 5
click at [266, 243] on p "**********" at bounding box center [291, 243] width 240 height 5
click at [264, 244] on p "**********" at bounding box center [291, 243] width 240 height 5
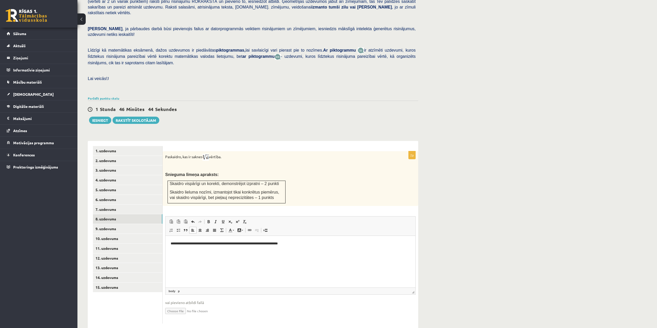
click at [262, 243] on p "**********" at bounding box center [291, 243] width 240 height 5
click at [263, 252] on html "**********" at bounding box center [291, 244] width 250 height 16
click at [117, 224] on link "9. uzdevums" at bounding box center [127, 229] width 69 height 10
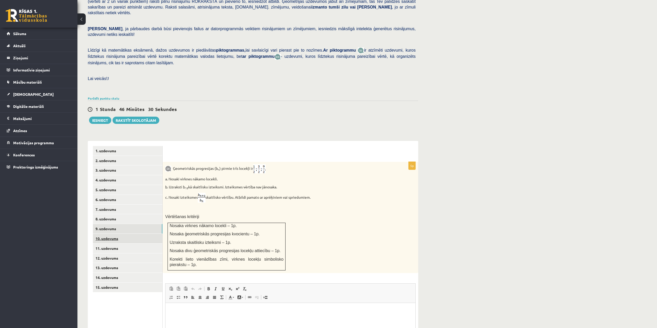
click at [115, 234] on link "10. uzdevums" at bounding box center [127, 239] width 69 height 10
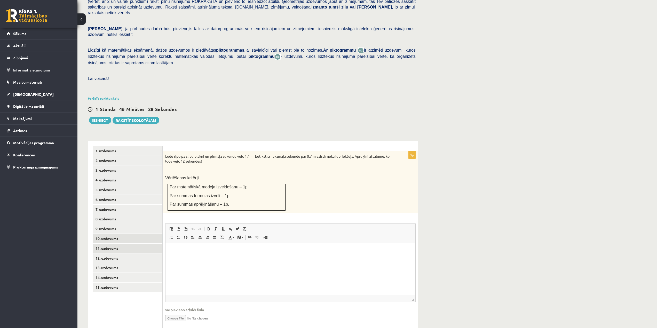
click at [109, 244] on link "11. uzdevums" at bounding box center [127, 249] width 69 height 10
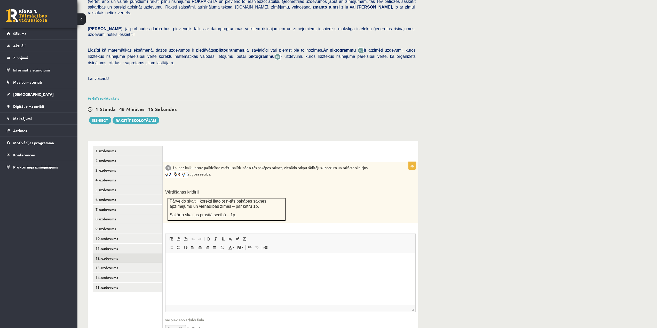
click at [120, 254] on link "12. uzdevums" at bounding box center [127, 259] width 69 height 10
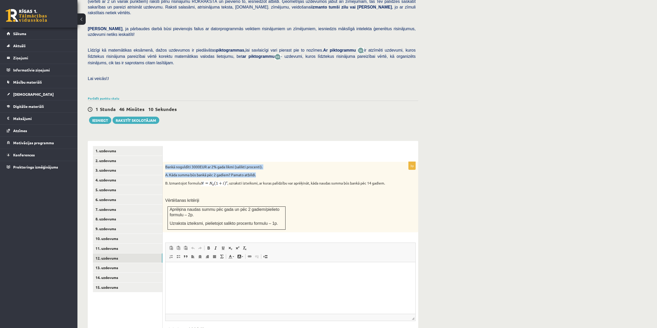
drag, startPoint x: 166, startPoint y: 154, endPoint x: 263, endPoint y: 164, distance: 97.5
click at [263, 164] on div "Bankā noguldīti 3000EUR ar 2% gada likmi (salikti procenti). A. Kāda summa būs …" at bounding box center [291, 197] width 256 height 71
copy div "Bankā noguldīti 3000EUR ar 2% gada likmi (salikti procenti). A. Kāda summa būs …"
click at [237, 278] on html at bounding box center [291, 270] width 250 height 16
drag, startPoint x: 182, startPoint y: 288, endPoint x: 185, endPoint y: 297, distance: 10.0
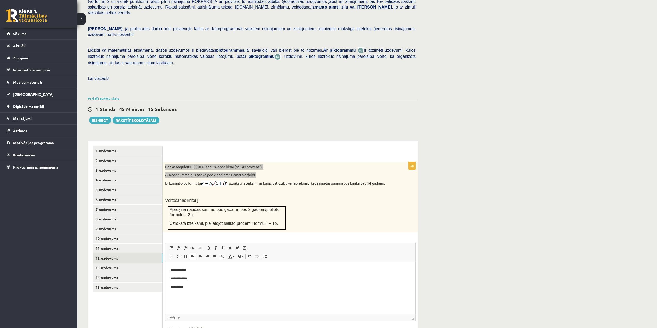
click at [182, 288] on p "**********" at bounding box center [291, 287] width 240 height 5
click at [183, 295] on html "**********" at bounding box center [291, 278] width 250 height 33
click at [199, 291] on html "**********" at bounding box center [291, 278] width 250 height 33
click at [332, 181] on p "B. Izmantojot formulu , uzraksti izteiksmi, ar kuras palīdzību var aprēķināt, k…" at bounding box center [277, 184] width 225 height 6
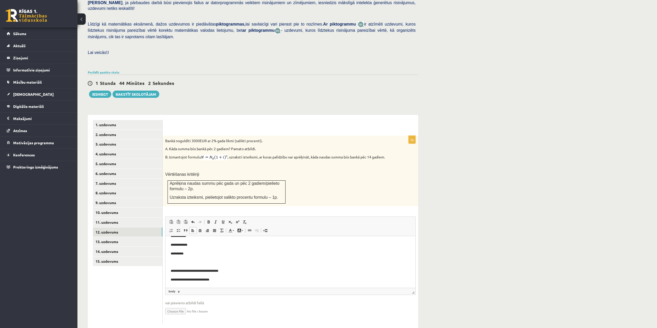
scroll to position [109, 0]
click at [114, 256] on link "15. uzdevums" at bounding box center [127, 261] width 69 height 10
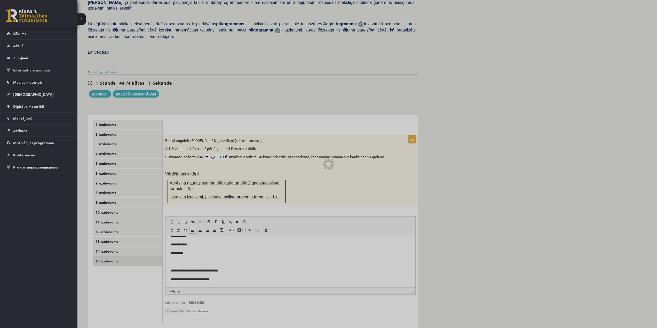
scroll to position [106, 0]
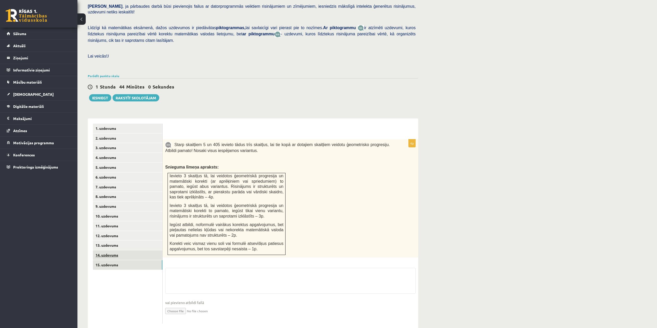
click at [109, 250] on link "14. uzdevums" at bounding box center [127, 255] width 69 height 10
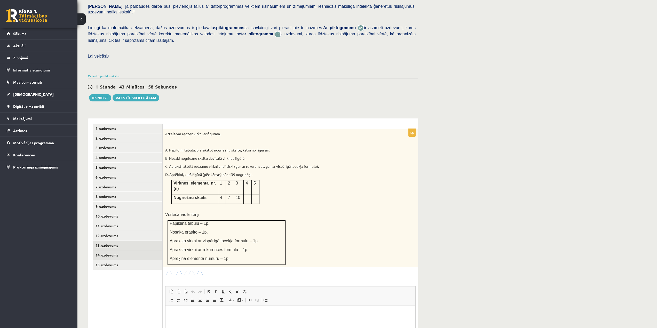
click at [111, 241] on link "13. uzdevums" at bounding box center [127, 246] width 69 height 10
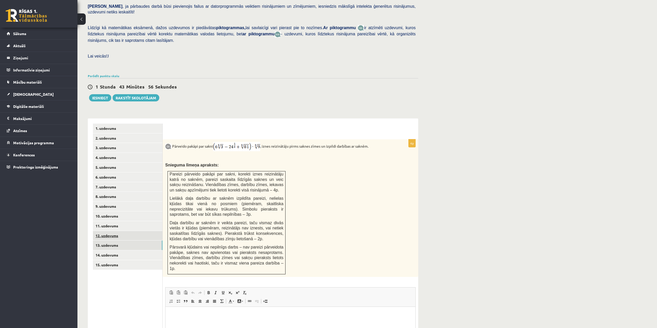
scroll to position [0, 0]
click at [122, 182] on link "7. uzdevums" at bounding box center [127, 187] width 69 height 10
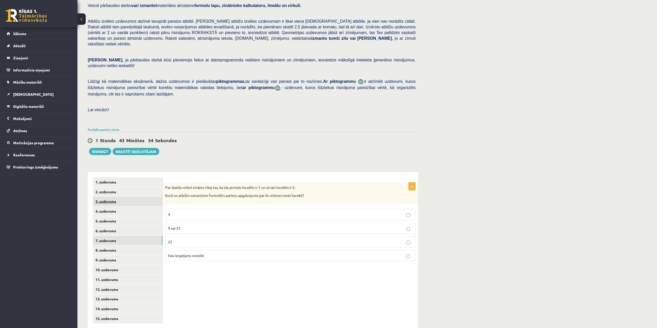
click at [121, 197] on link "3. uzdevums" at bounding box center [127, 202] width 69 height 10
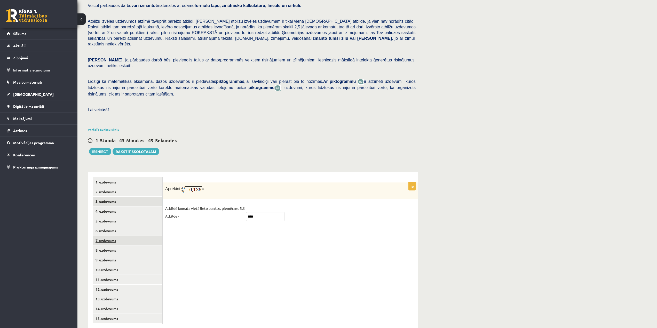
click at [107, 236] on link "7. uzdevums" at bounding box center [127, 241] width 69 height 10
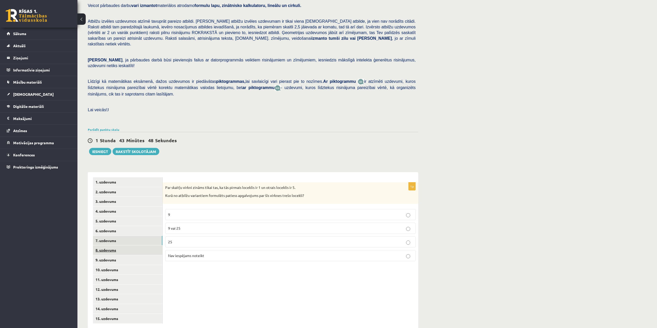
click at [111, 246] on link "8. uzdevums" at bounding box center [127, 251] width 69 height 10
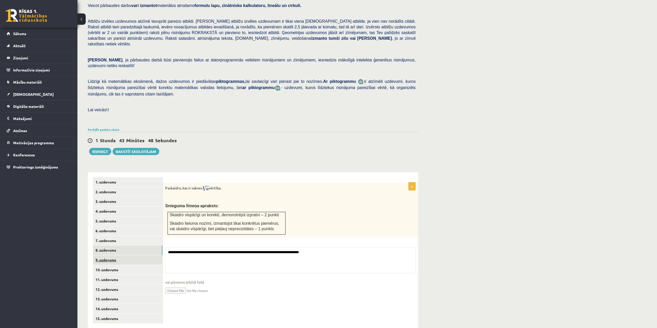
click at [115, 255] on link "9. uzdevums" at bounding box center [127, 260] width 69 height 10
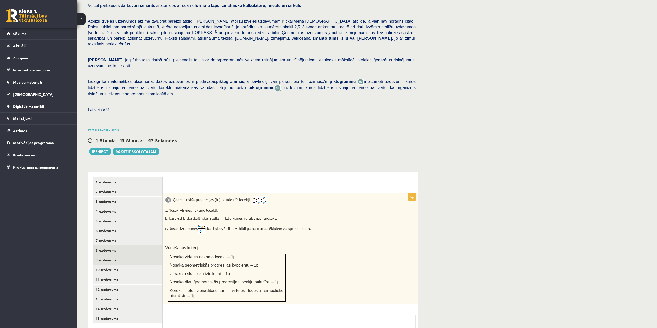
click at [113, 246] on link "8. uzdevums" at bounding box center [127, 251] width 69 height 10
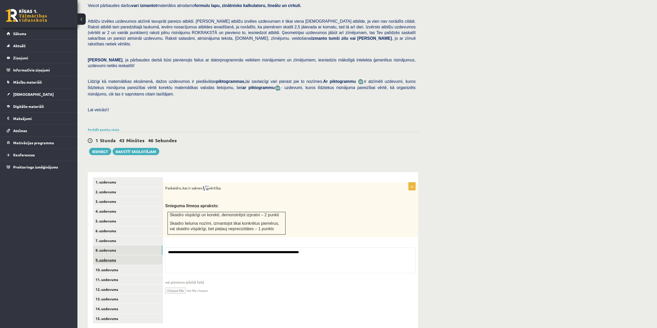
click at [114, 255] on link "9. uzdevums" at bounding box center [127, 260] width 69 height 10
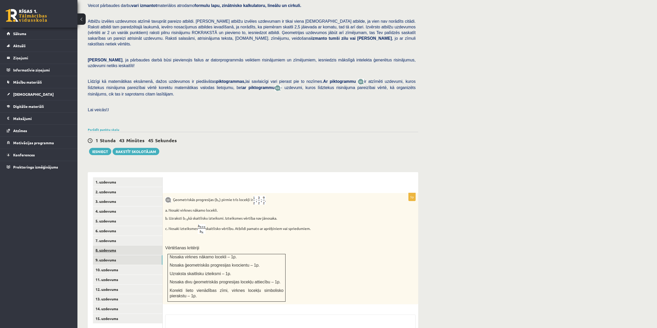
click at [112, 246] on link "8. uzdevums" at bounding box center [127, 251] width 69 height 10
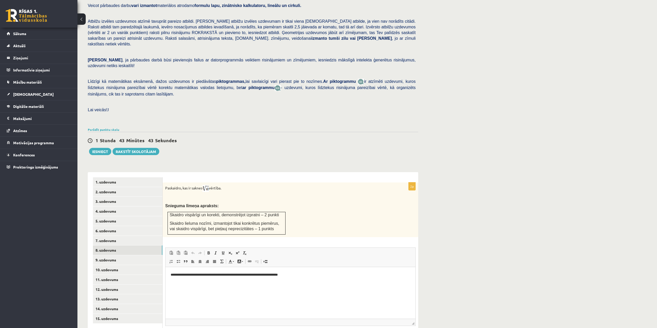
scroll to position [0, 0]
click at [124, 255] on link "9. uzdevums" at bounding box center [127, 260] width 69 height 10
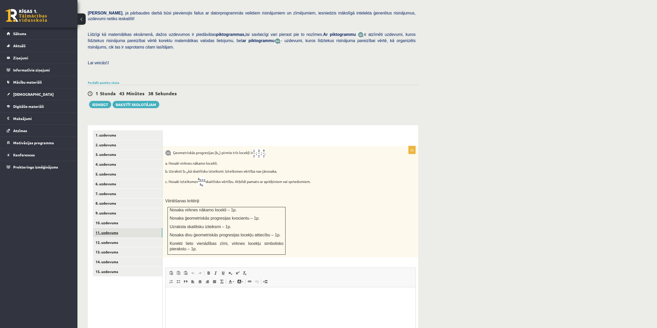
click at [112, 228] on link "11. uzdevums" at bounding box center [127, 233] width 69 height 10
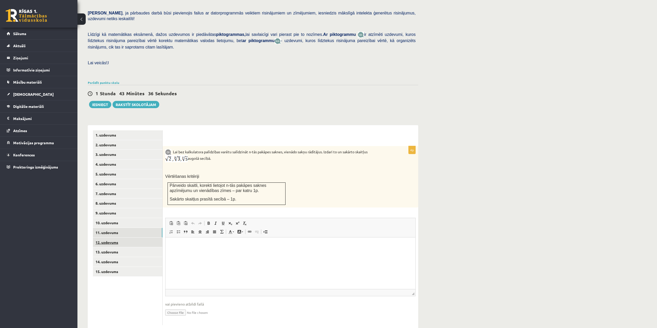
click at [114, 238] on link "12. uzdevums" at bounding box center [127, 243] width 69 height 10
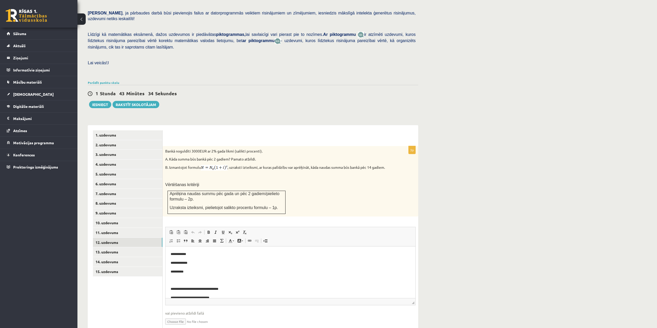
scroll to position [8, 0]
click at [129, 247] on link "13. uzdevums" at bounding box center [127, 252] width 69 height 10
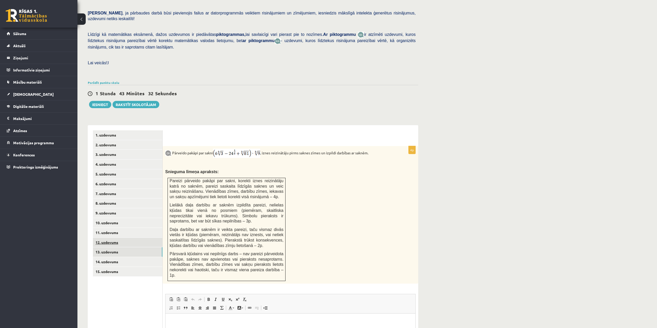
scroll to position [0, 0]
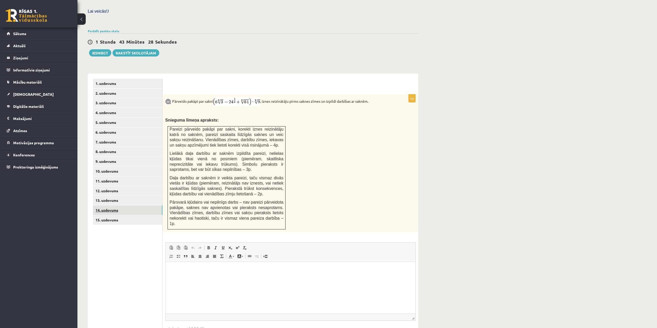
click at [127, 206] on link "14. uzdevums" at bounding box center [127, 211] width 69 height 10
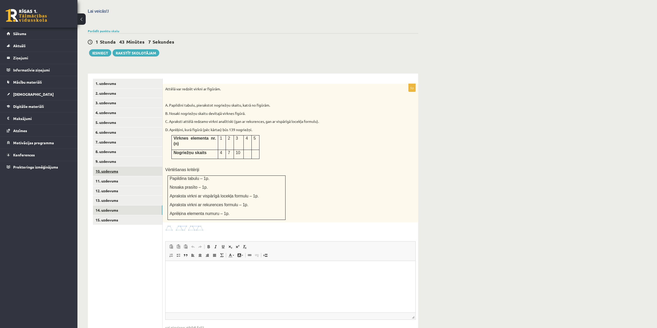
click at [108, 167] on link "10. uzdevums" at bounding box center [127, 172] width 69 height 10
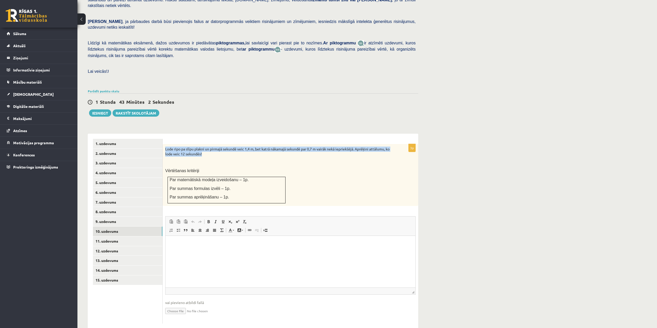
drag, startPoint x: 166, startPoint y: 138, endPoint x: 232, endPoint y: 141, distance: 65.9
click at [232, 147] on p "Lode ripo pa slīpu plakni un pirmajā sekundē veic 1,4 m, bet katrā nākamajā sek…" at bounding box center [277, 152] width 225 height 10
copy p "Lode ripo pa slīpu plakni un pirmajā sekundē veic 1,4 m, bet katrā nākamajā sek…"
click at [222, 252] on html at bounding box center [291, 244] width 250 height 16
click at [180, 305] on input "file" at bounding box center [290, 310] width 250 height 11
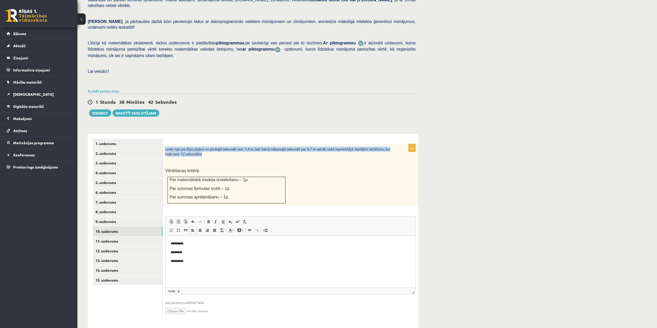
type input "**********"
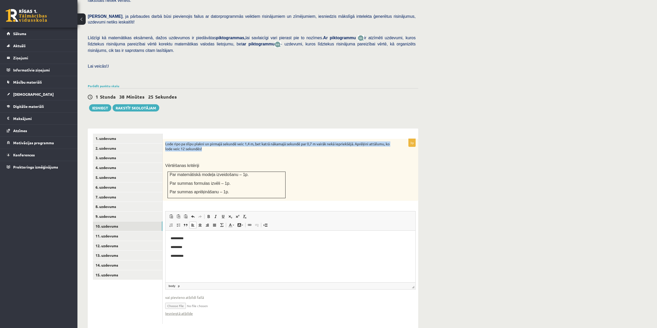
scroll to position [96, 0]
click at [130, 231] on link "11. uzdevums" at bounding box center [127, 236] width 69 height 10
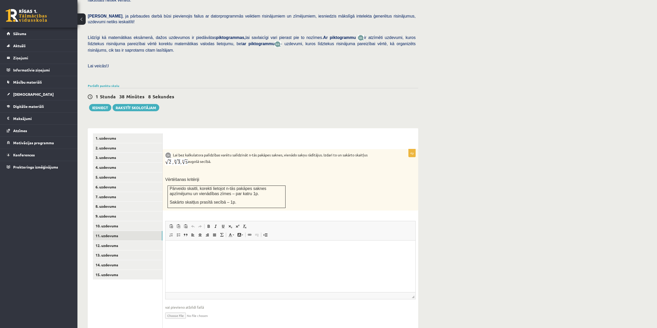
scroll to position [0, 0]
click at [108, 270] on link "15. uzdevums" at bounding box center [127, 275] width 69 height 10
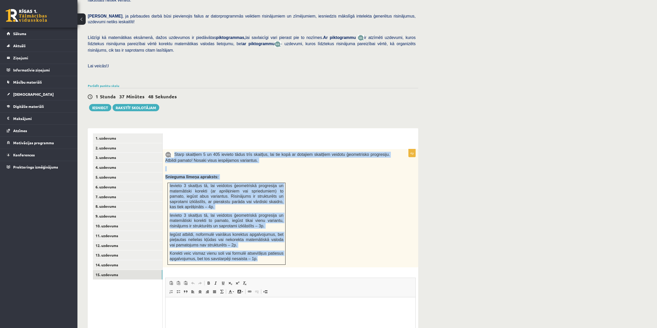
drag, startPoint x: 174, startPoint y: 143, endPoint x: 255, endPoint y: 226, distance: 116.1
click at [278, 253] on div "Starp skaitļiem 5 un 405 ievieto tādus trīs skaitļus, lai tie kopā ar dotajiem …" at bounding box center [291, 208] width 256 height 118
copy div "Starp skaitļiem 5 un 405 ievieto tādus trīs skaitļus, lai tie kopā ar dotajiem …"
click at [137, 260] on link "14. uzdevums" at bounding box center [127, 265] width 69 height 10
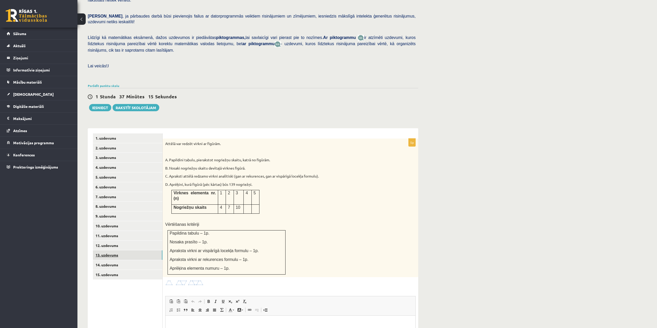
click at [119, 250] on link "13. uzdevums" at bounding box center [127, 255] width 69 height 10
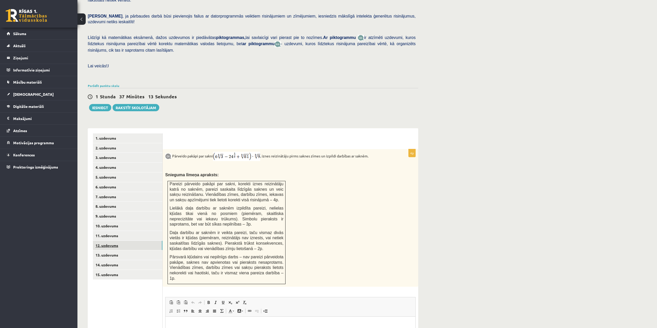
click at [120, 241] on link "12. uzdevums" at bounding box center [127, 246] width 69 height 10
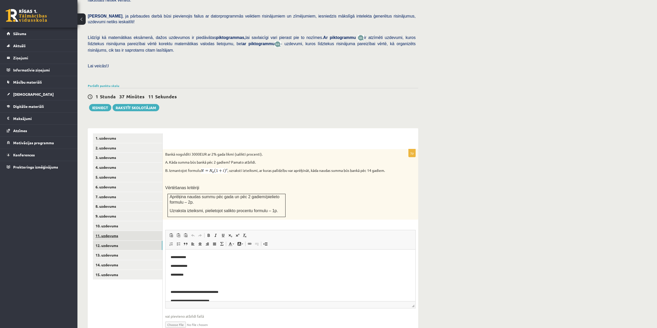
click at [120, 231] on link "11. uzdevums" at bounding box center [127, 236] width 69 height 10
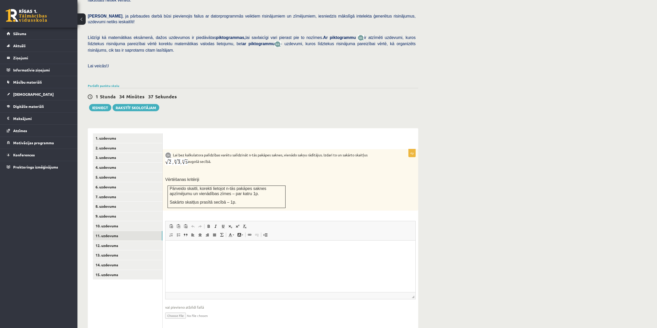
click at [182, 310] on input "file" at bounding box center [290, 315] width 250 height 11
type input "**********"
click at [110, 221] on link "10. uzdevums" at bounding box center [127, 226] width 69 height 10
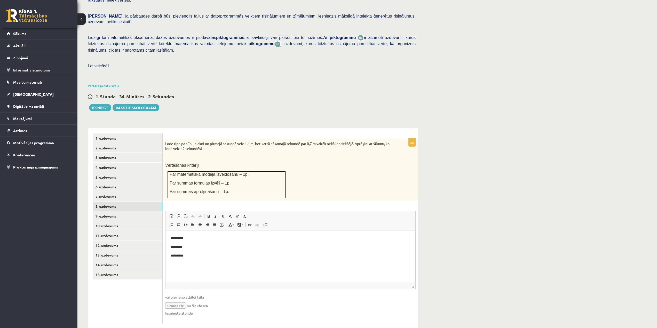
click at [121, 202] on link "8. uzdevums" at bounding box center [127, 207] width 69 height 10
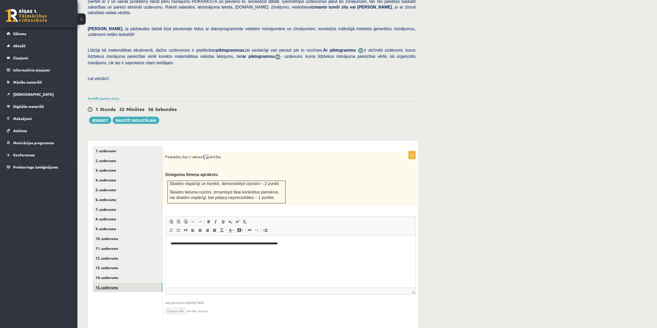
click at [133, 283] on link "15. uzdevums" at bounding box center [127, 288] width 69 height 10
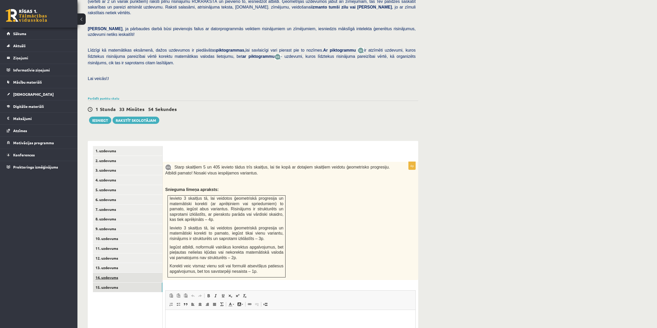
click at [115, 273] on link "14. uzdevums" at bounding box center [127, 278] width 69 height 10
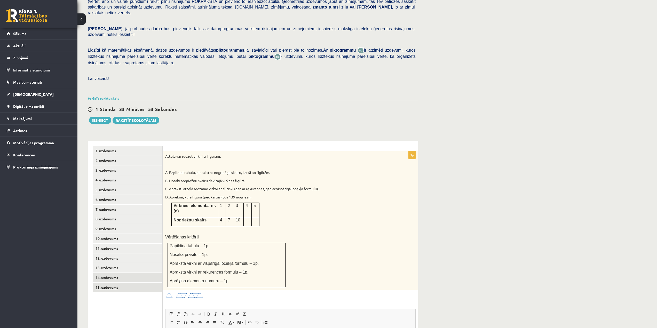
click at [114, 283] on link "15. uzdevums" at bounding box center [127, 288] width 69 height 10
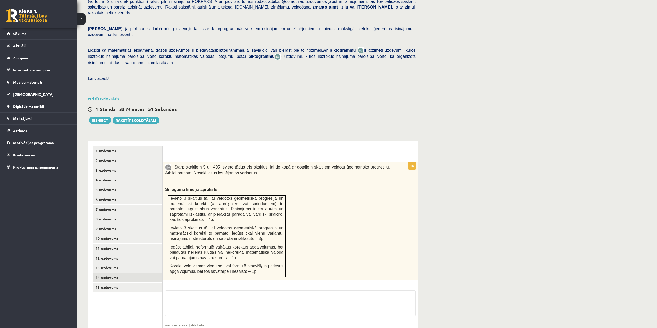
click at [116, 273] on link "14. uzdevums" at bounding box center [127, 278] width 69 height 10
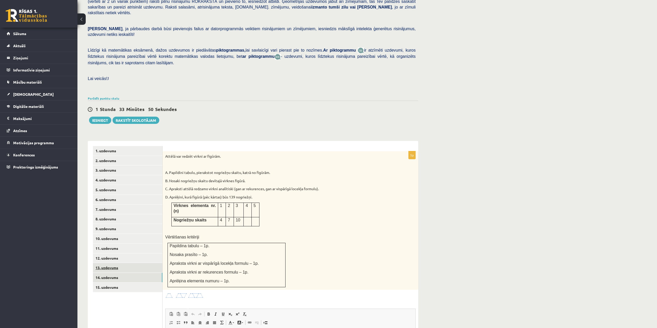
click at [117, 263] on link "13. uzdevums" at bounding box center [127, 268] width 69 height 10
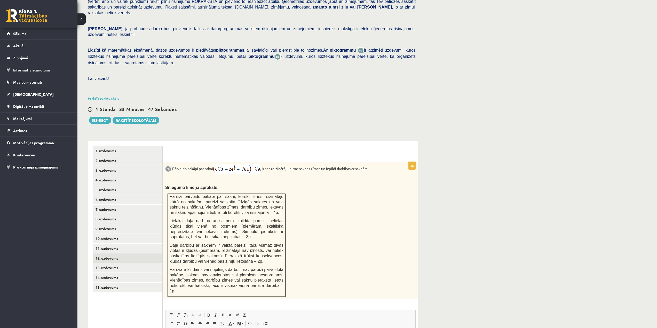
click at [117, 254] on link "12. uzdevums" at bounding box center [127, 259] width 69 height 10
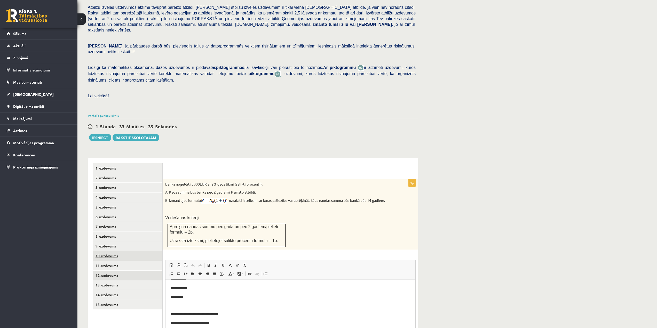
scroll to position [58, 0]
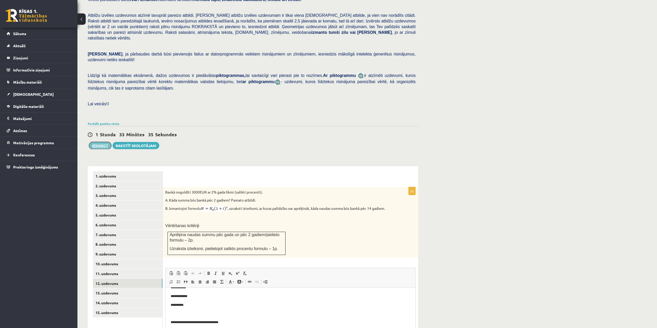
click at [103, 142] on button "Iesniegt" at bounding box center [100, 145] width 22 height 7
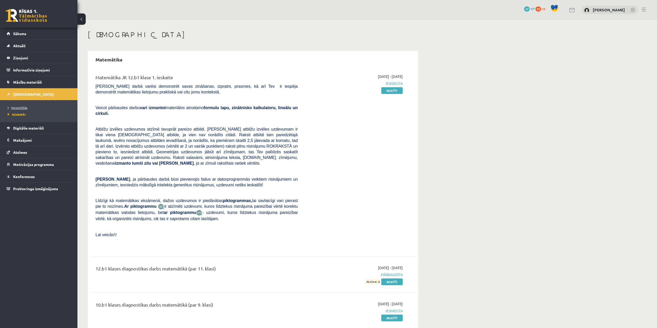
click at [22, 109] on link "Neizpildītās" at bounding box center [40, 107] width 65 height 5
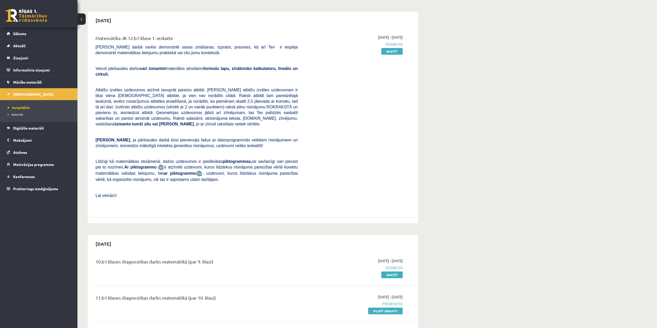
scroll to position [26, 0]
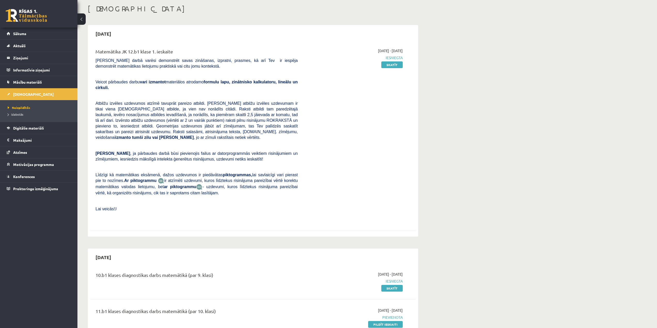
click at [15, 117] on li "Izlabotās" at bounding box center [40, 114] width 65 height 7
click at [15, 115] on span "Izlabotās" at bounding box center [17, 114] width 18 height 4
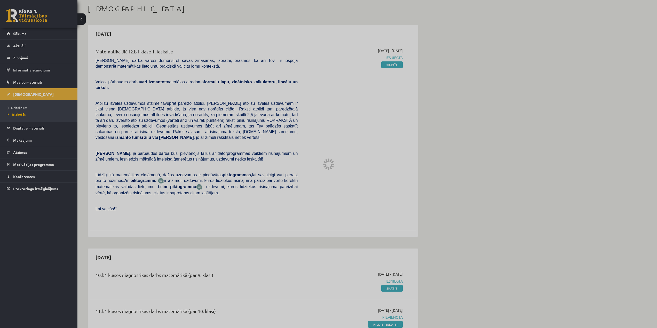
scroll to position [5, 0]
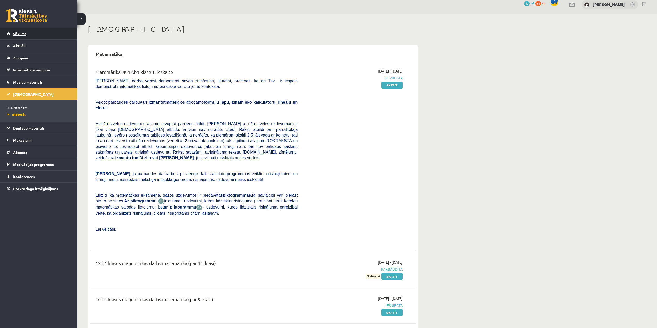
click at [31, 34] on link "Sākums" at bounding box center [39, 34] width 64 height 12
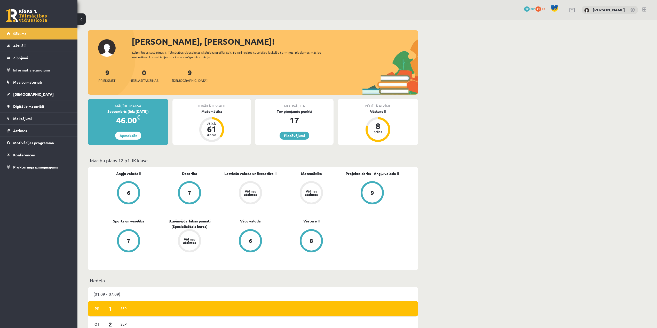
click at [380, 112] on div "Vēsture II" at bounding box center [378, 111] width 81 height 5
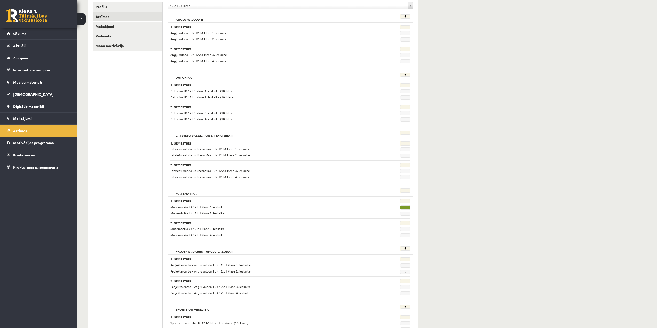
scroll to position [77, 0]
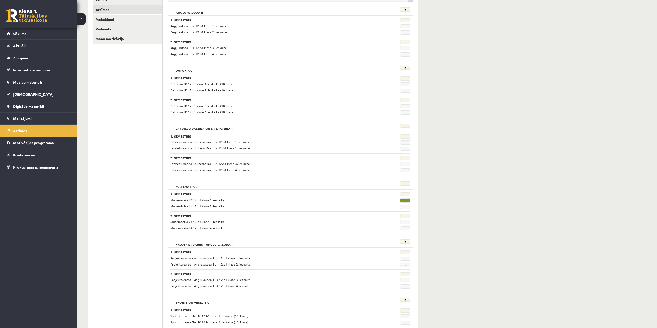
click at [407, 200] on span "-" at bounding box center [405, 201] width 10 height 4
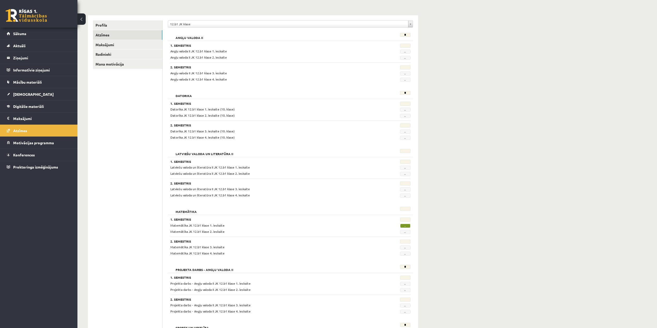
scroll to position [52, 0]
click at [38, 34] on link "Sākums" at bounding box center [39, 34] width 64 height 12
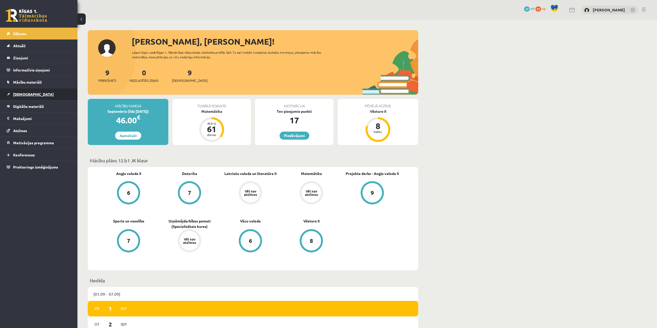
click at [57, 93] on link "[DEMOGRAPHIC_DATA]" at bounding box center [39, 94] width 64 height 12
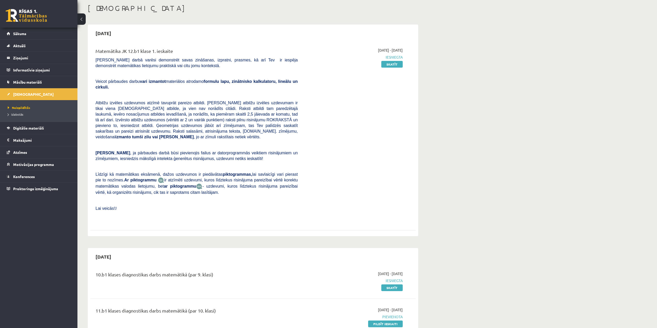
scroll to position [26, 0]
click at [28, 30] on link "Sākums" at bounding box center [39, 34] width 64 height 12
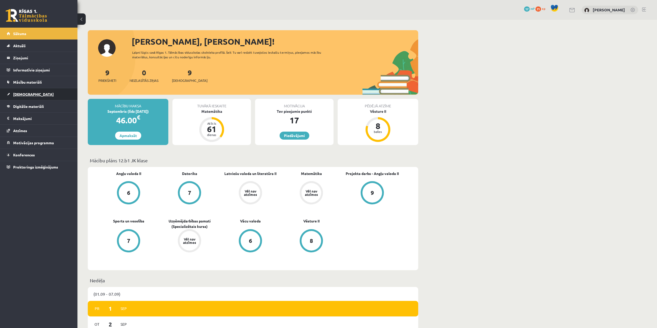
click at [29, 97] on link "[DEMOGRAPHIC_DATA]" at bounding box center [39, 94] width 64 height 12
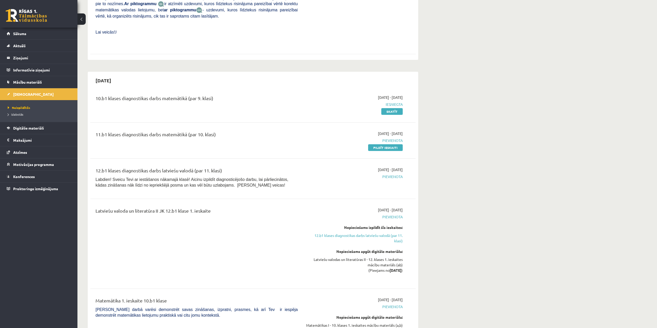
scroll to position [207, 0]
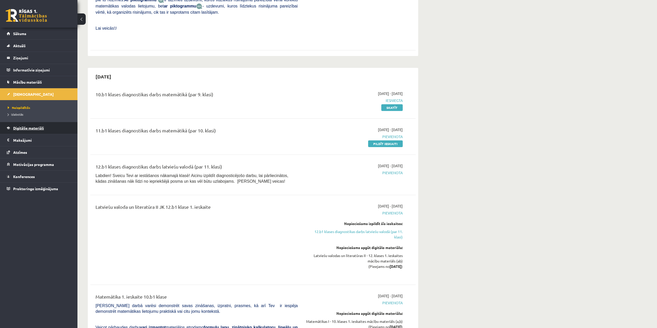
click at [42, 127] on span "Digitālie materiāli" at bounding box center [28, 128] width 31 height 5
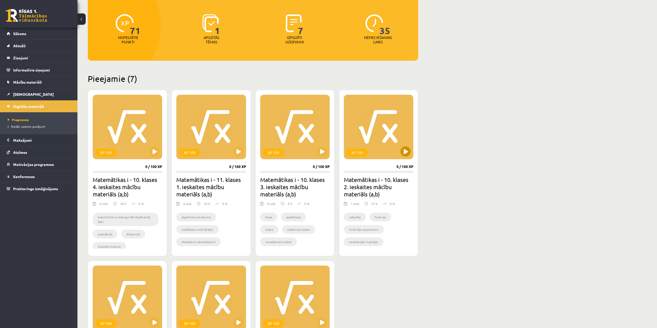
scroll to position [52, 0]
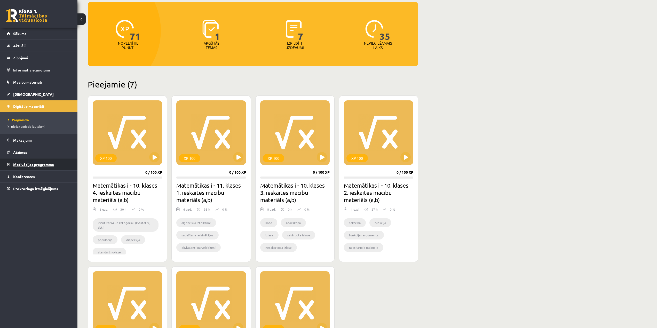
click at [67, 166] on link "Motivācijas programma" at bounding box center [39, 165] width 64 height 12
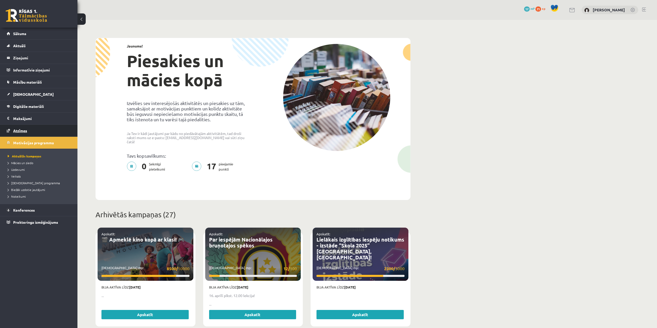
click at [32, 131] on link "Atzīmes" at bounding box center [39, 131] width 64 height 12
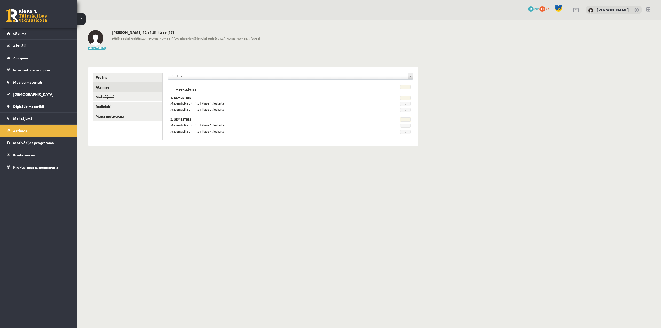
click at [198, 80] on div "**********" at bounding box center [290, 78] width 245 height 10
click at [197, 80] on div "11.b1 JK" at bounding box center [290, 76] width 245 height 7
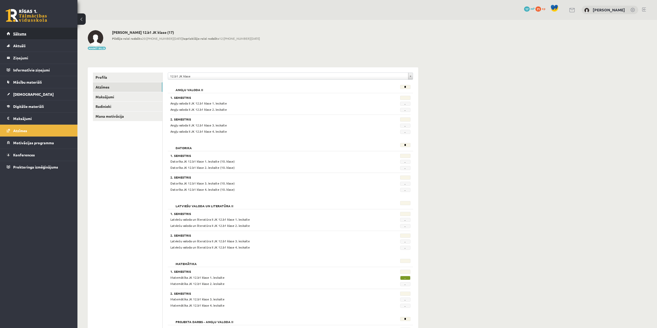
click at [28, 37] on link "Sākums" at bounding box center [39, 34] width 64 height 12
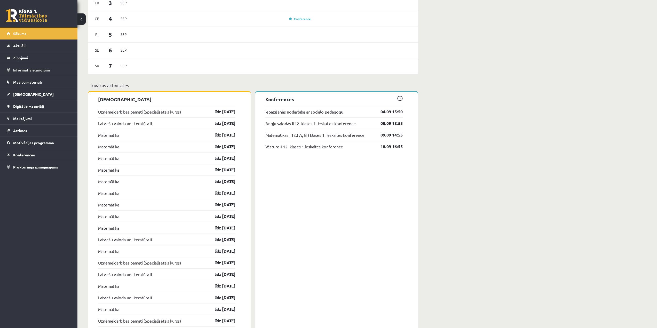
scroll to position [380, 0]
